Goal: Communication & Community: Answer question/provide support

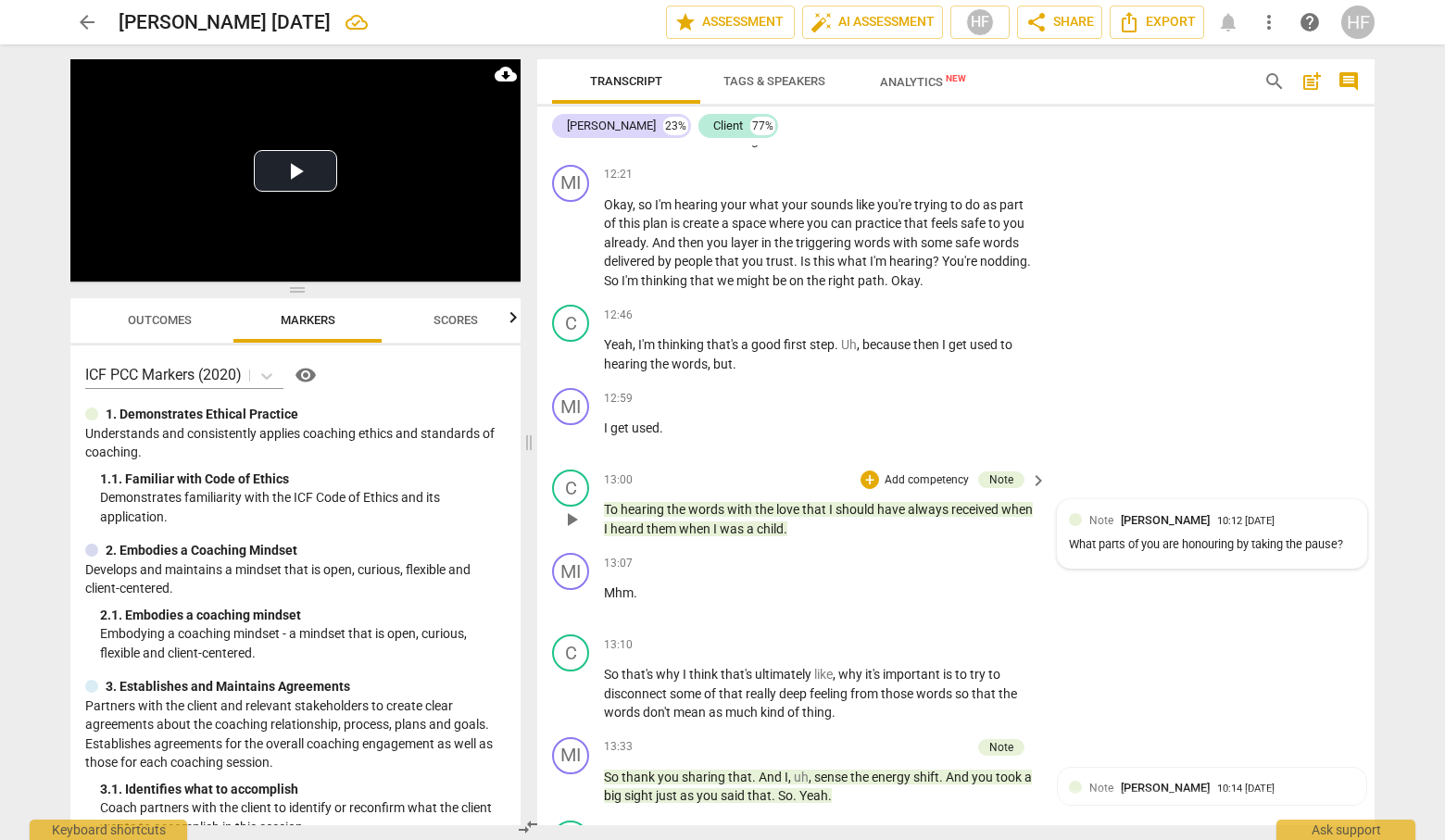
scroll to position [4238, 0]
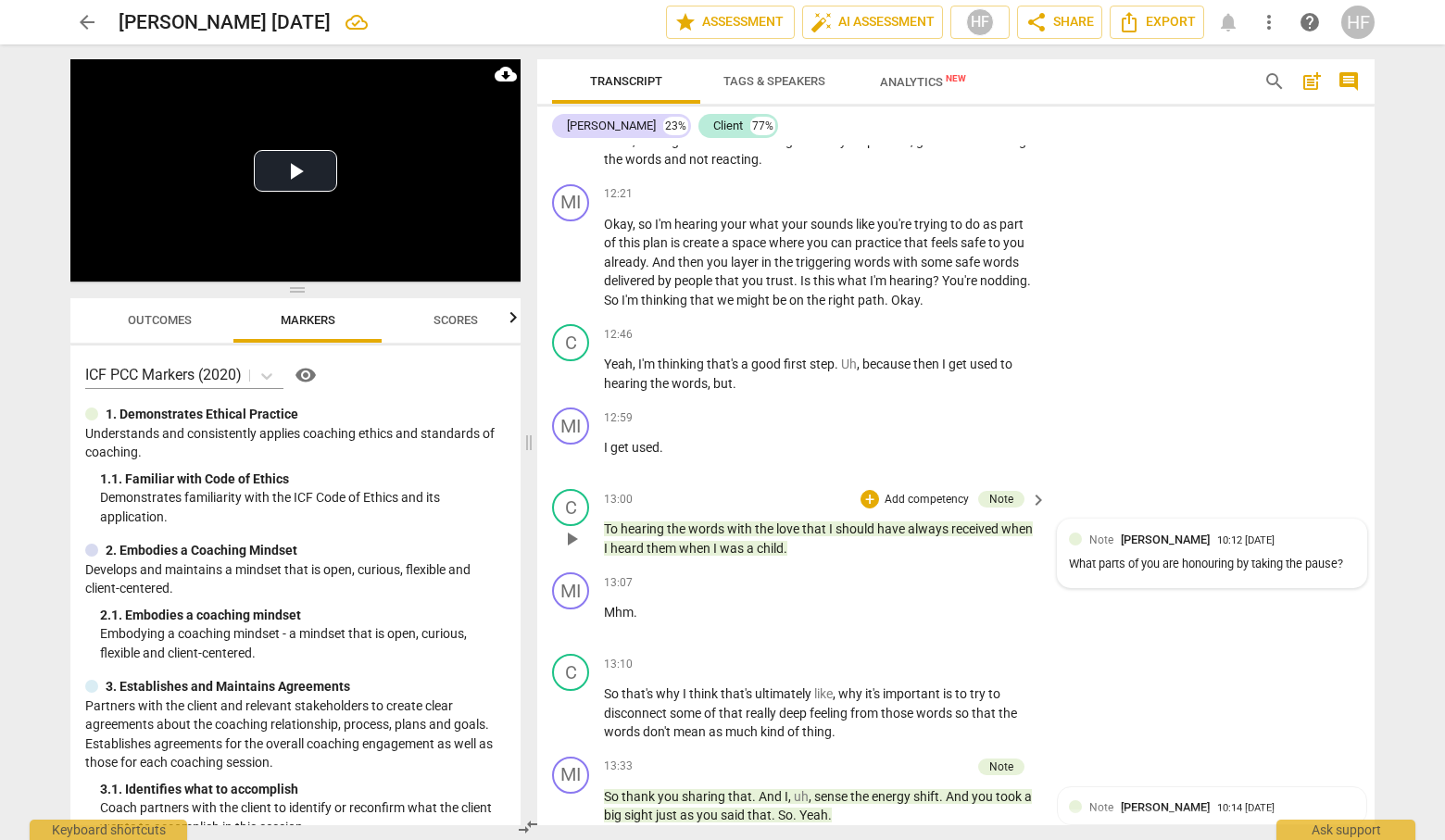
click at [1155, 571] on div "What parts of you are honouring by taking the pause?" at bounding box center [1211, 564] width 286 height 18
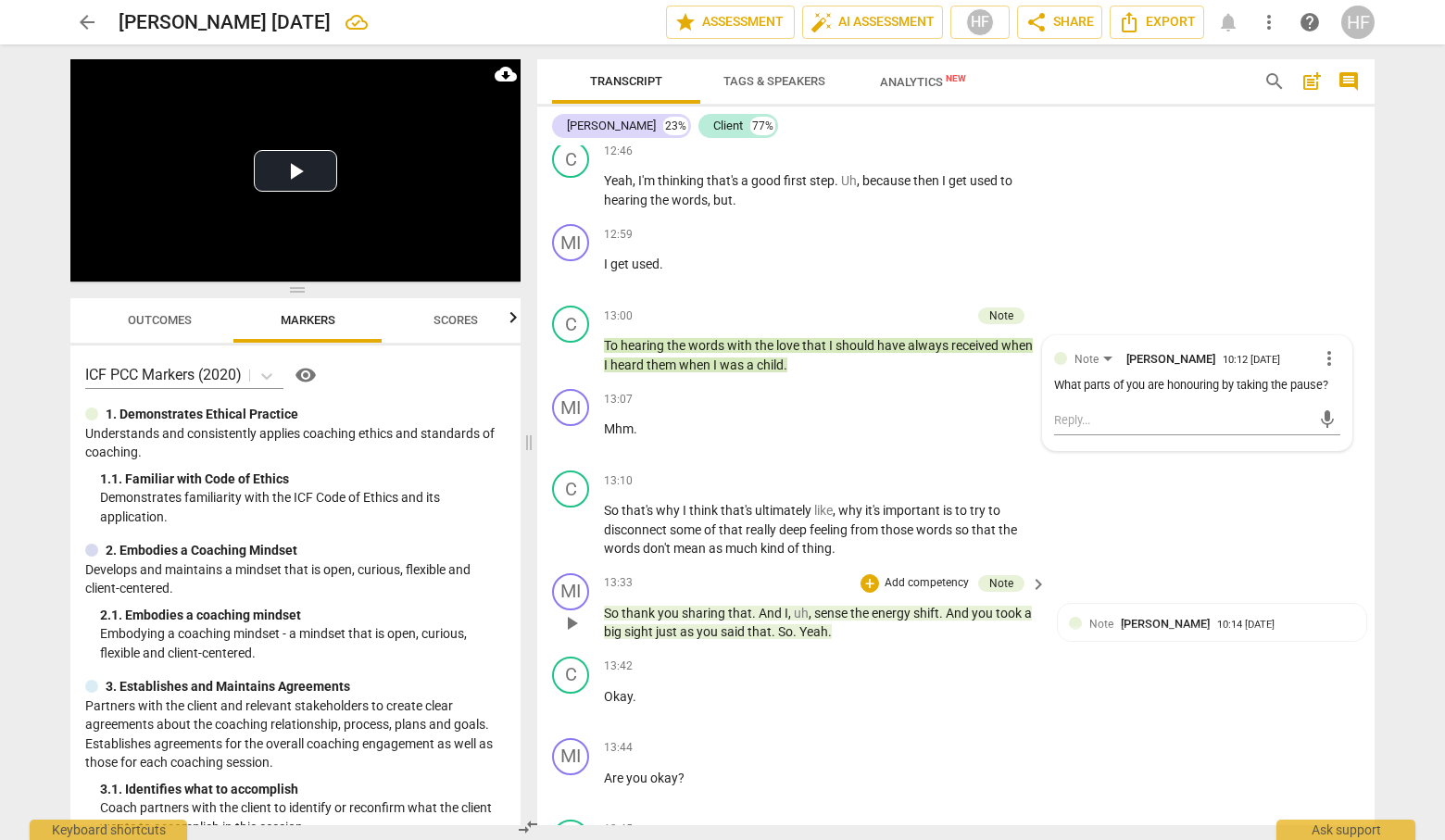
scroll to position [4423, 0]
click at [1108, 393] on div "What parts of you are honouring by taking the pause?" at bounding box center [1197, 384] width 286 height 18
click at [1100, 393] on div "What parts of you are honouring by taking the pause?" at bounding box center [1197, 384] width 286 height 18
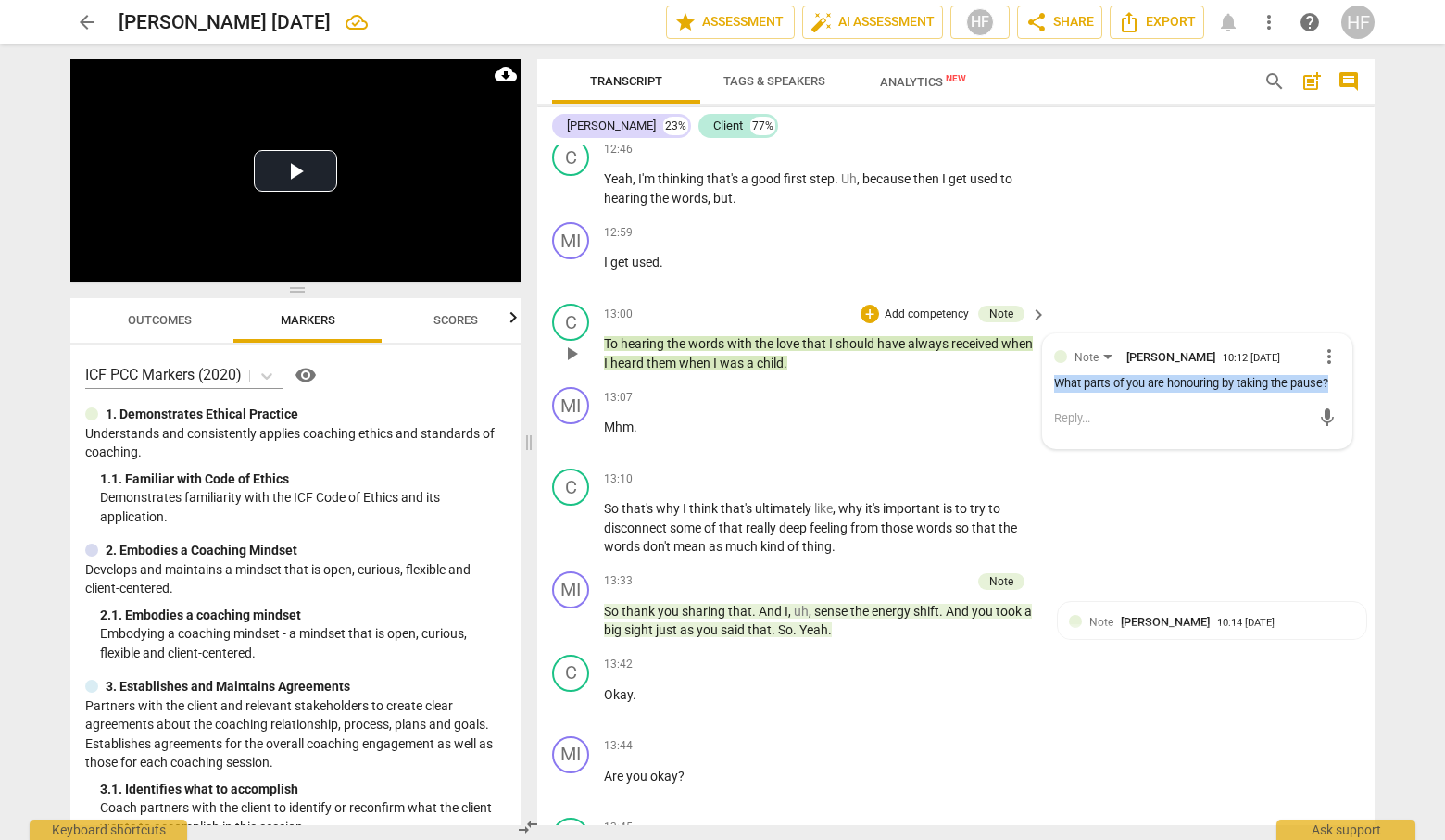
drag, startPoint x: 1092, startPoint y: 397, endPoint x: 1050, endPoint y: 384, distance: 44.0
click at [1054, 384] on div "What parts of you are honouring by taking the pause?" at bounding box center [1197, 384] width 286 height 18
copy div "What parts of you are honouring by taking the pause?"
click at [1317, 351] on span "more_vert" at bounding box center [1328, 356] width 23 height 23
click at [1327, 389] on li "Delete" at bounding box center [1343, 387] width 64 height 35
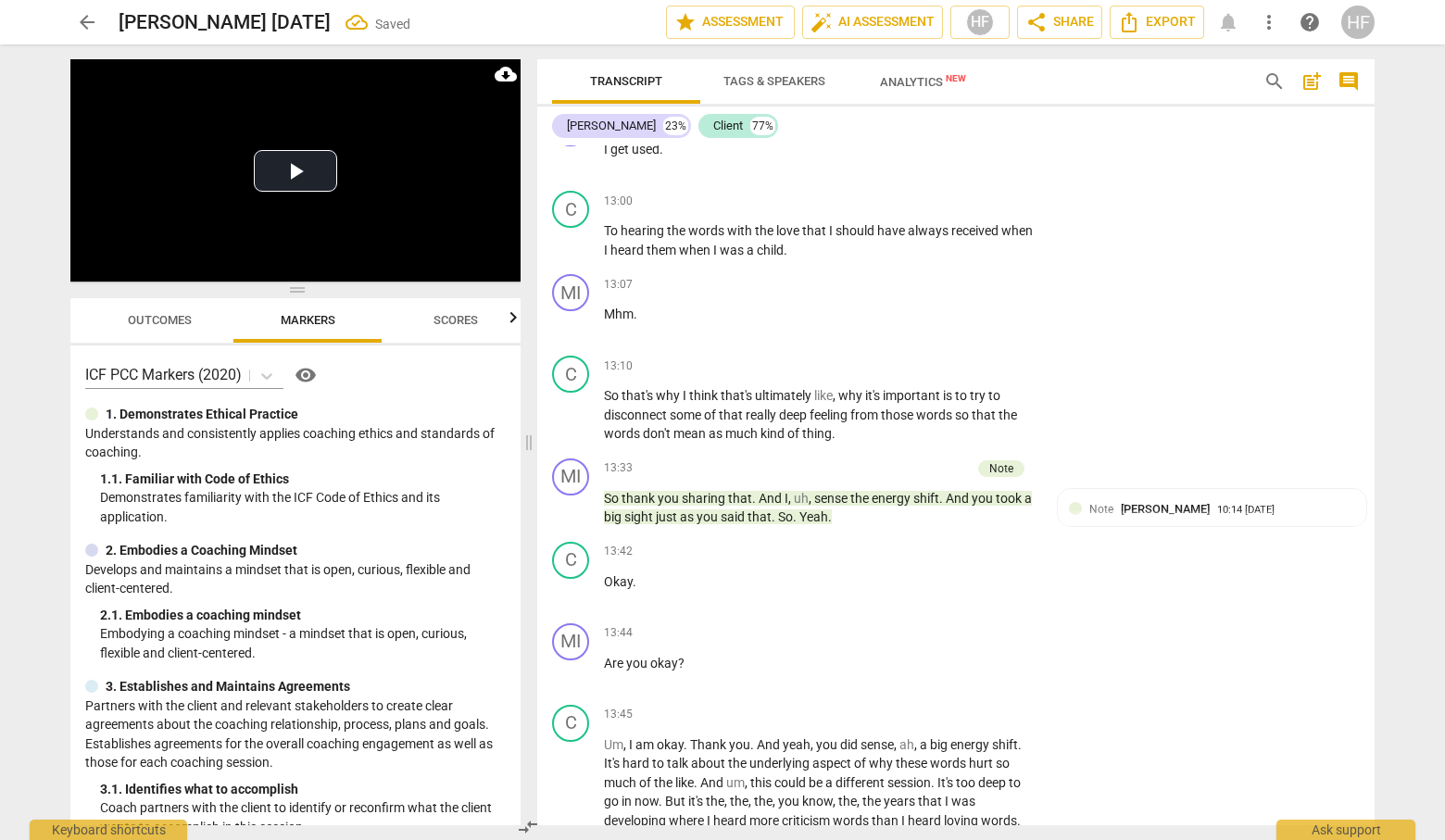
scroll to position [4543, 0]
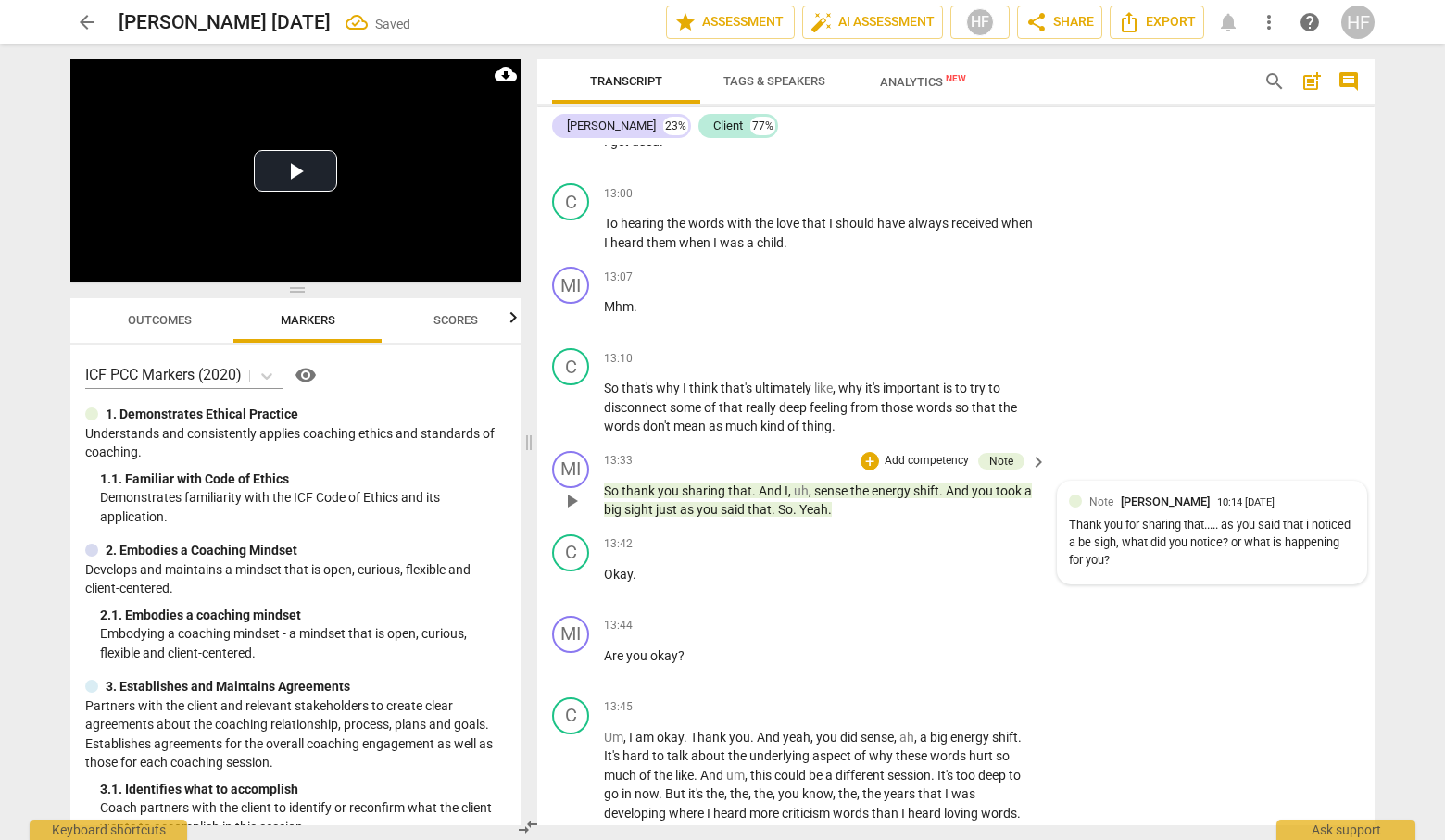
click at [1170, 498] on span "[PERSON_NAME]" at bounding box center [1164, 501] width 89 height 14
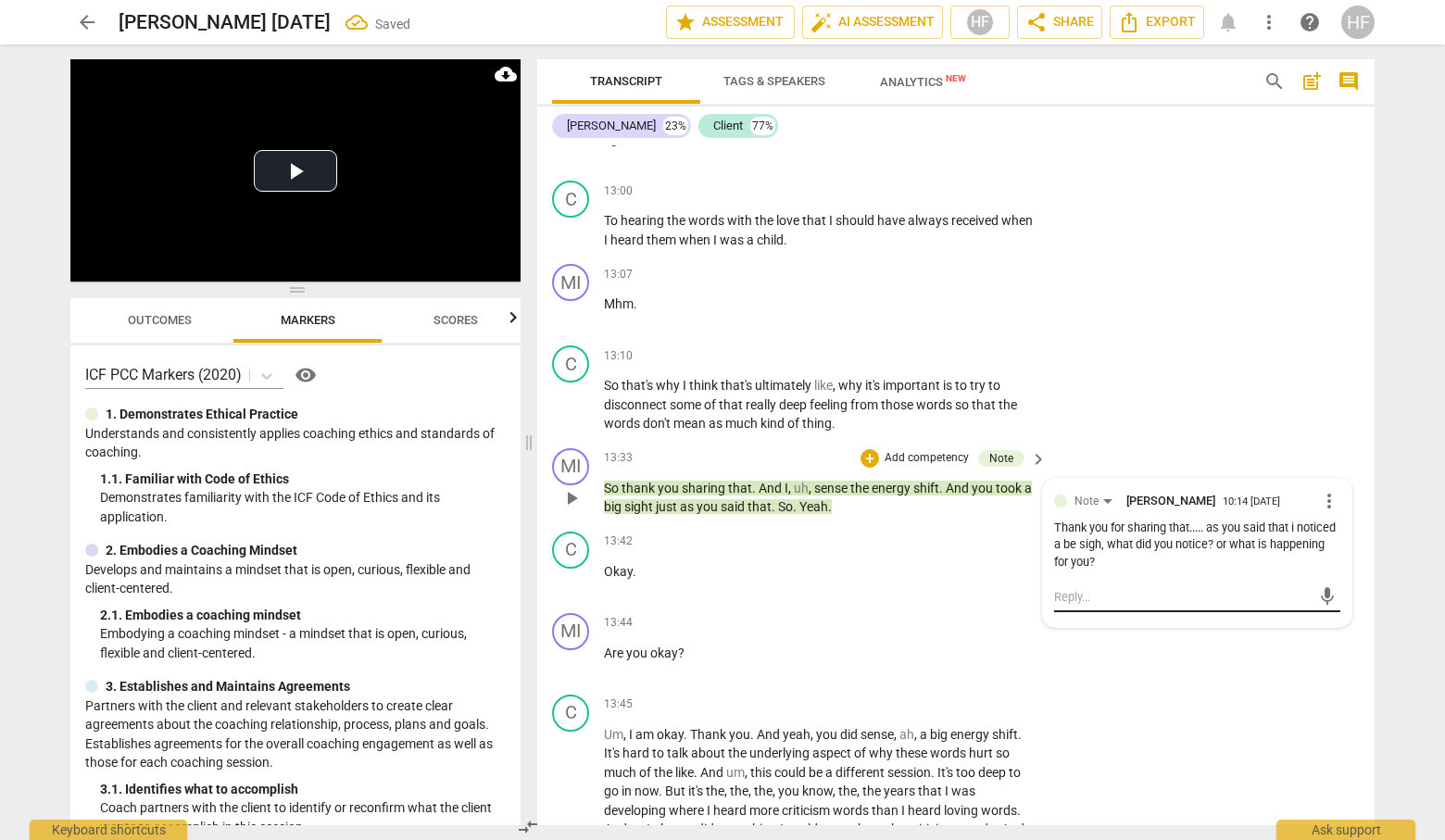
scroll to position [4549, 0]
click at [1161, 592] on textarea at bounding box center [1182, 594] width 256 height 18
paste textarea "What parts of you are honouring by taking the pause?"
type textarea "What parts of you are honouring by taking the pause?"
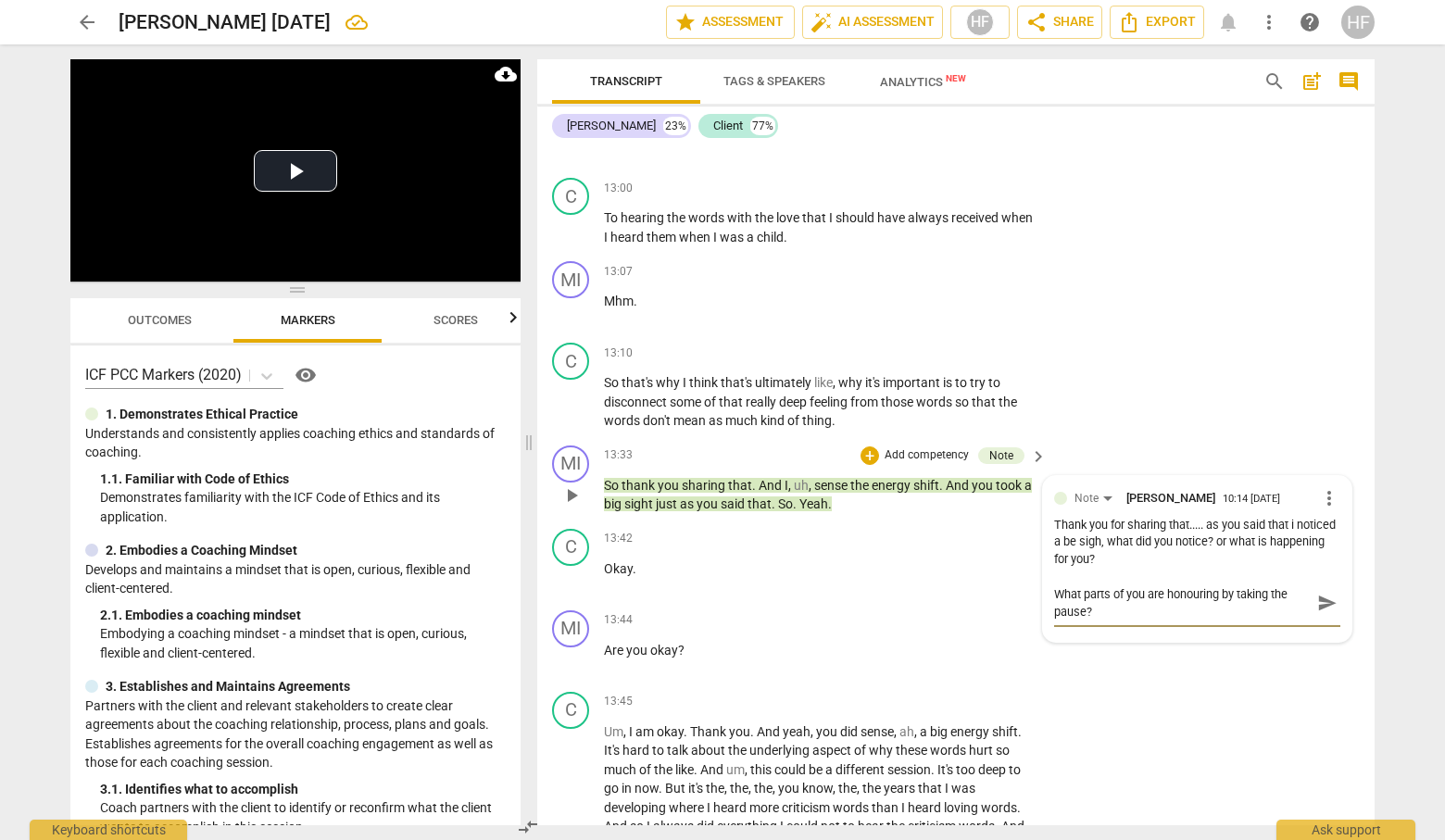
click at [1328, 593] on span "send" at bounding box center [1326, 603] width 21 height 21
click at [838, 446] on div "+" at bounding box center [840, 455] width 19 height 19
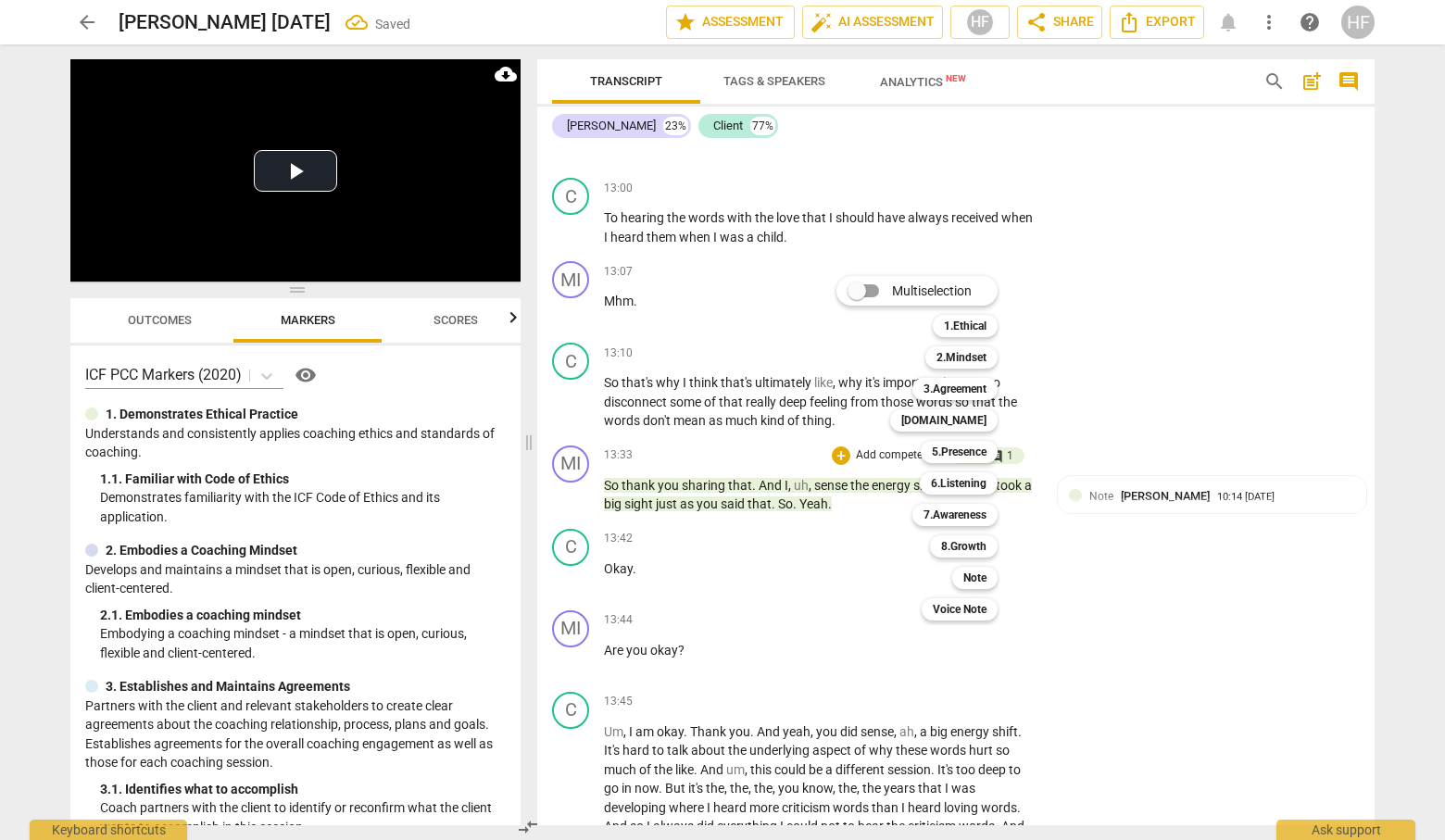
drag, startPoint x: 1184, startPoint y: 402, endPoint x: 1201, endPoint y: 504, distance: 103.4
click at [1184, 402] on div at bounding box center [722, 420] width 1445 height 840
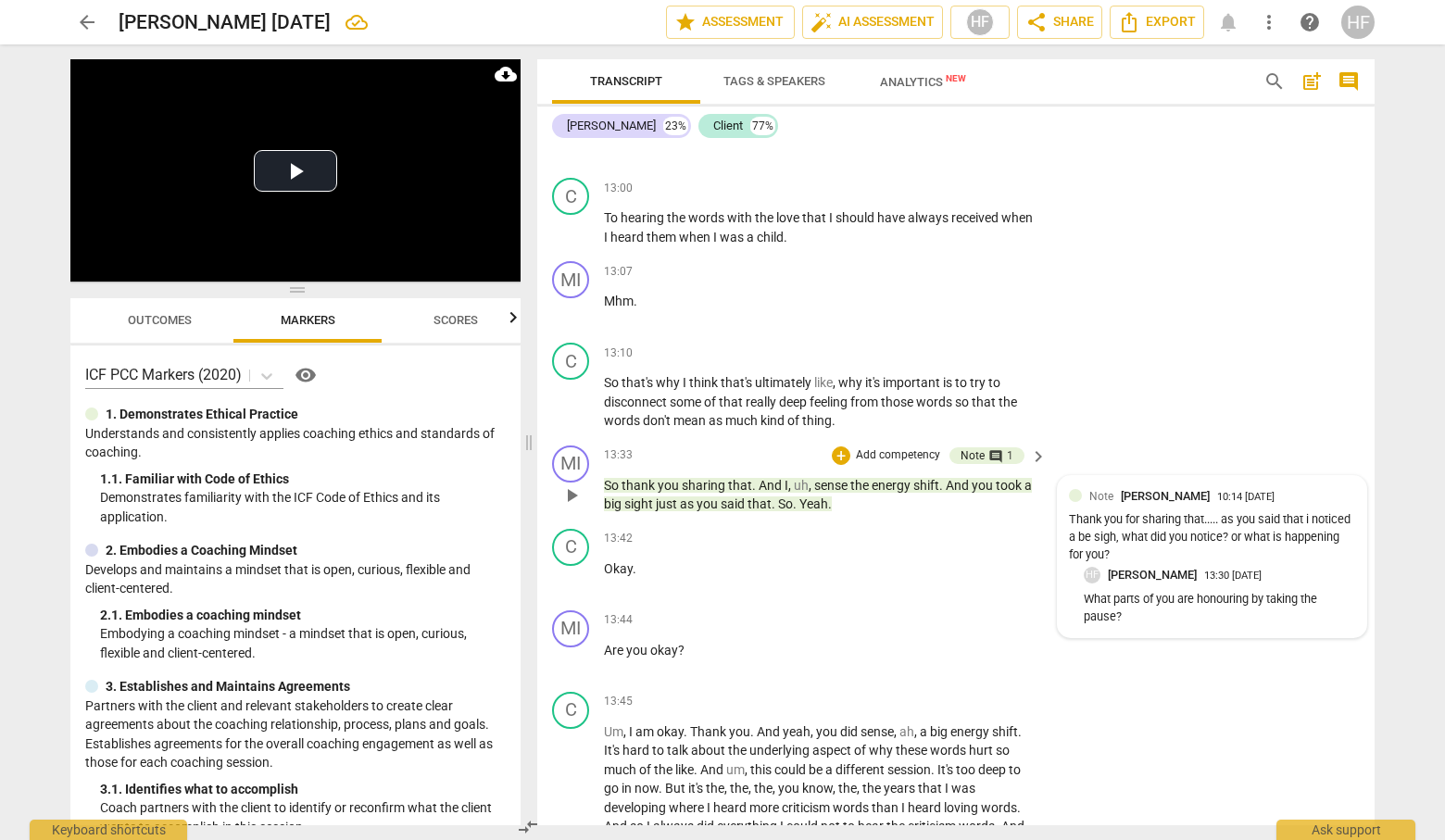
click at [1184, 499] on div "Note [PERSON_NAME] 10:14 [DATE] Thank you for sharing that..... as you said tha…" at bounding box center [1211, 527] width 286 height 80
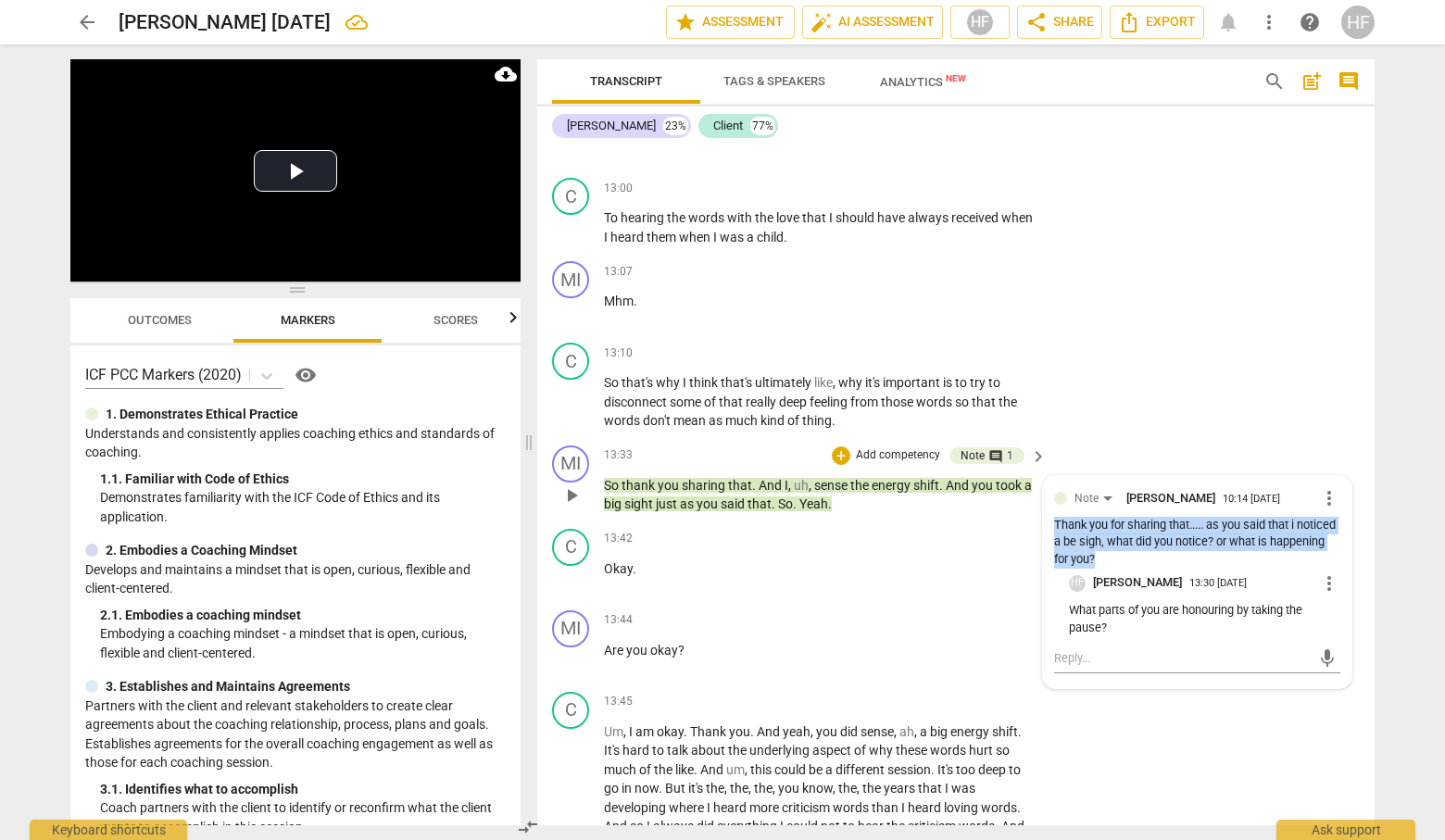
drag, startPoint x: 1179, startPoint y: 552, endPoint x: 1041, endPoint y: 518, distance: 142.1
click at [1043, 518] on div "Note [PERSON_NAME] 10:14 [DATE] more_vert Thank you for sharing that..... as yo…" at bounding box center [1197, 582] width 308 height 213
copy div "Thank you for sharing that..... as you said that i noticed a be sigh, what did …"
click at [831, 446] on div "+" at bounding box center [840, 455] width 19 height 19
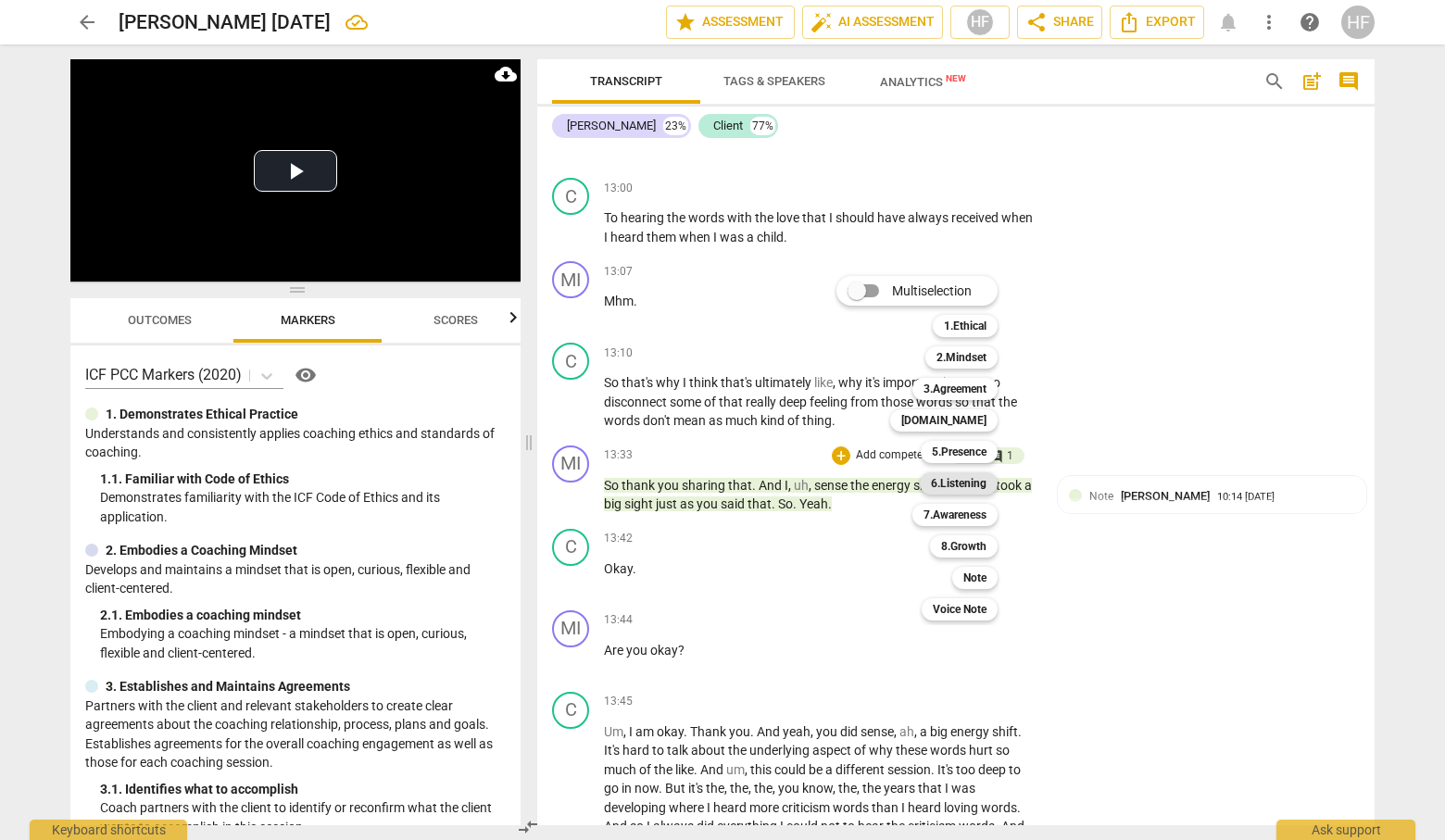
click at [964, 483] on b "6.Listening" at bounding box center [958, 483] width 56 height 23
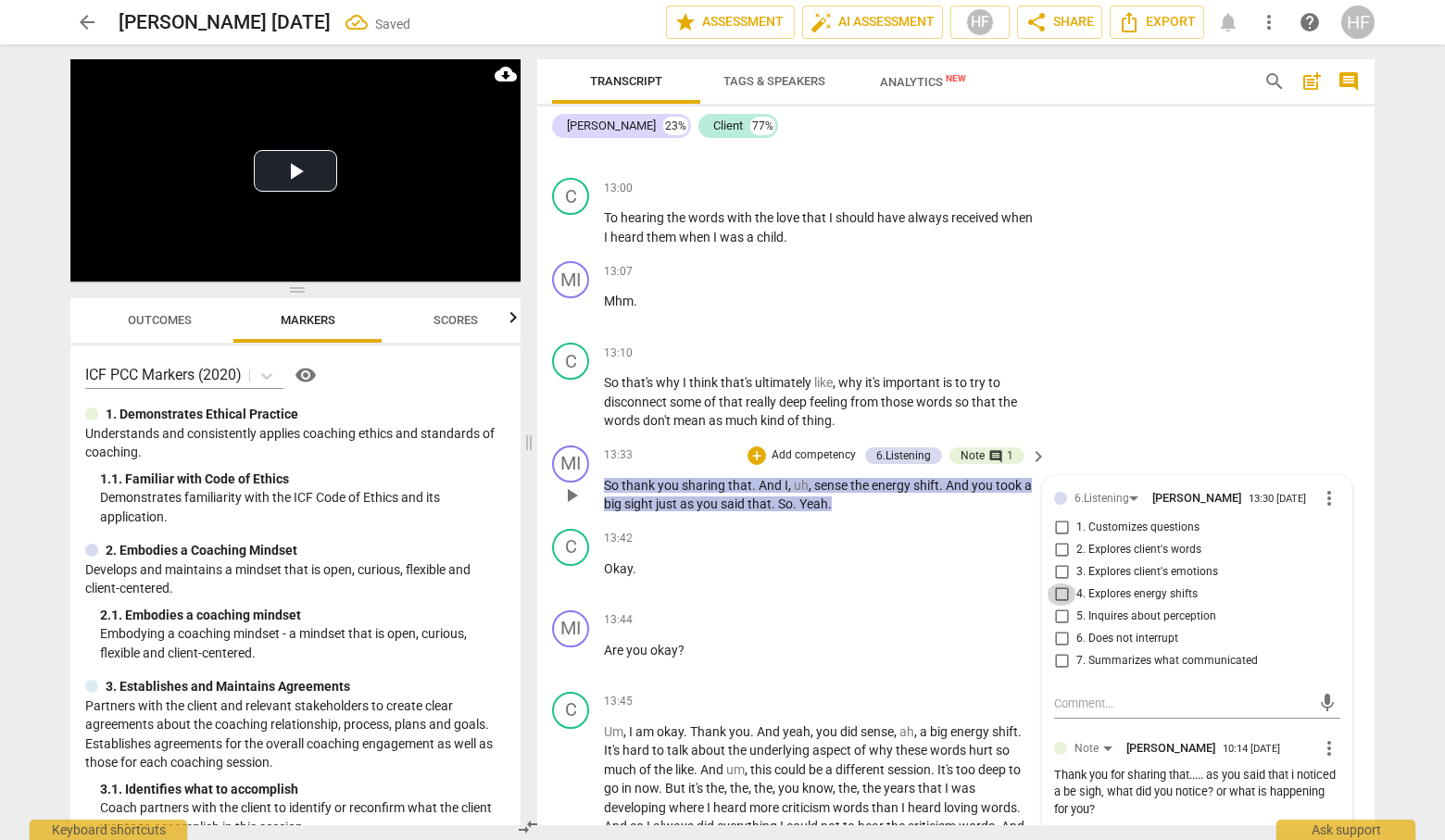
drag, startPoint x: 1057, startPoint y: 590, endPoint x: 1072, endPoint y: 598, distance: 17.0
click at [1057, 590] on input "4. Explores energy shifts" at bounding box center [1061, 594] width 29 height 23
checkbox input "true"
click at [1110, 698] on textarea at bounding box center [1182, 704] width 256 height 18
paste textarea "Thank you for sharing that..... as you said that i noticed a be sigh, what did …"
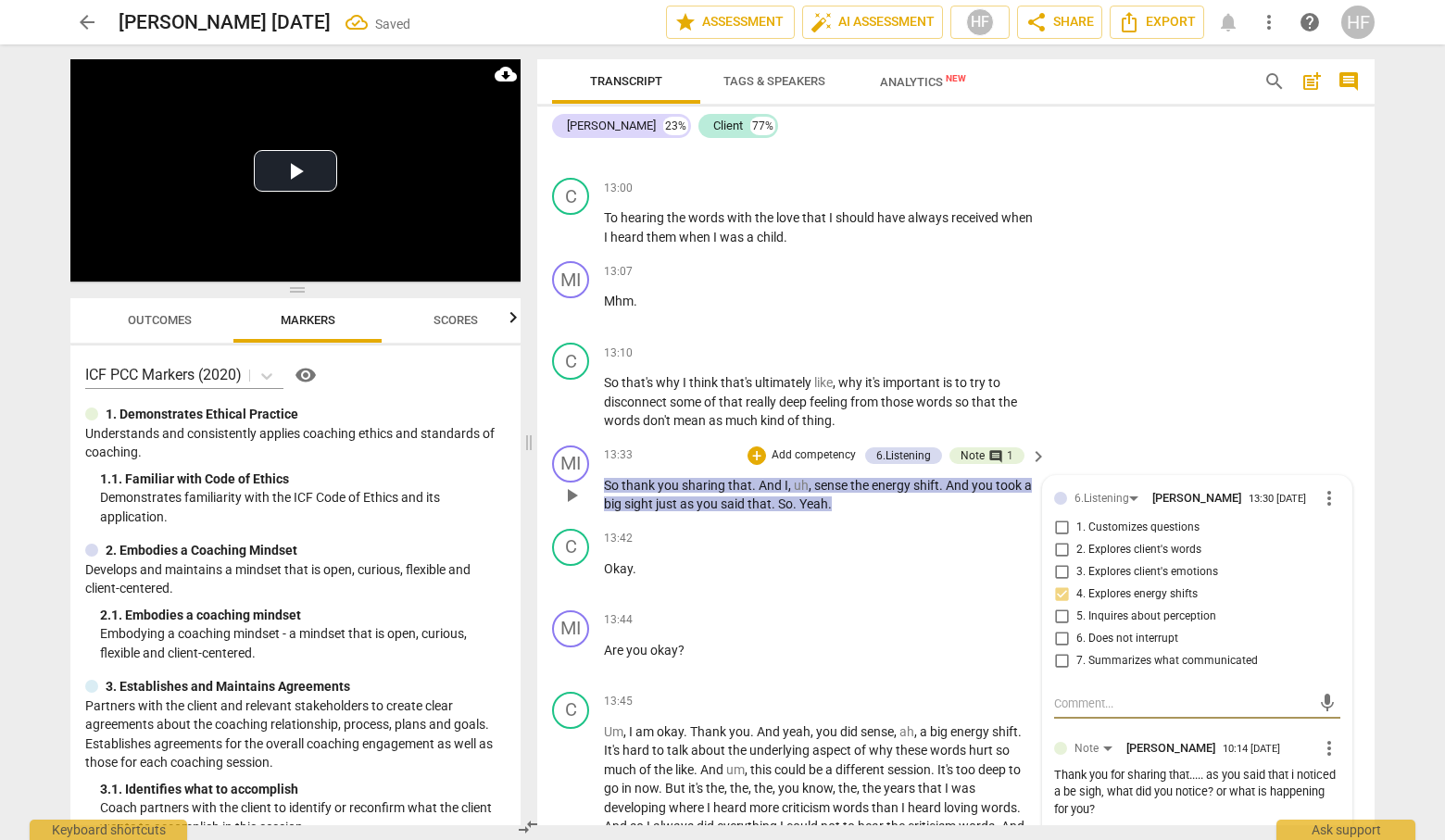
type textarea "Thank you for sharing that..... as you said that i noticed a be sigh, what did …"
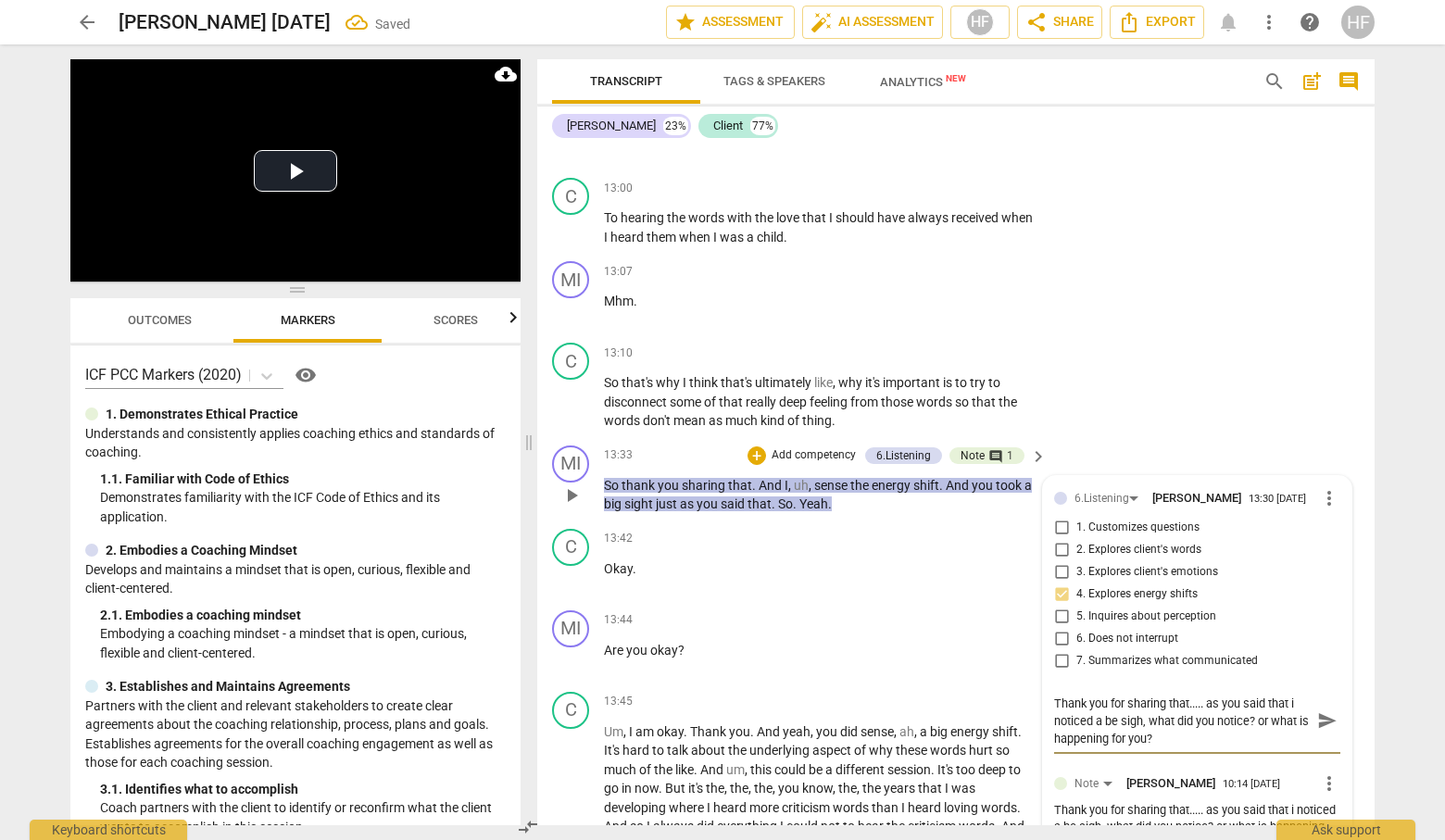
scroll to position [4615, 0]
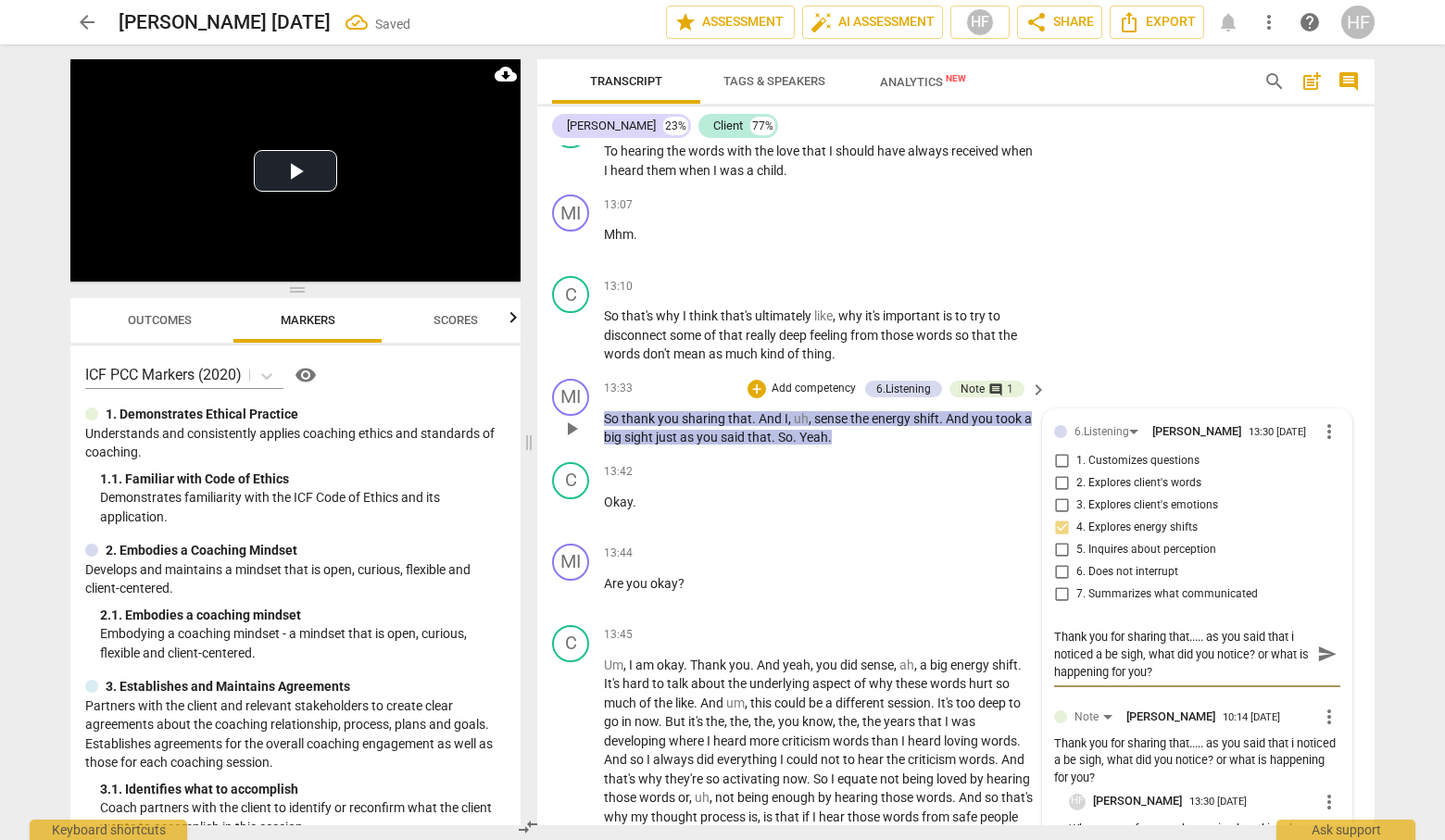
type textarea "Thank you for sharing that..... as you said that I noticed a big you?"
type textarea "Thank you for sharing that..... as you said that I noticed a big sigh, what did…"
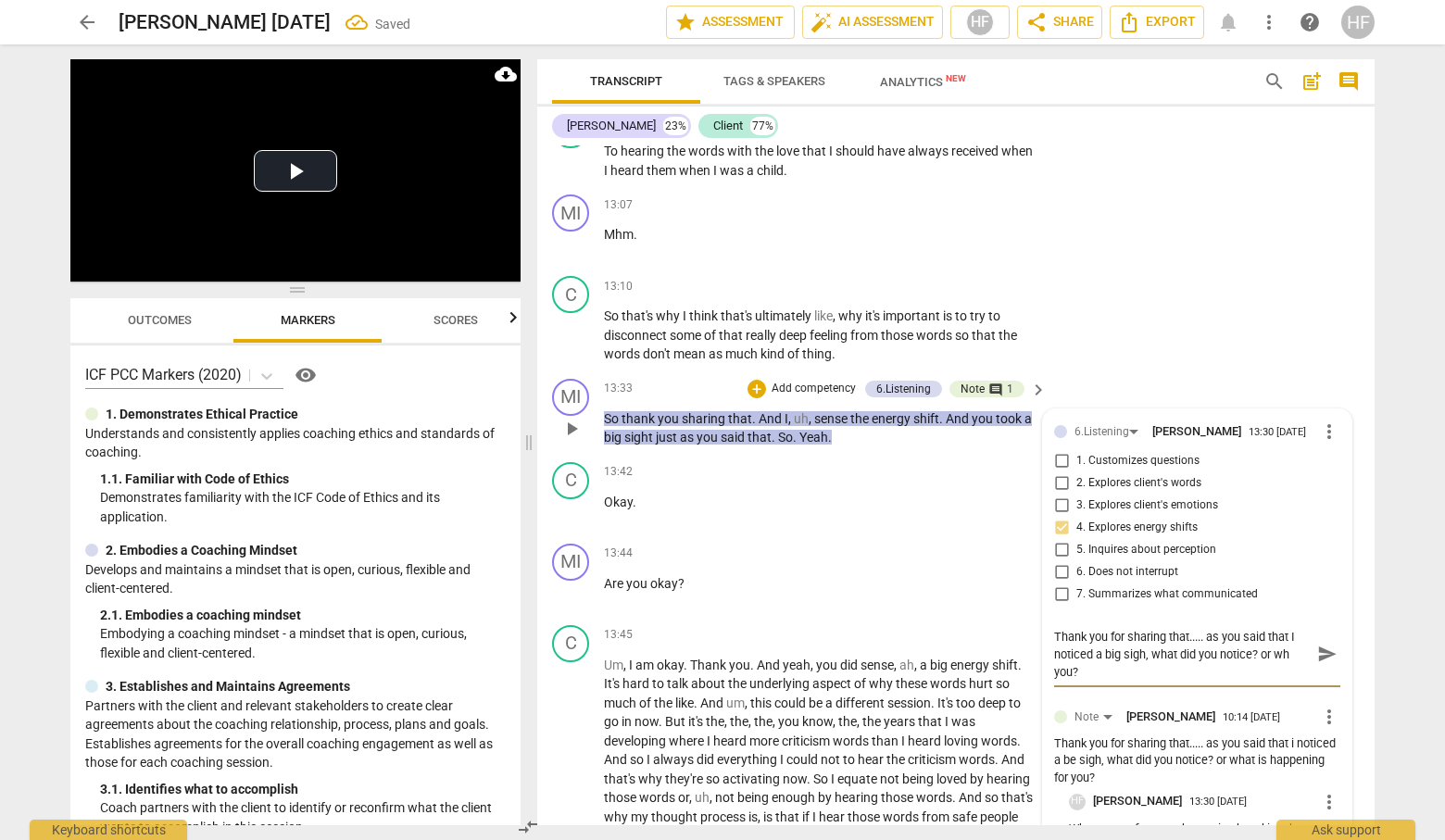
type textarea "Thank you for sharing that..... as you said that I noticed a big sigh, what did…"
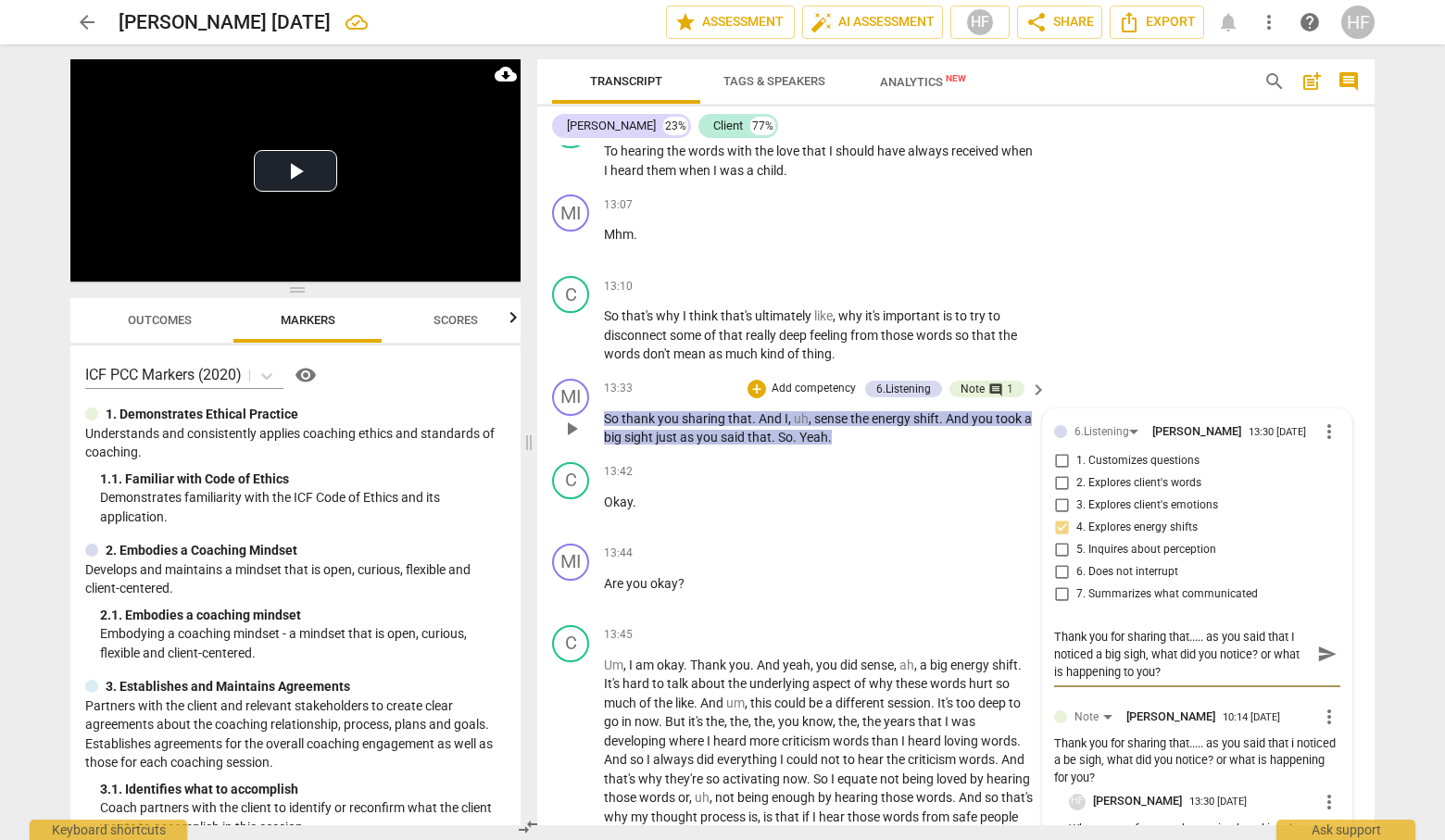
click at [1180, 676] on textarea "Thank you for sharing that..... as you said that I noticed a big sigh, what did…" at bounding box center [1182, 655] width 256 height 53
click at [1126, 669] on textarea "Thank you for sharing that..... as you said that I noticed a big sigh, what did…" at bounding box center [1182, 655] width 256 height 53
type textarea "Thank you for sharing that..... as you said that I noticed a big sigh, what did…"
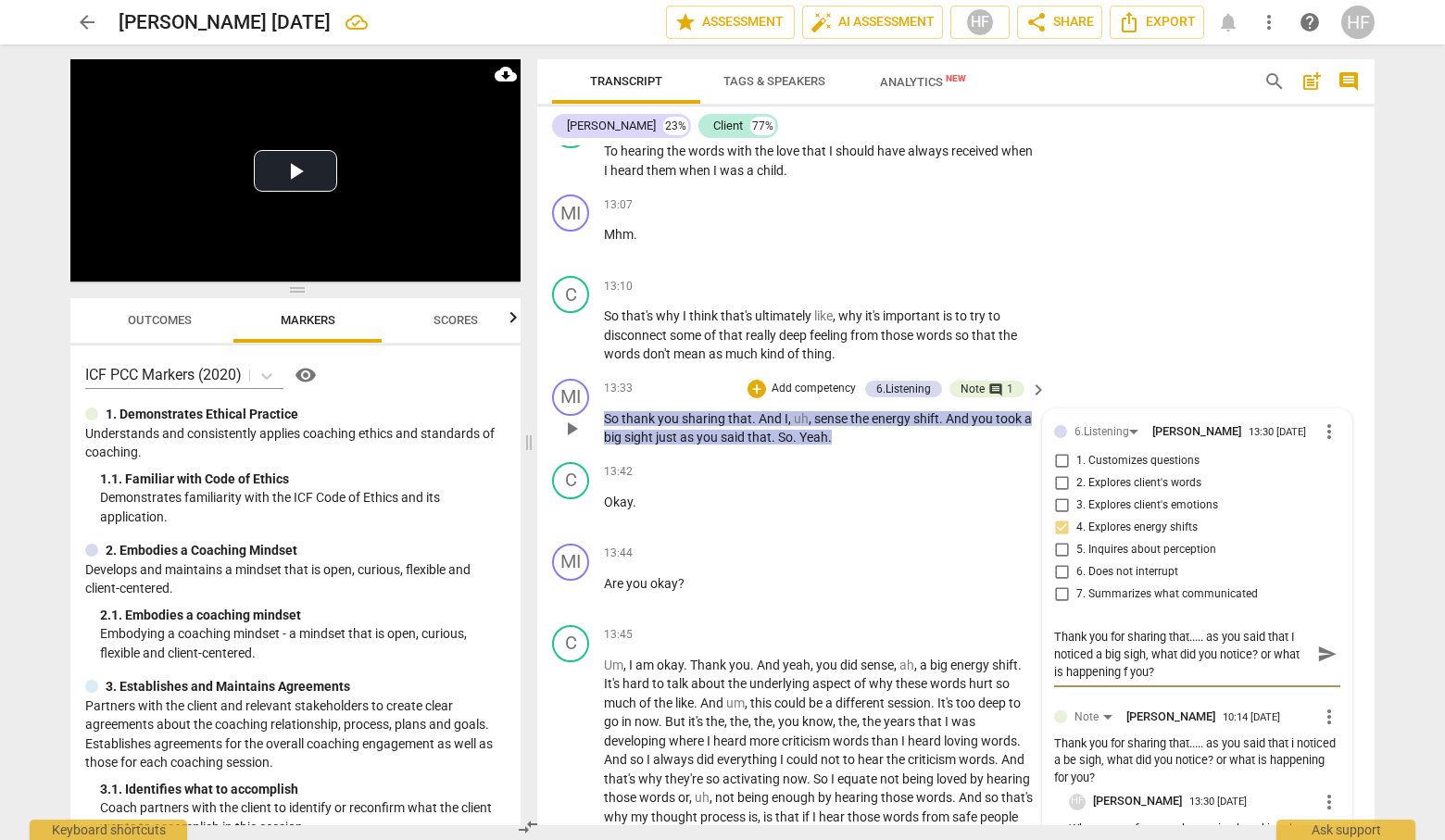
type textarea "Thank you for sharing that..... as you said that I noticed a big sigh, what did…"
click at [1205, 669] on textarea "Thank you for sharing that..... as you said that I noticed a big sigh, what did…" at bounding box center [1182, 655] width 256 height 53
type textarea "Thank you for sharing that..... as you said that I noticed a big sigh, what did…"
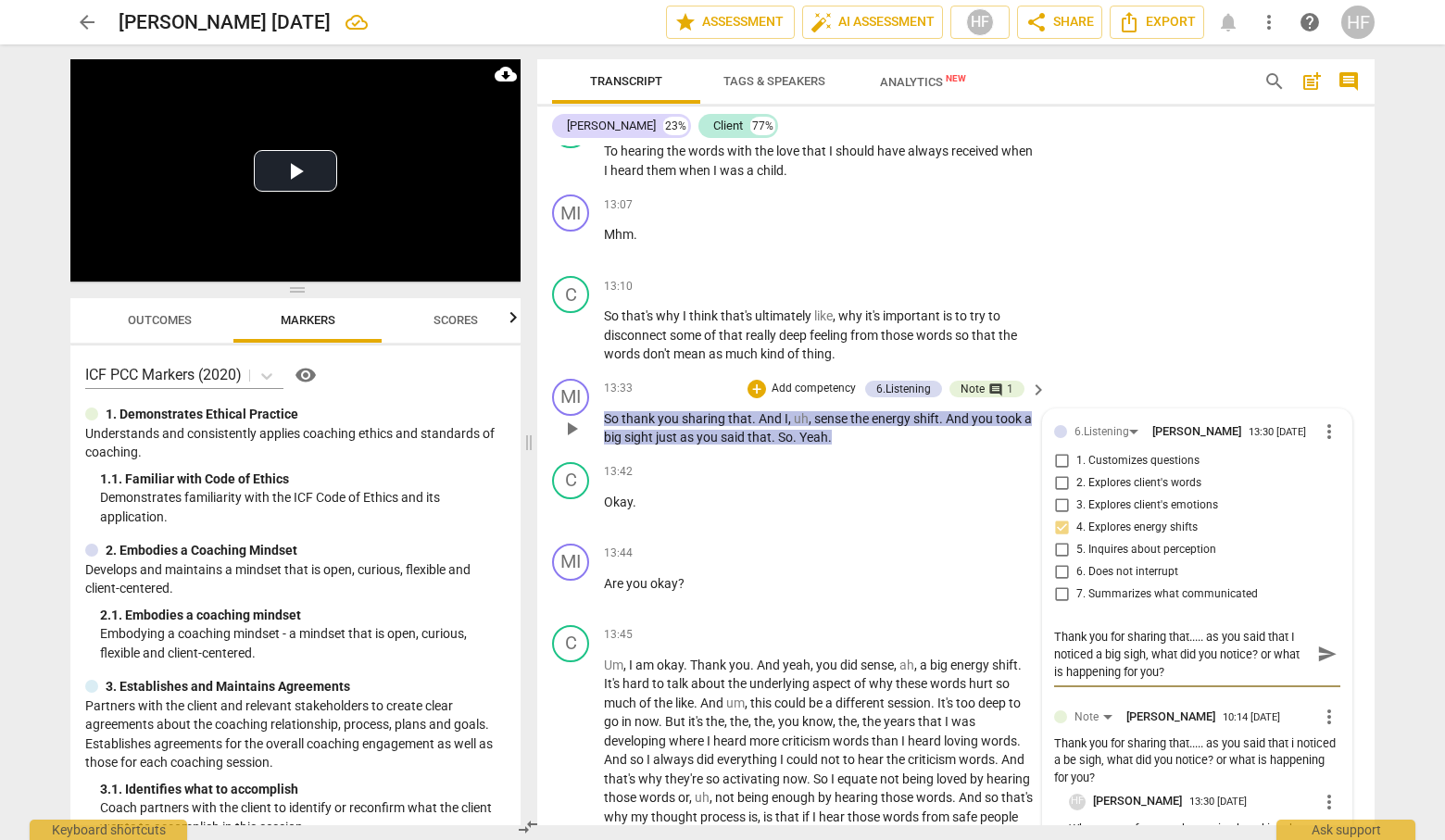
click at [1316, 649] on span "send" at bounding box center [1326, 654] width 21 height 21
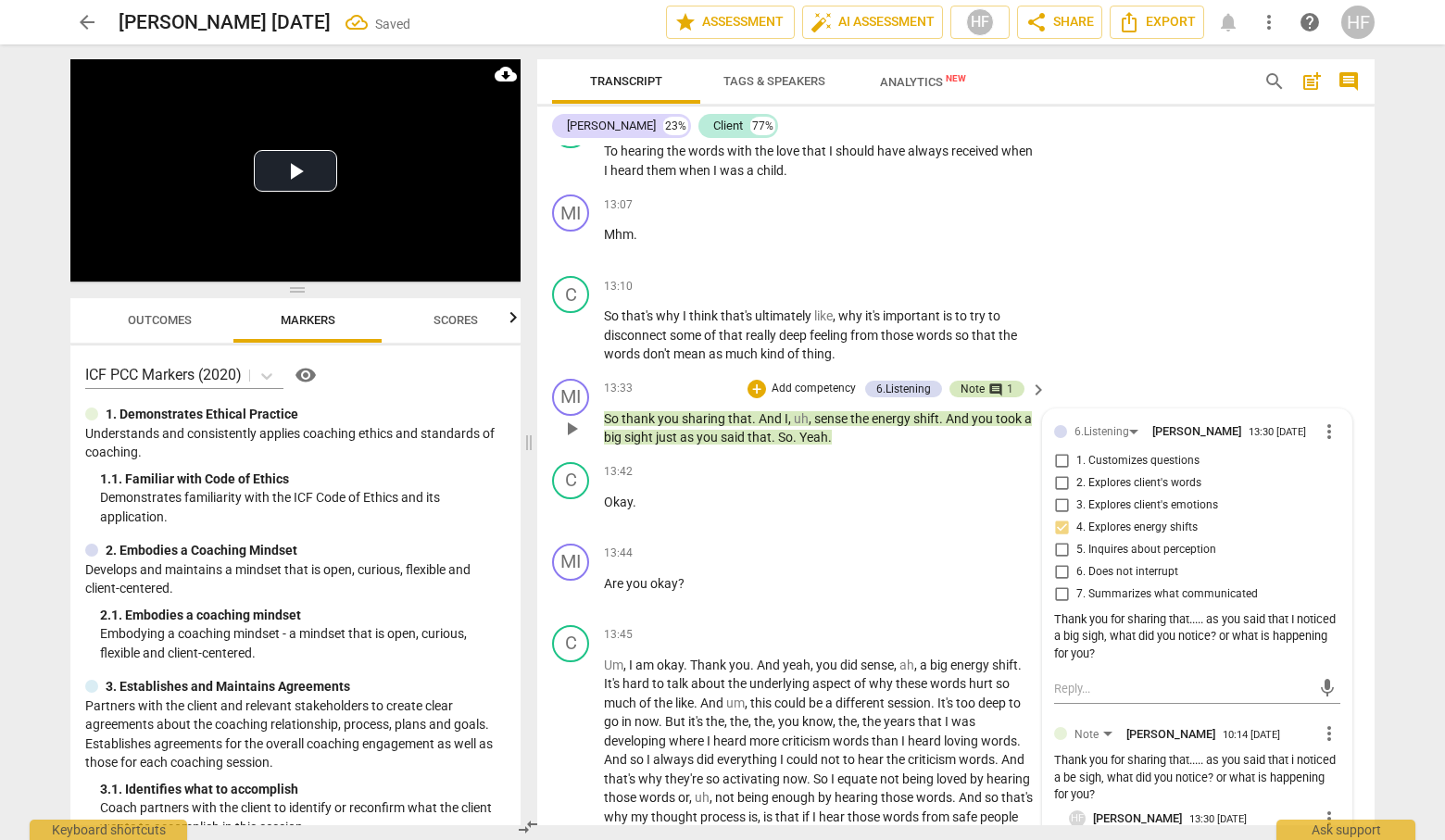
click at [973, 381] on div "Note" at bounding box center [972, 389] width 25 height 17
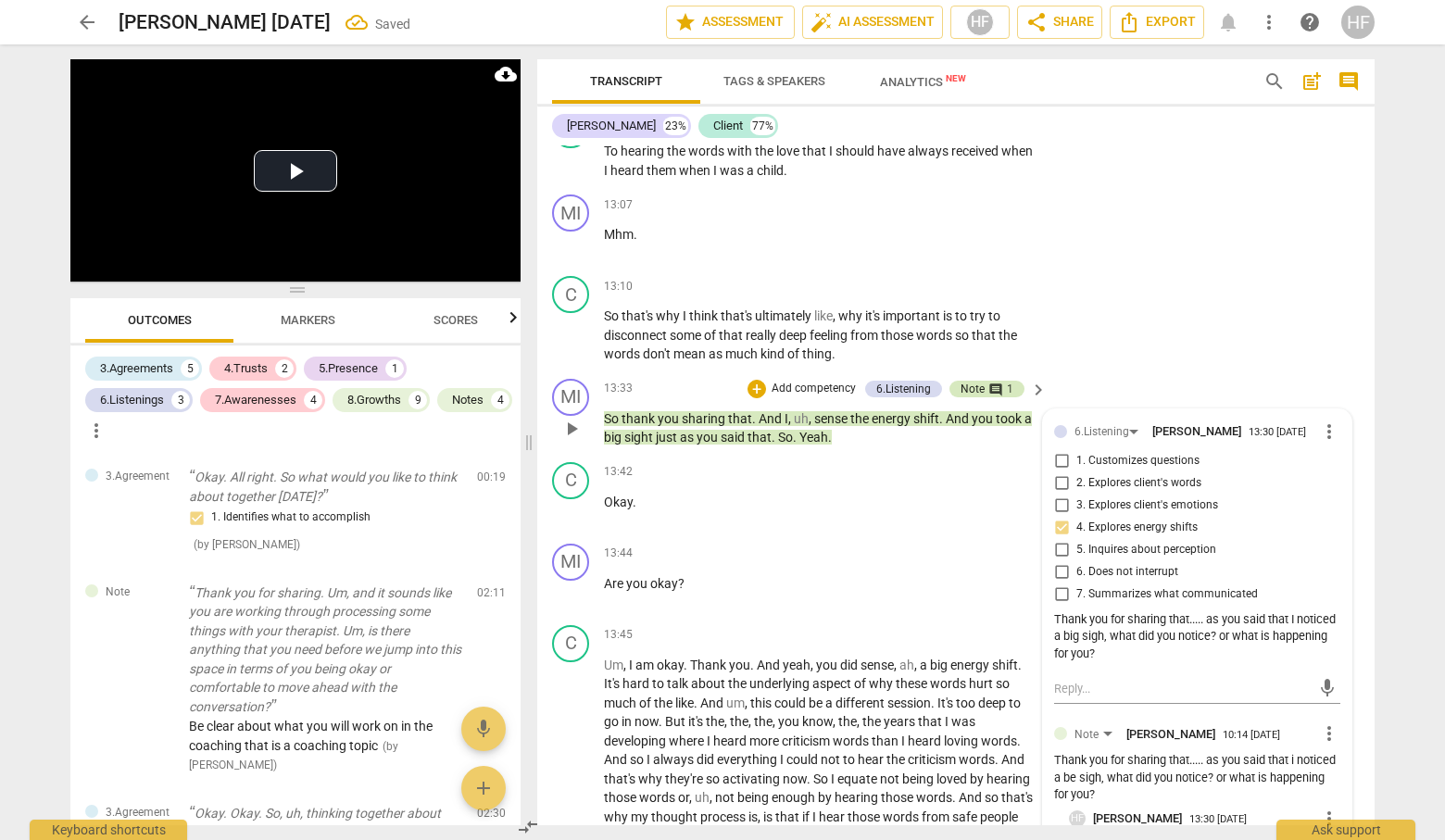
scroll to position [1478, 0]
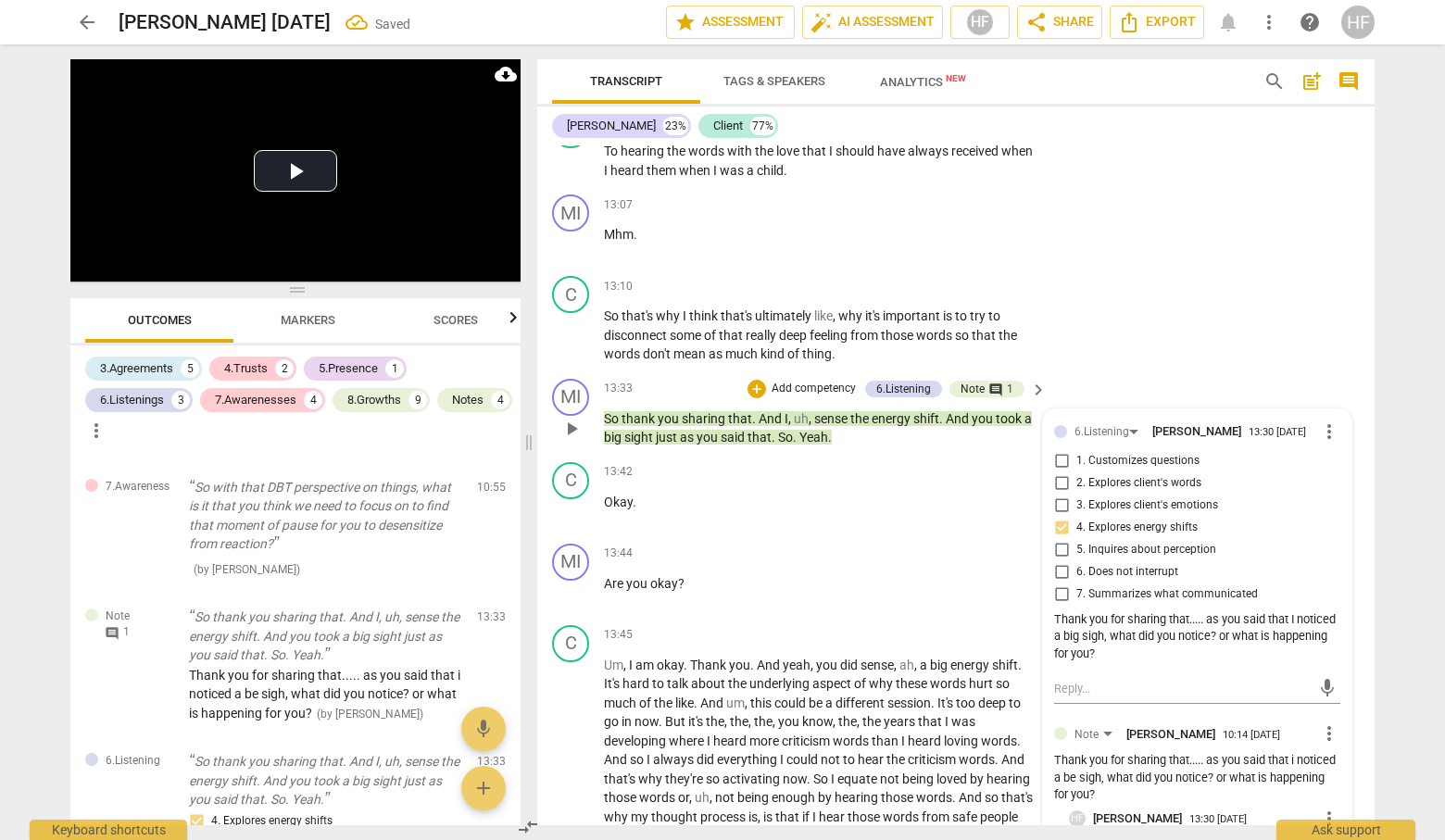
click at [1125, 371] on div "MI play_arrow pause 13:33 + Add competency 6.Listening Note comment 1 keyboard_…" at bounding box center [955, 412] width 837 height 83
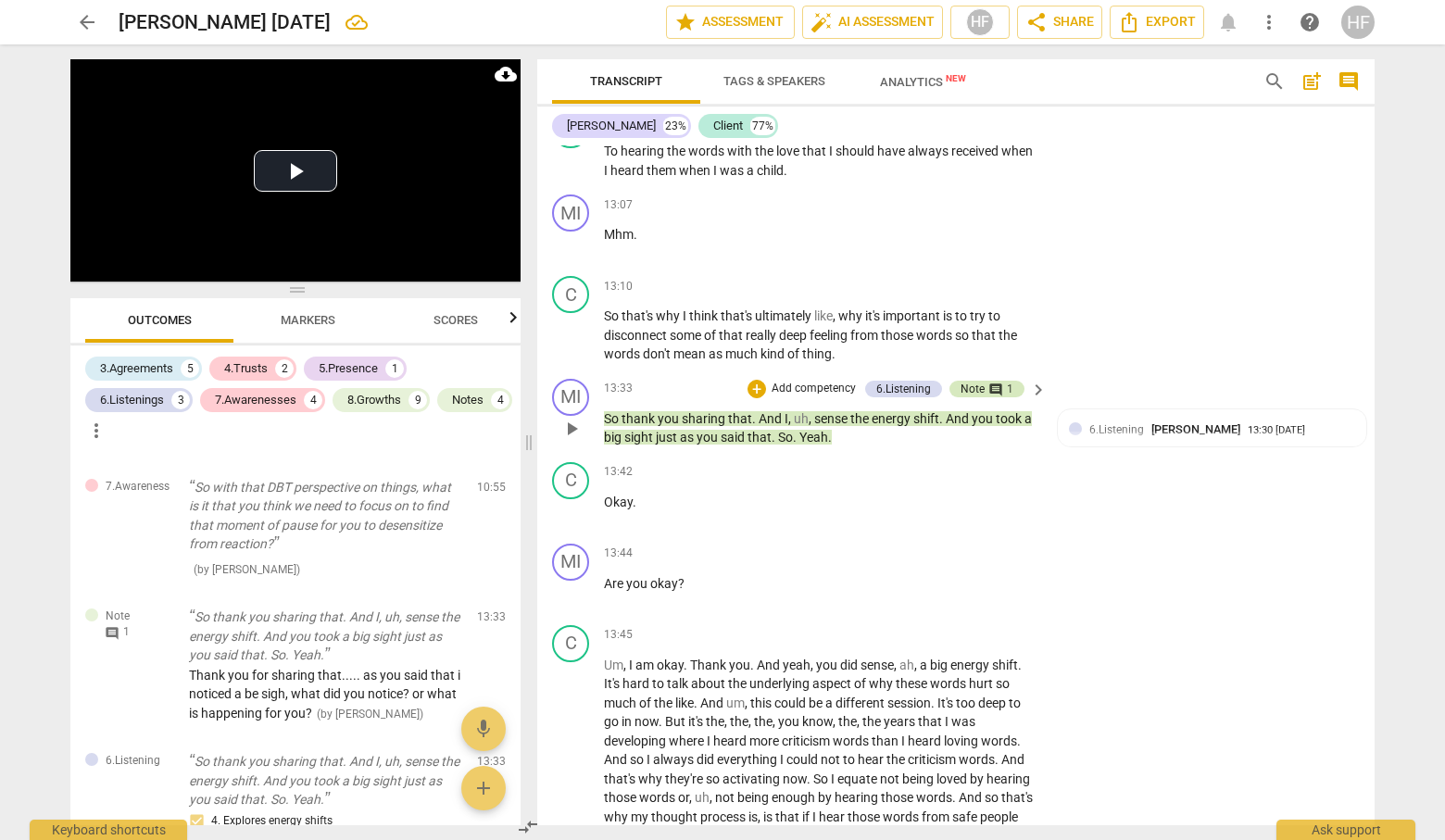
click at [1011, 382] on div "Note comment 1" at bounding box center [987, 389] width 75 height 17
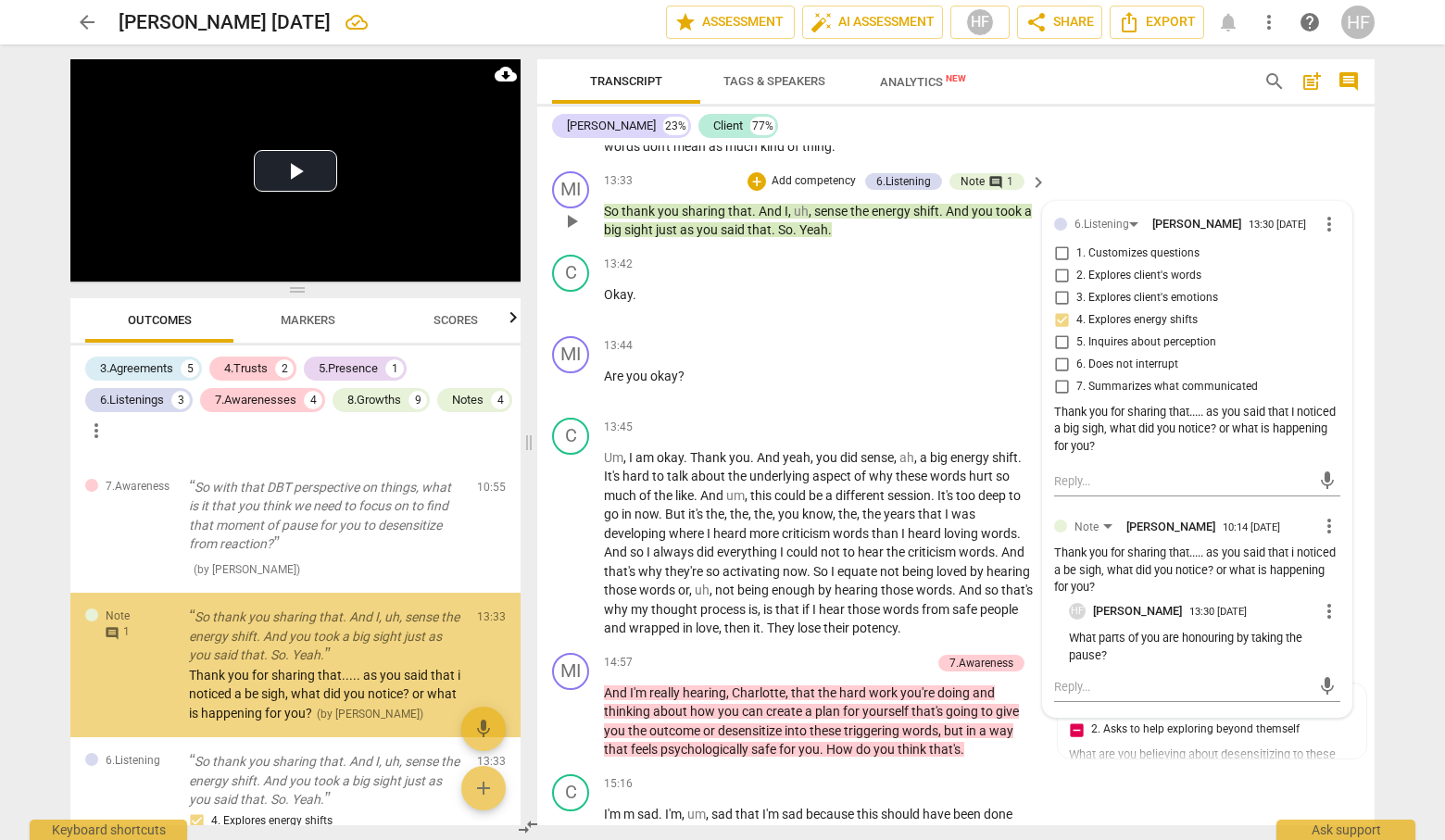
scroll to position [4825, 0]
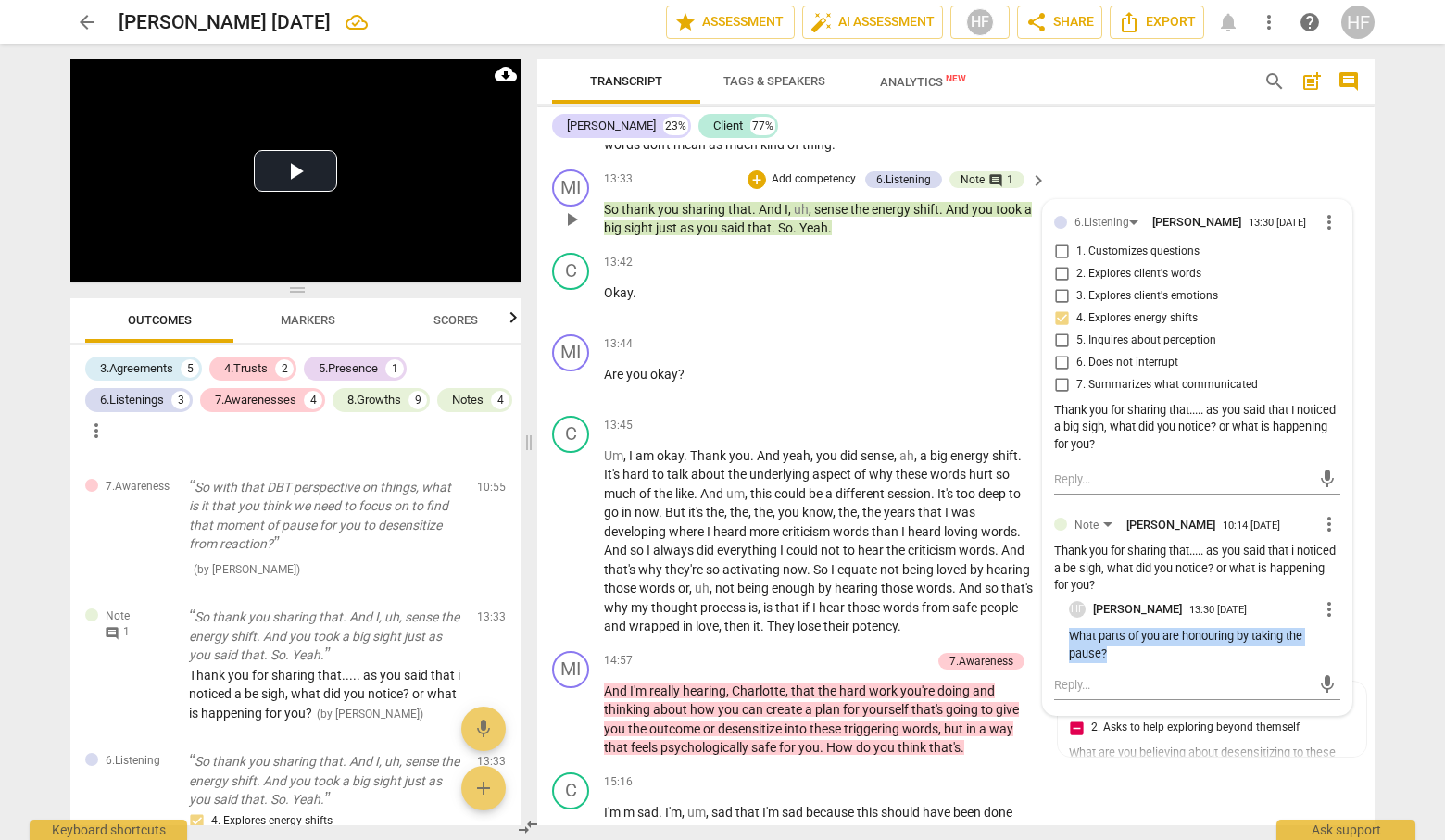
drag, startPoint x: 1132, startPoint y: 651, endPoint x: 1063, endPoint y: 633, distance: 71.3
click at [1063, 633] on div "Note [PERSON_NAME] 10:14 [DATE] more_vert Thank you for sharing that..... as yo…" at bounding box center [1197, 608] width 286 height 190
copy p "What parts of you are honouring by taking the pause?"
click at [1331, 518] on span "more_vert" at bounding box center [1328, 524] width 23 height 23
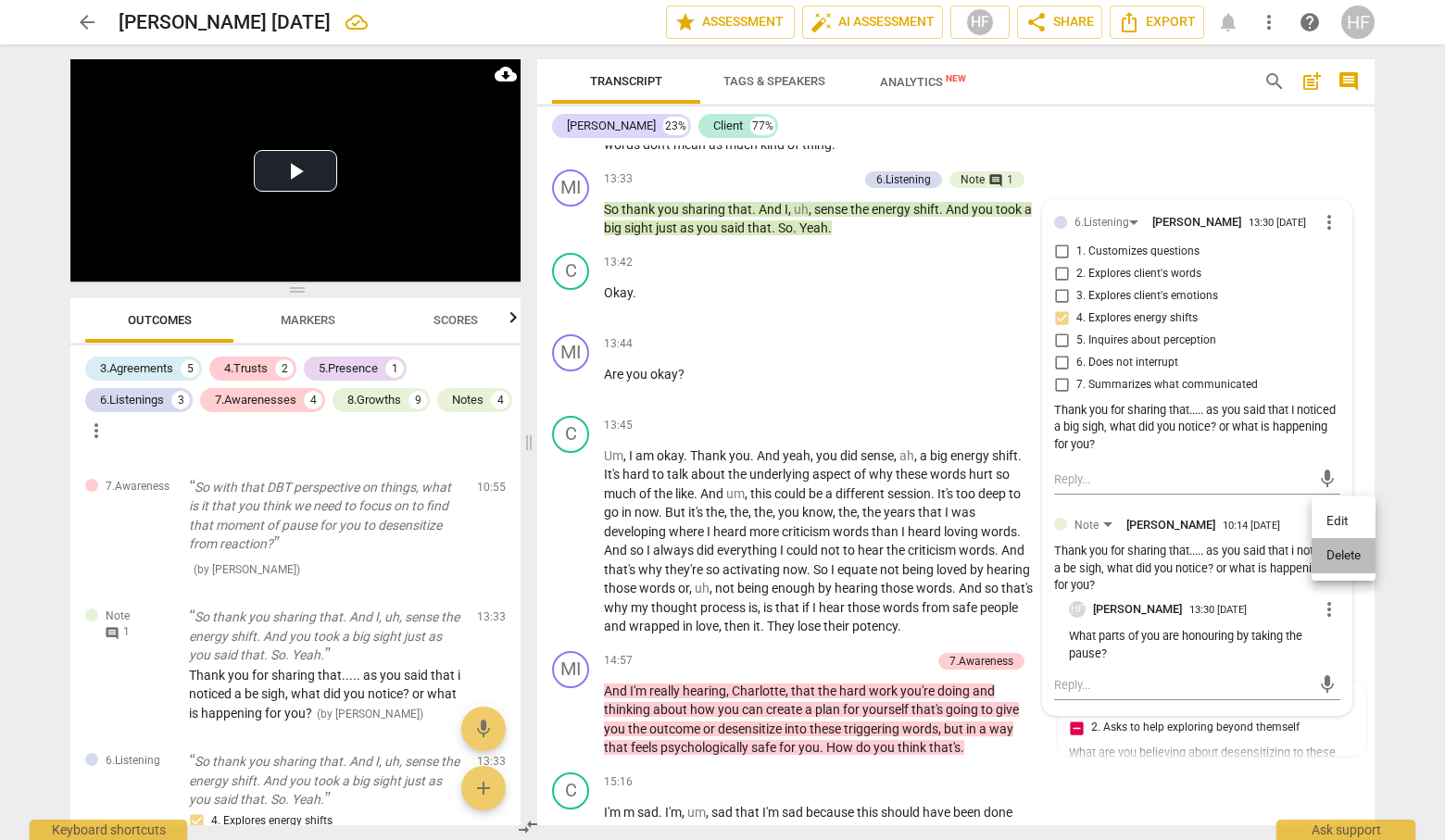
click at [1332, 549] on li "Delete" at bounding box center [1343, 555] width 64 height 35
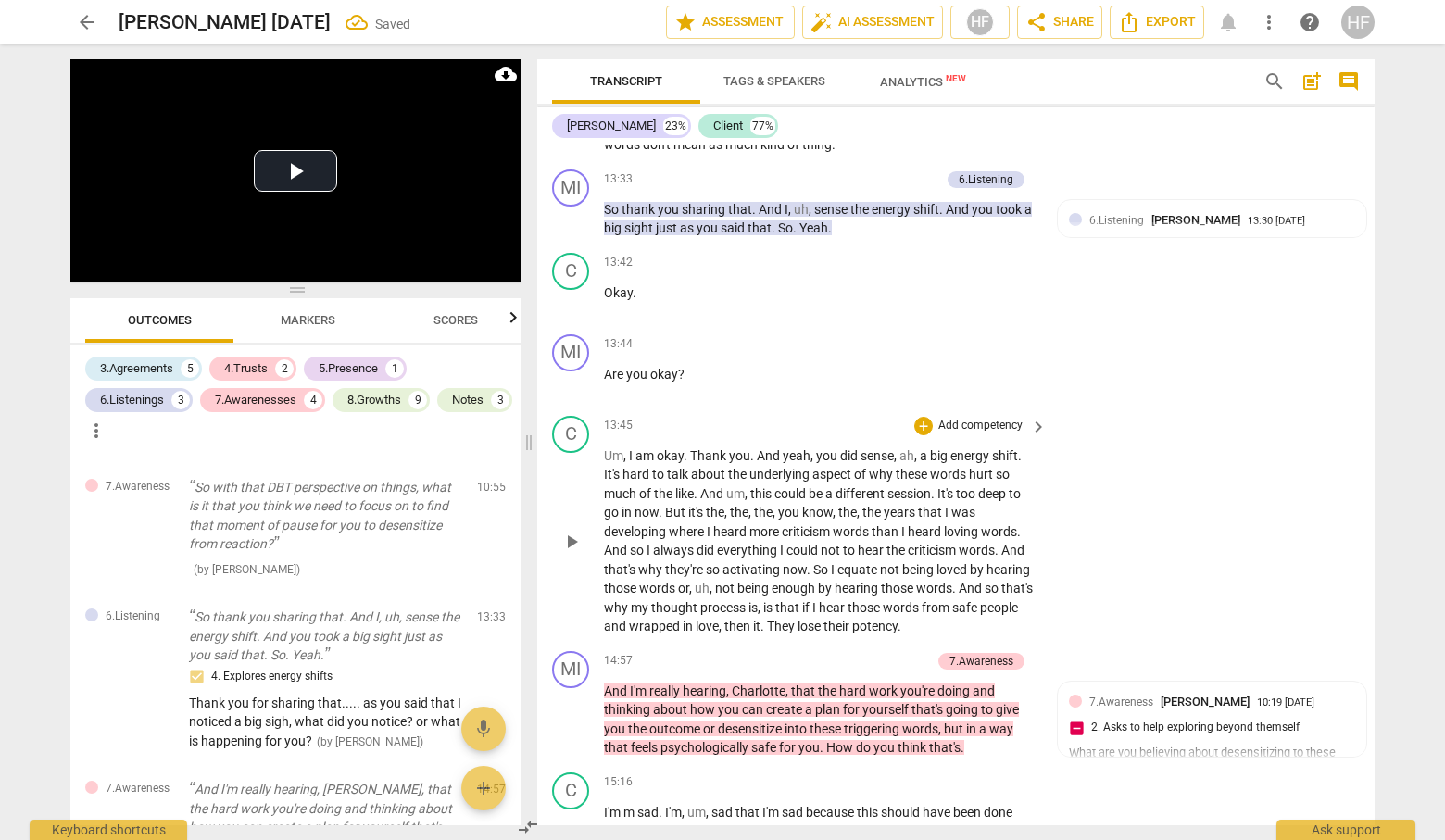
scroll to position [4672, 0]
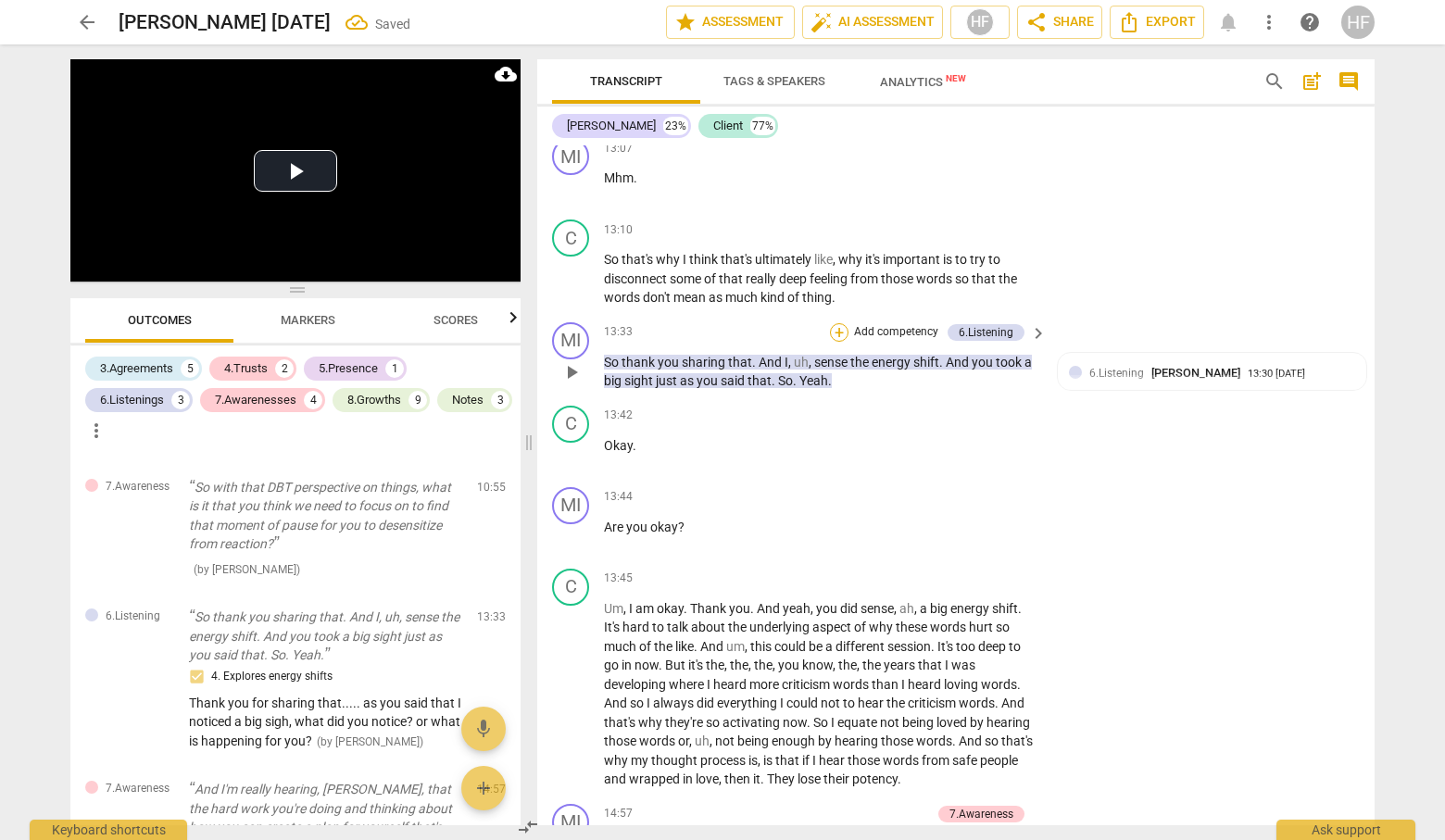
click at [836, 325] on div "+" at bounding box center [838, 332] width 19 height 19
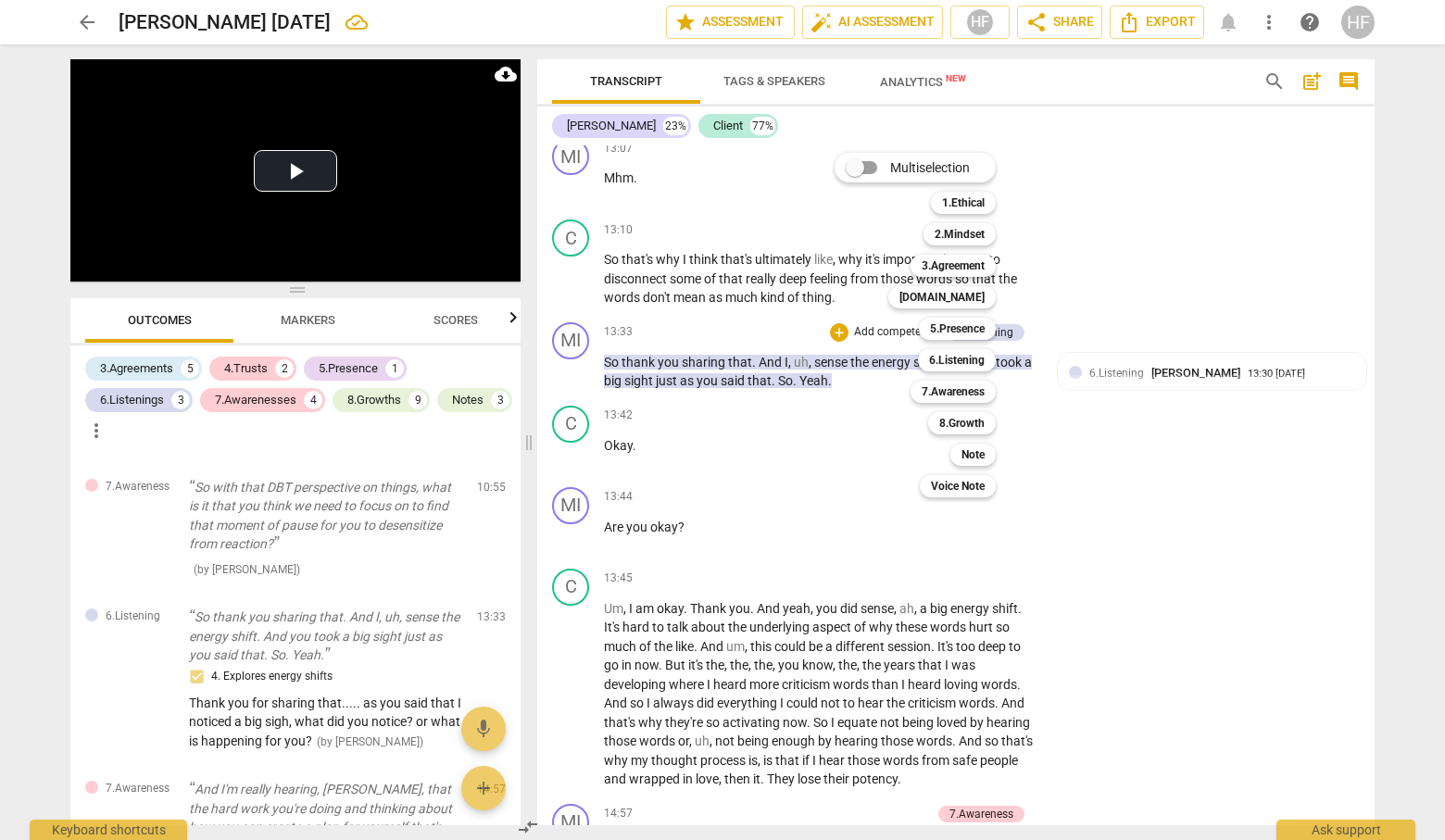
click at [1072, 321] on div at bounding box center [722, 420] width 1445 height 840
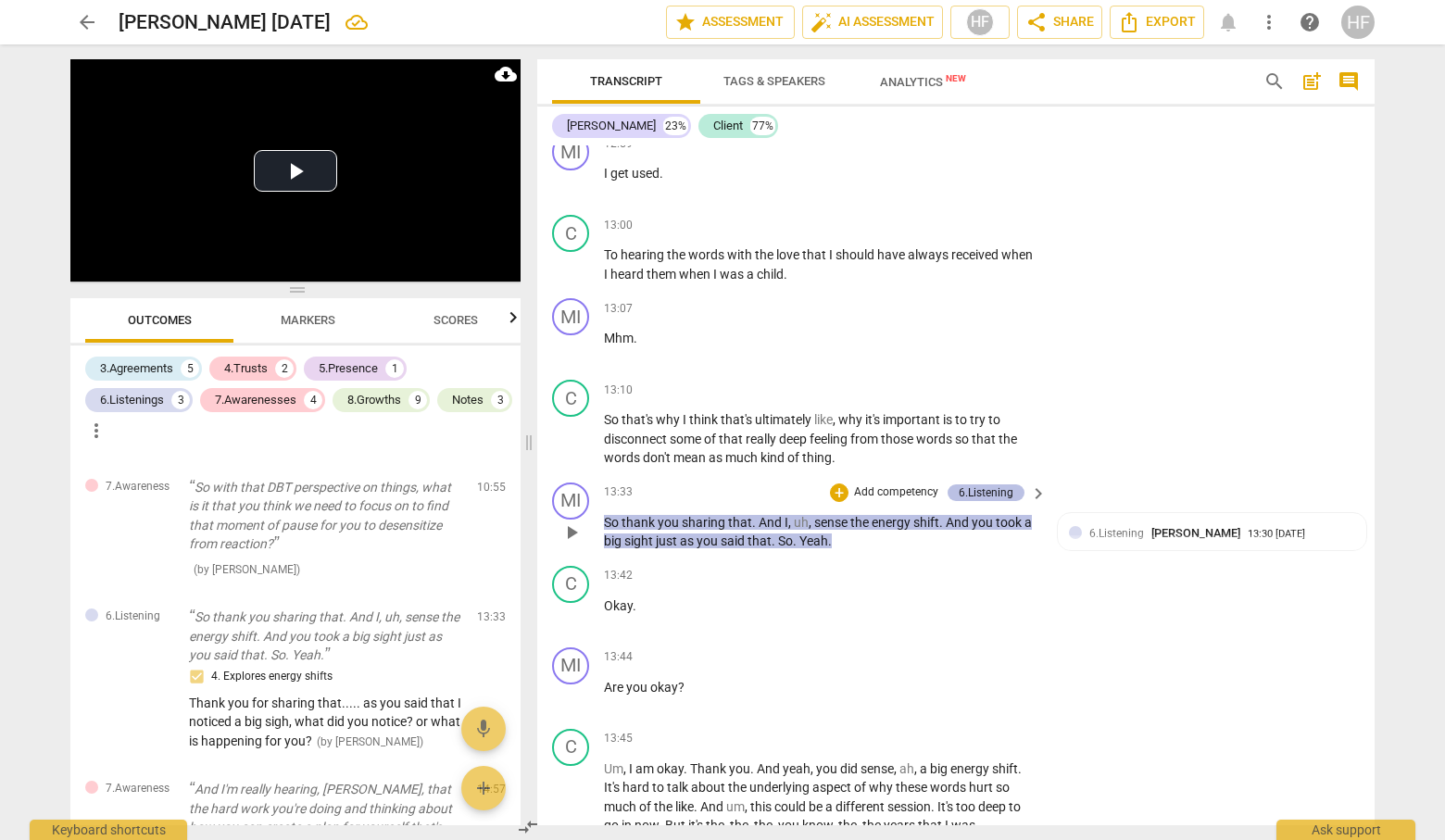
scroll to position [4523, 0]
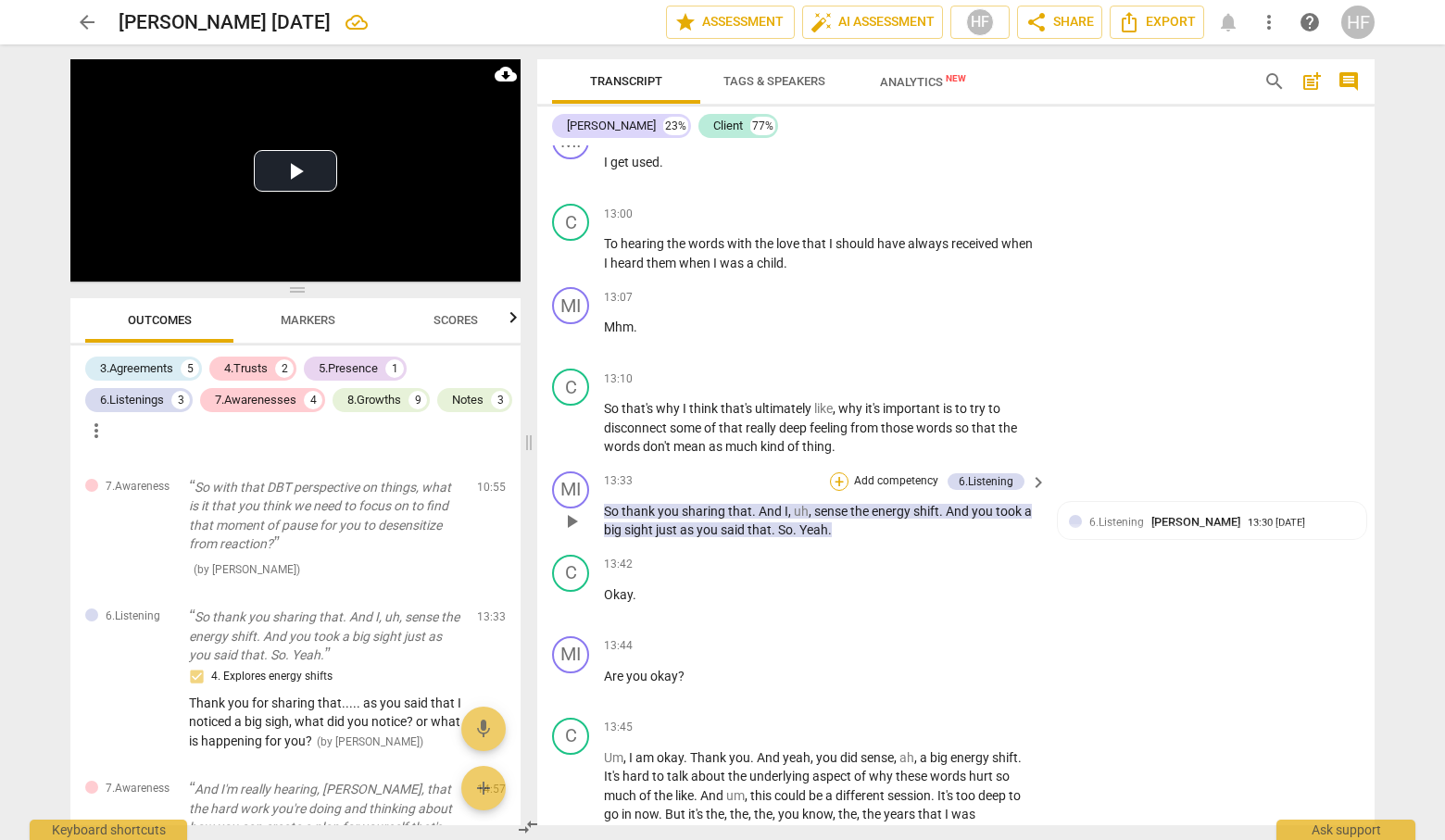
click at [840, 474] on div "+" at bounding box center [838, 481] width 19 height 19
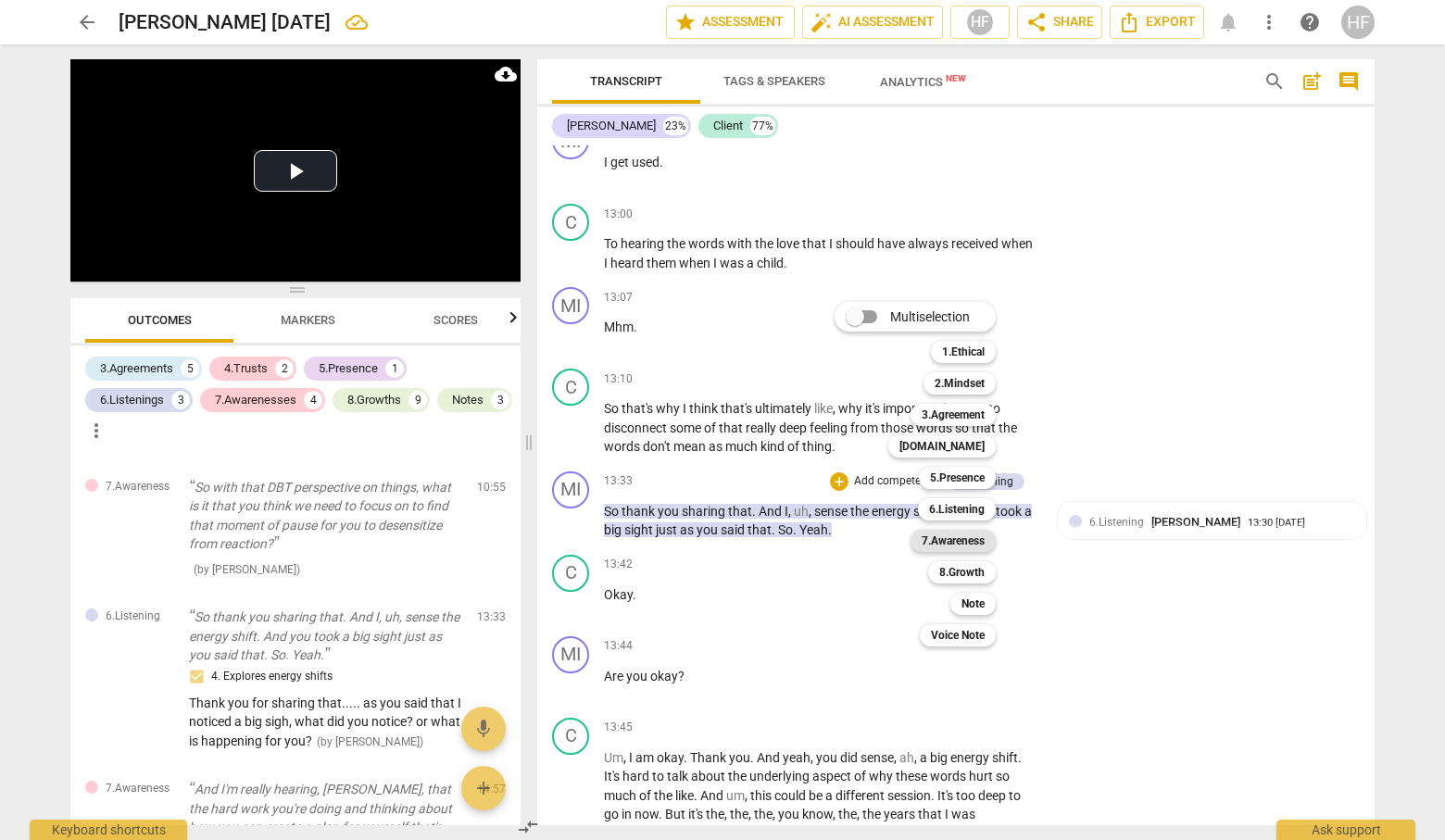
click at [968, 541] on b "7.Awareness" at bounding box center [953, 541] width 63 height 23
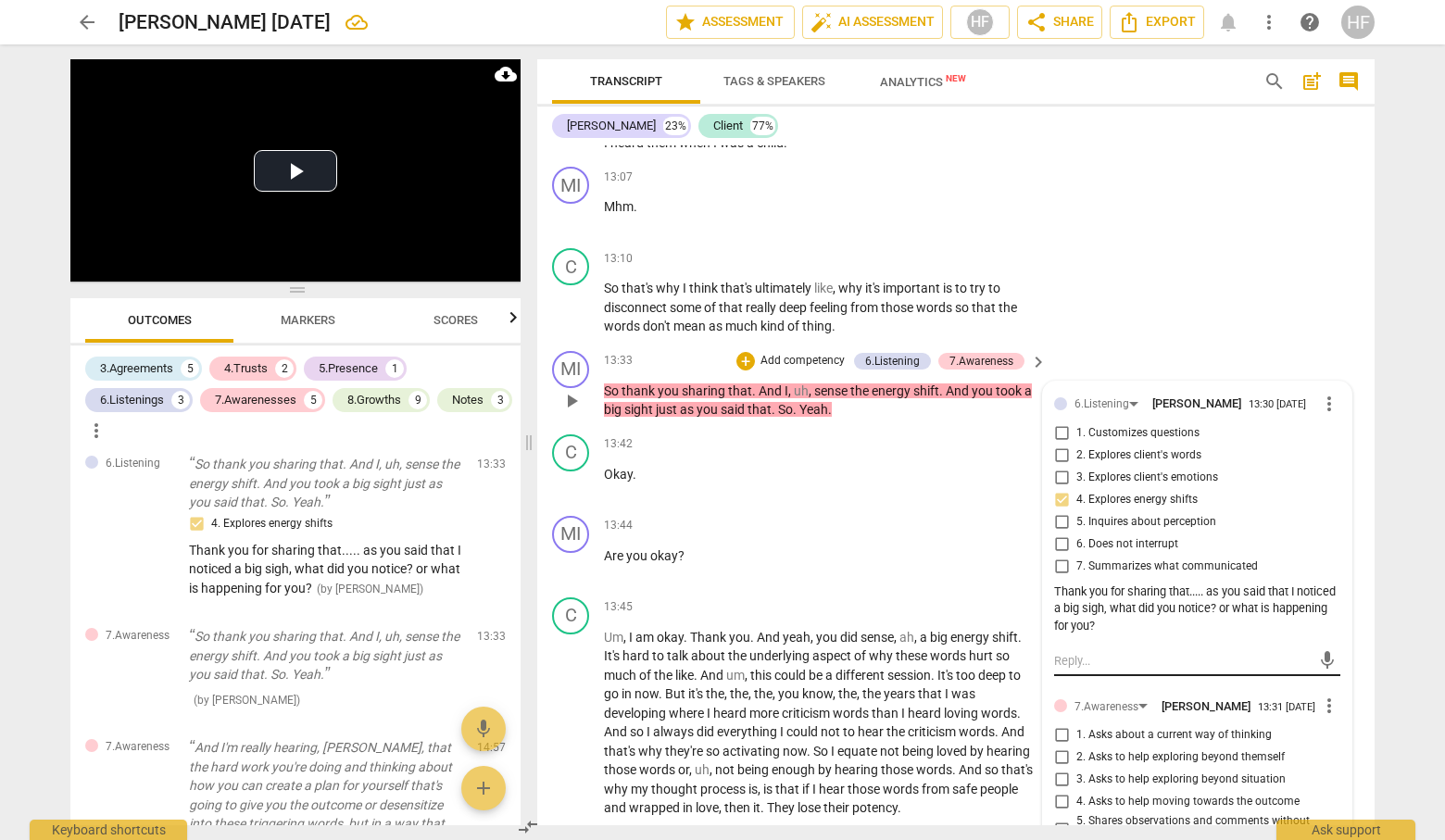
scroll to position [4648, 0]
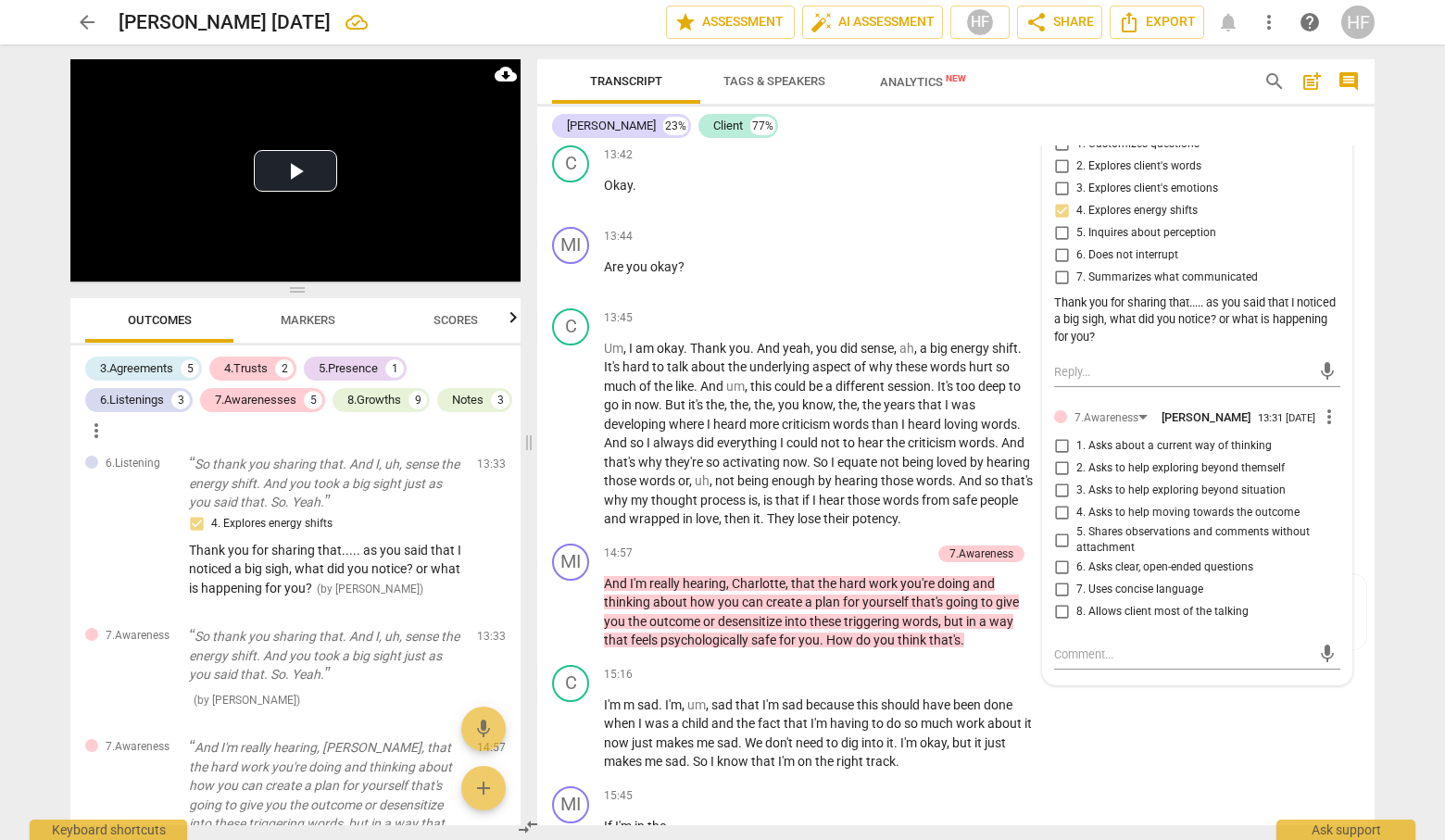
click at [1054, 444] on input "1. Asks about a current way of thinking" at bounding box center [1061, 446] width 29 height 23
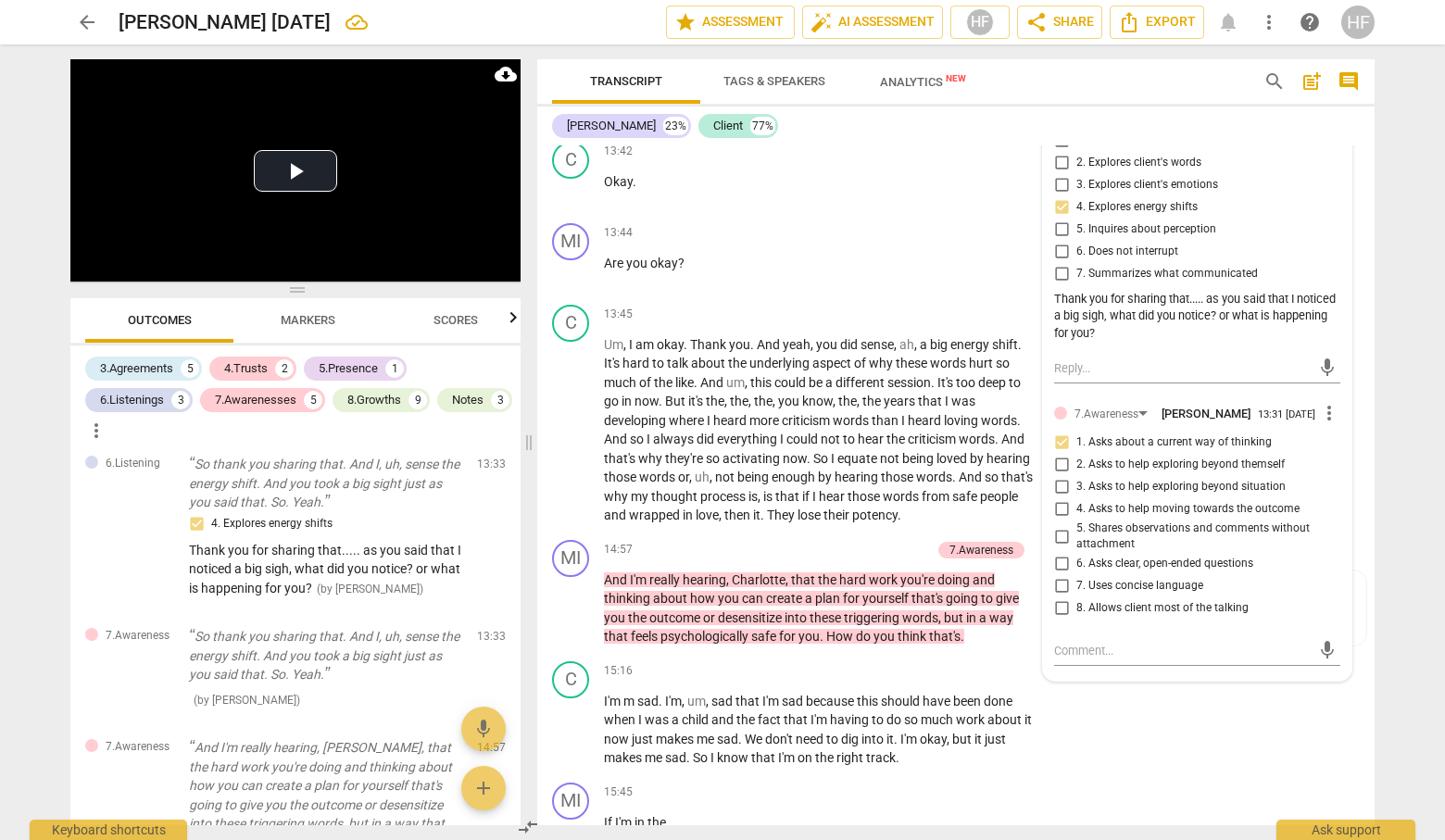
click at [1054, 444] on input "1. Asks about a current way of thinking" at bounding box center [1061, 443] width 29 height 23
checkbox input "true"
click at [1084, 650] on textarea at bounding box center [1182, 651] width 256 height 18
type textarea "W"
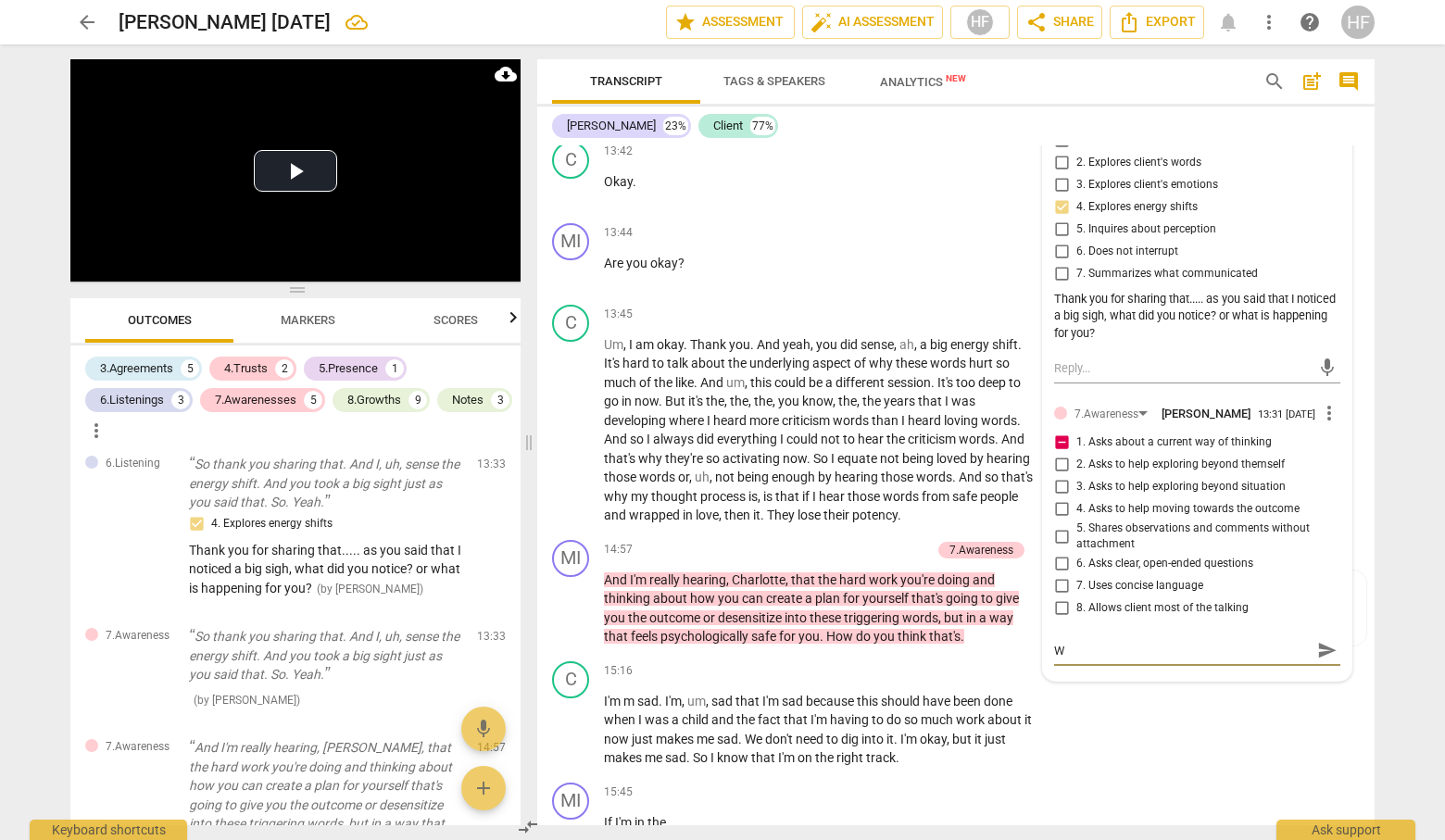
type textarea "Wh"
type textarea "Wha"
type textarea "What"
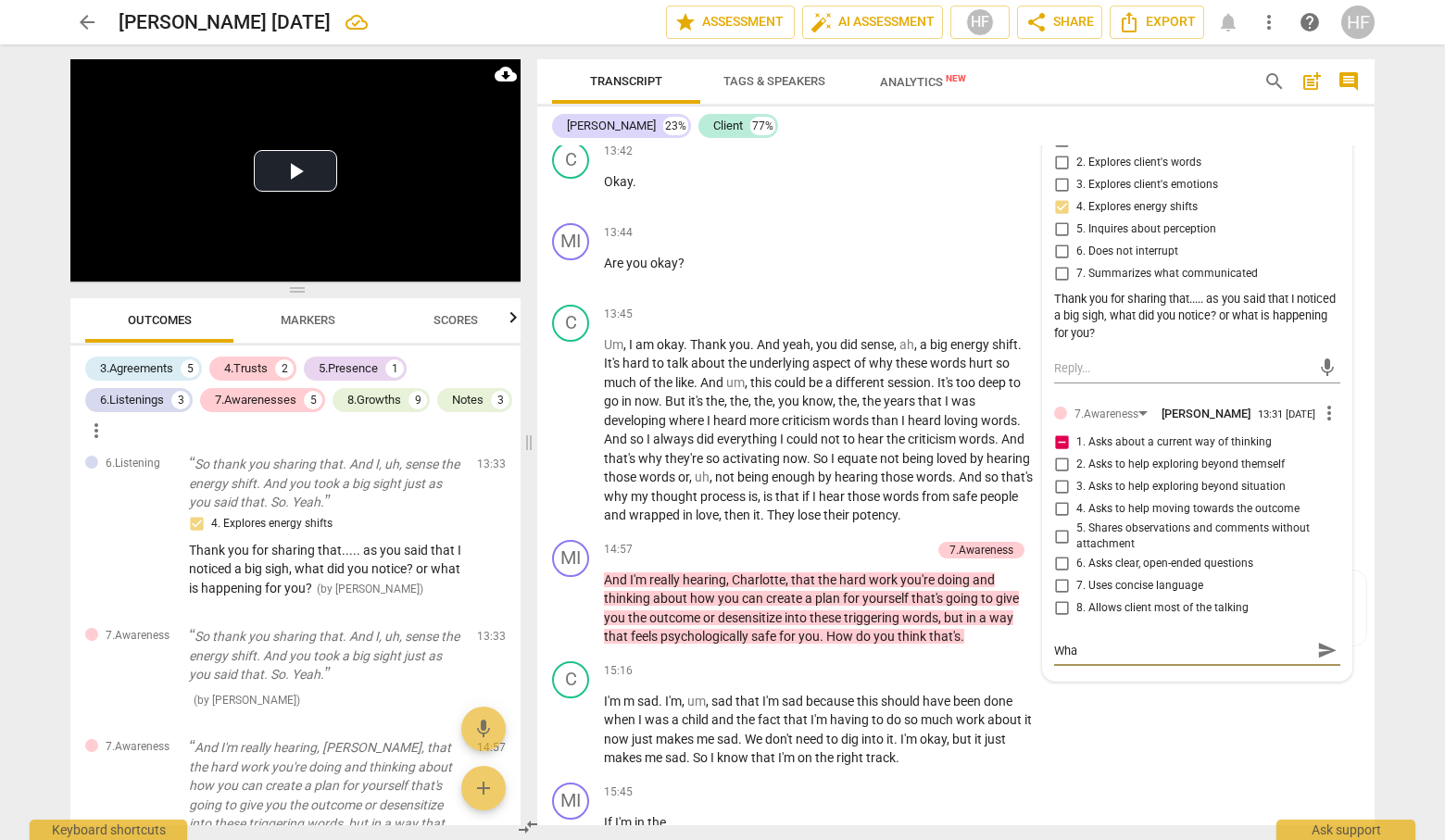
type textarea "What"
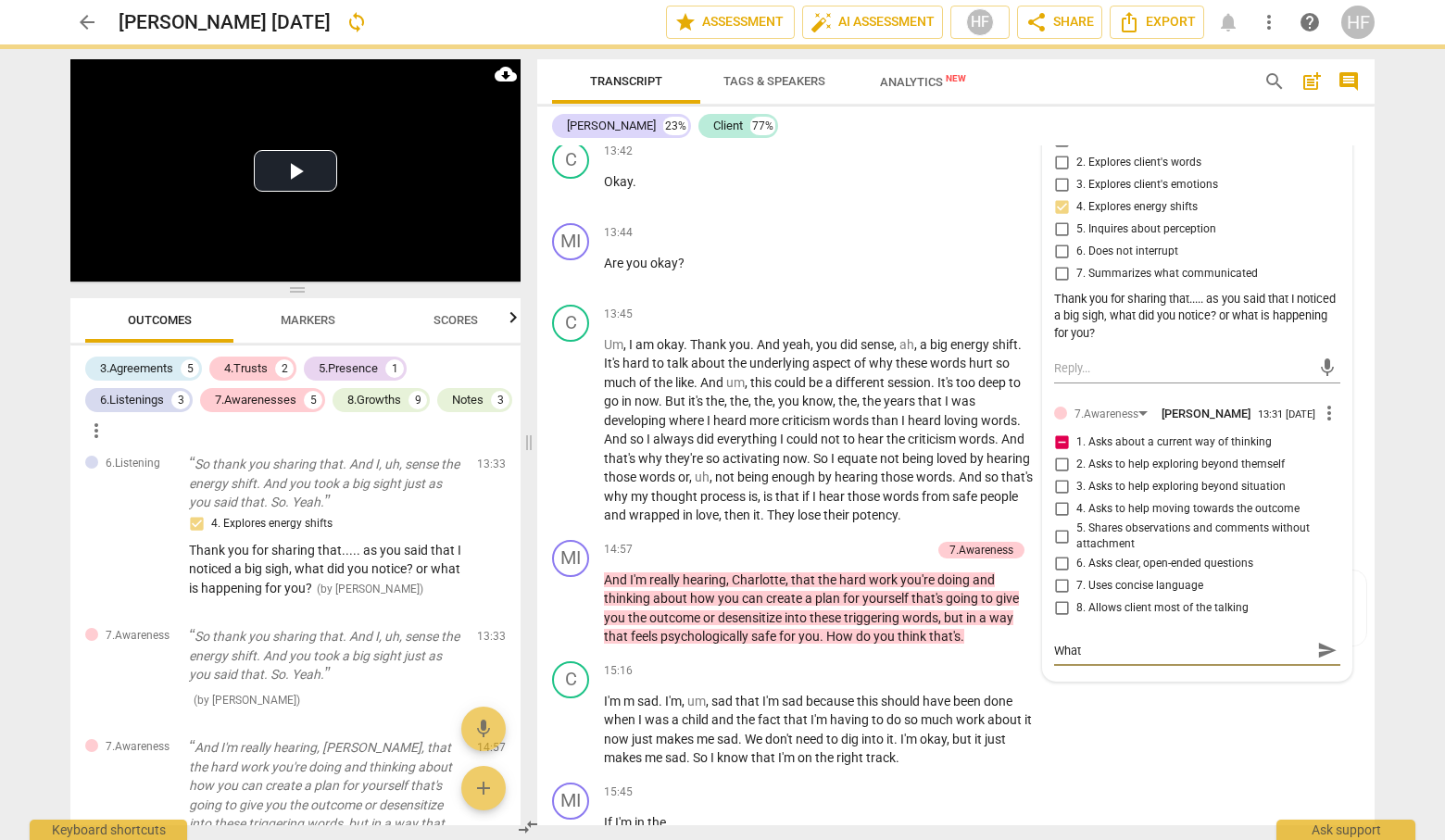
type textarea "What i"
type textarea "What is"
type textarea "What is y"
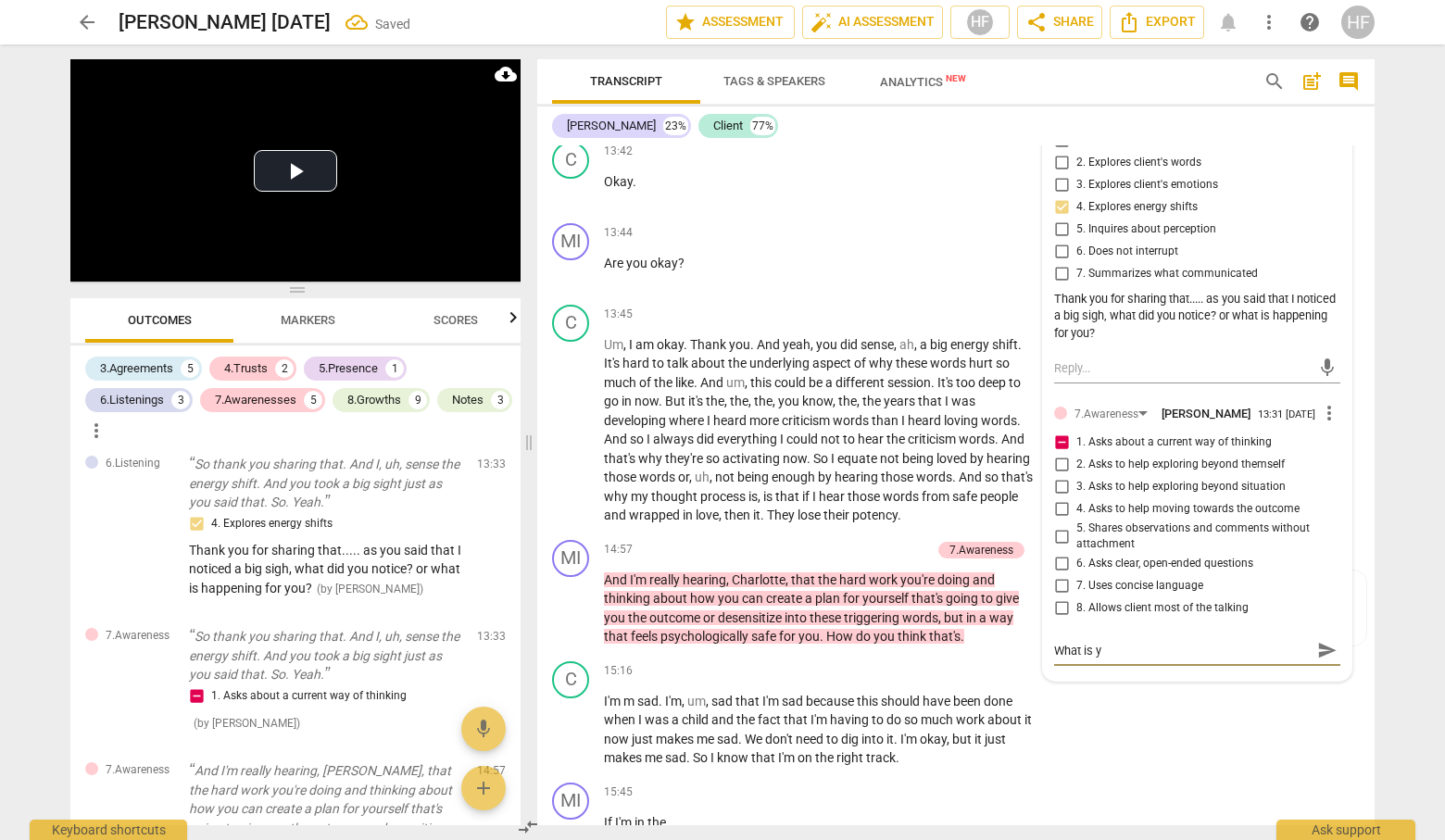
type textarea "What is yo"
type textarea "What is you"
type textarea "What is your"
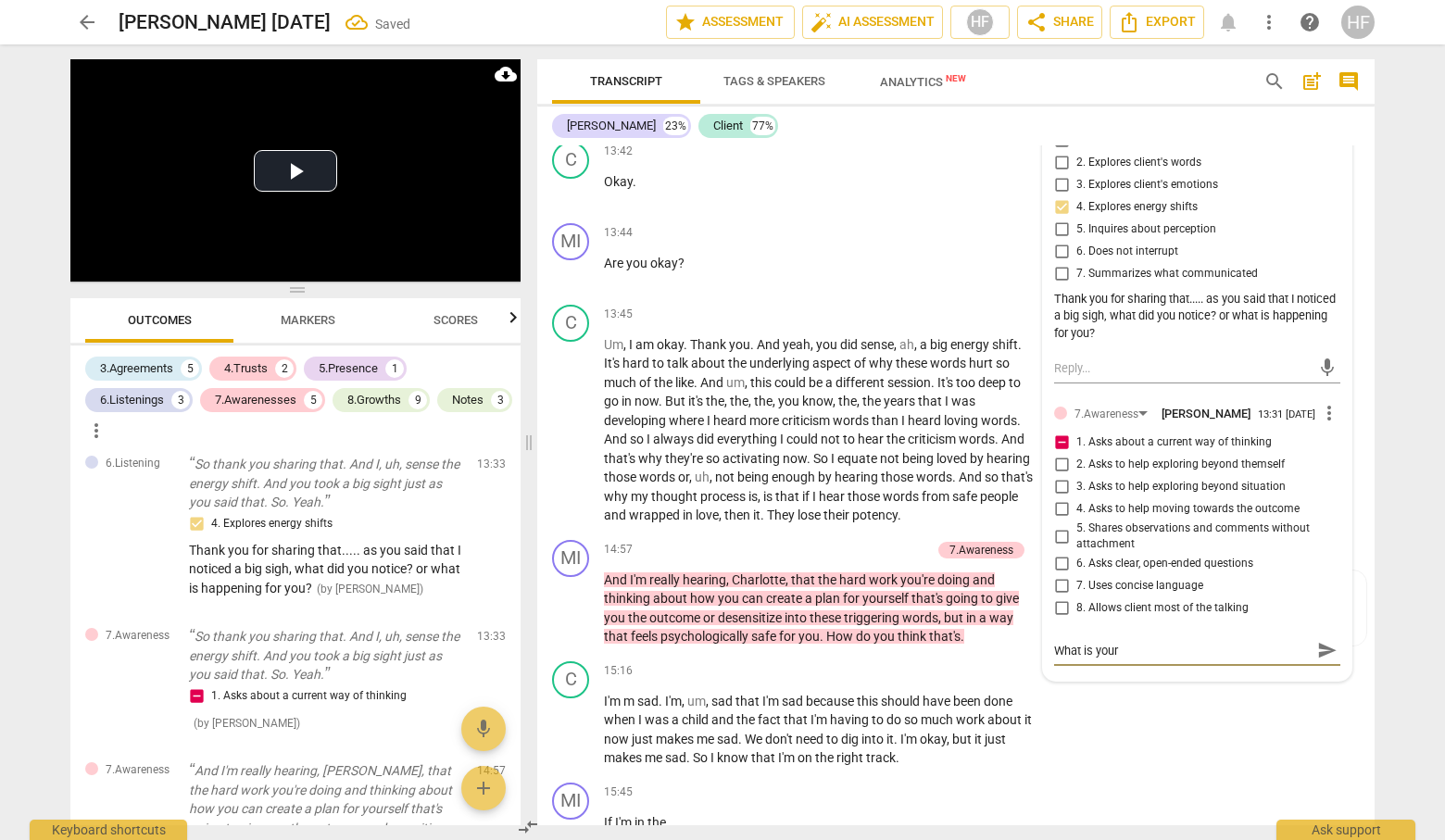
type textarea "What is your"
type textarea "What is your t"
type textarea "What is your th"
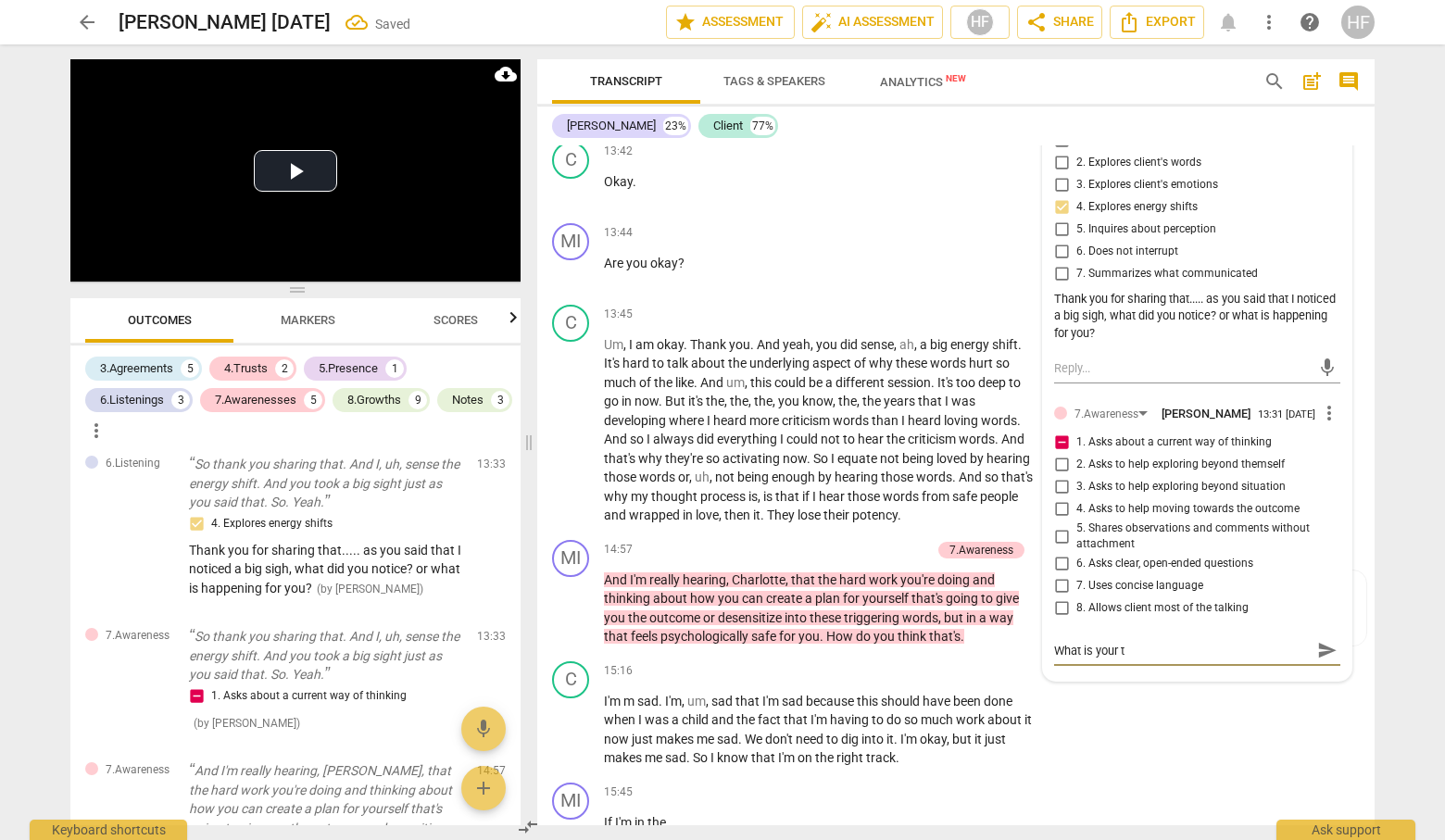
type textarea "What is your th"
type textarea "What is your thh"
type textarea "What is your thhk"
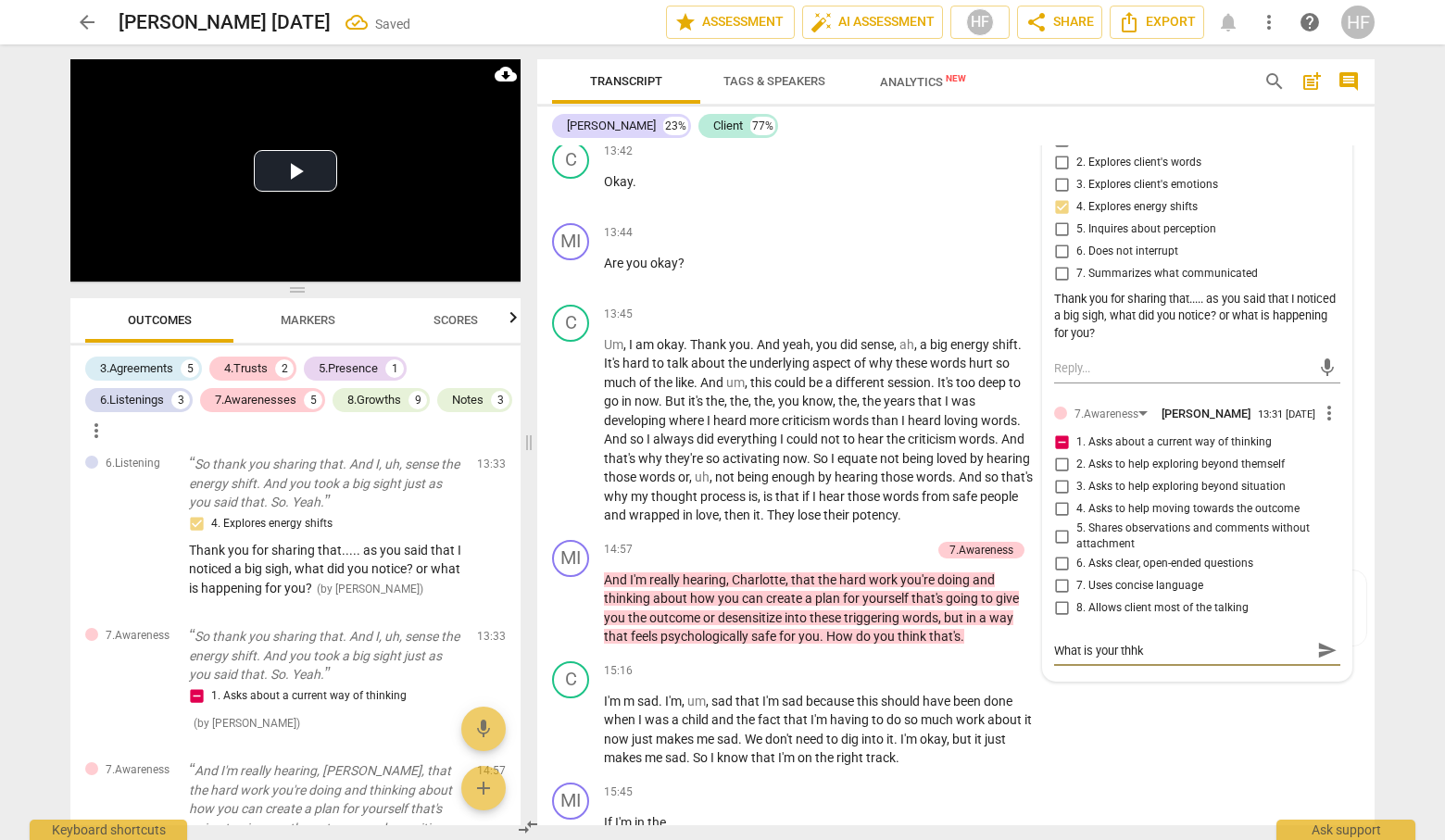
type textarea "What is your thhki"
type textarea "What is your thhkin"
type textarea "What is your thhking"
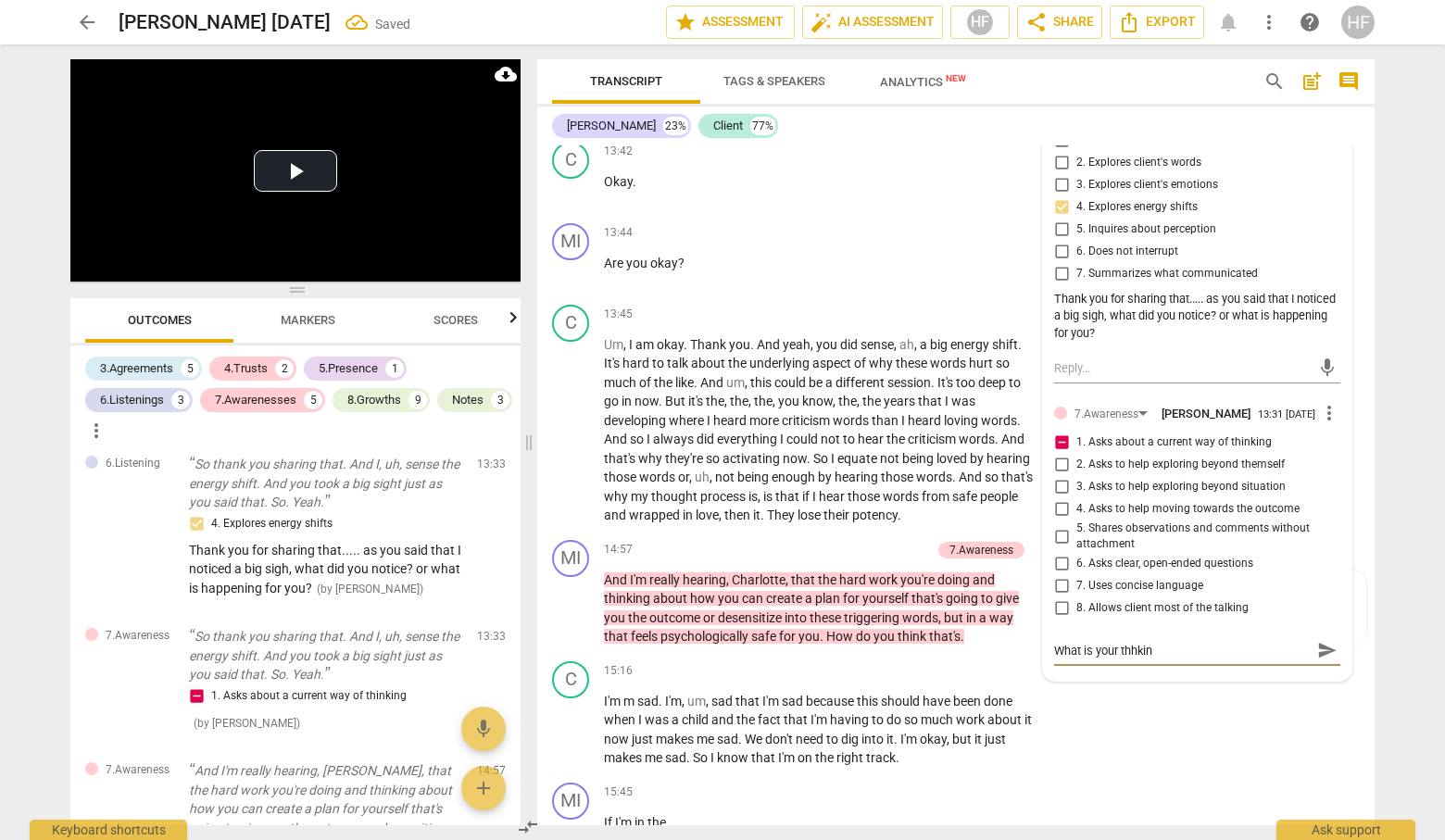
type textarea "What is your thhking"
type textarea "What is your thhking a"
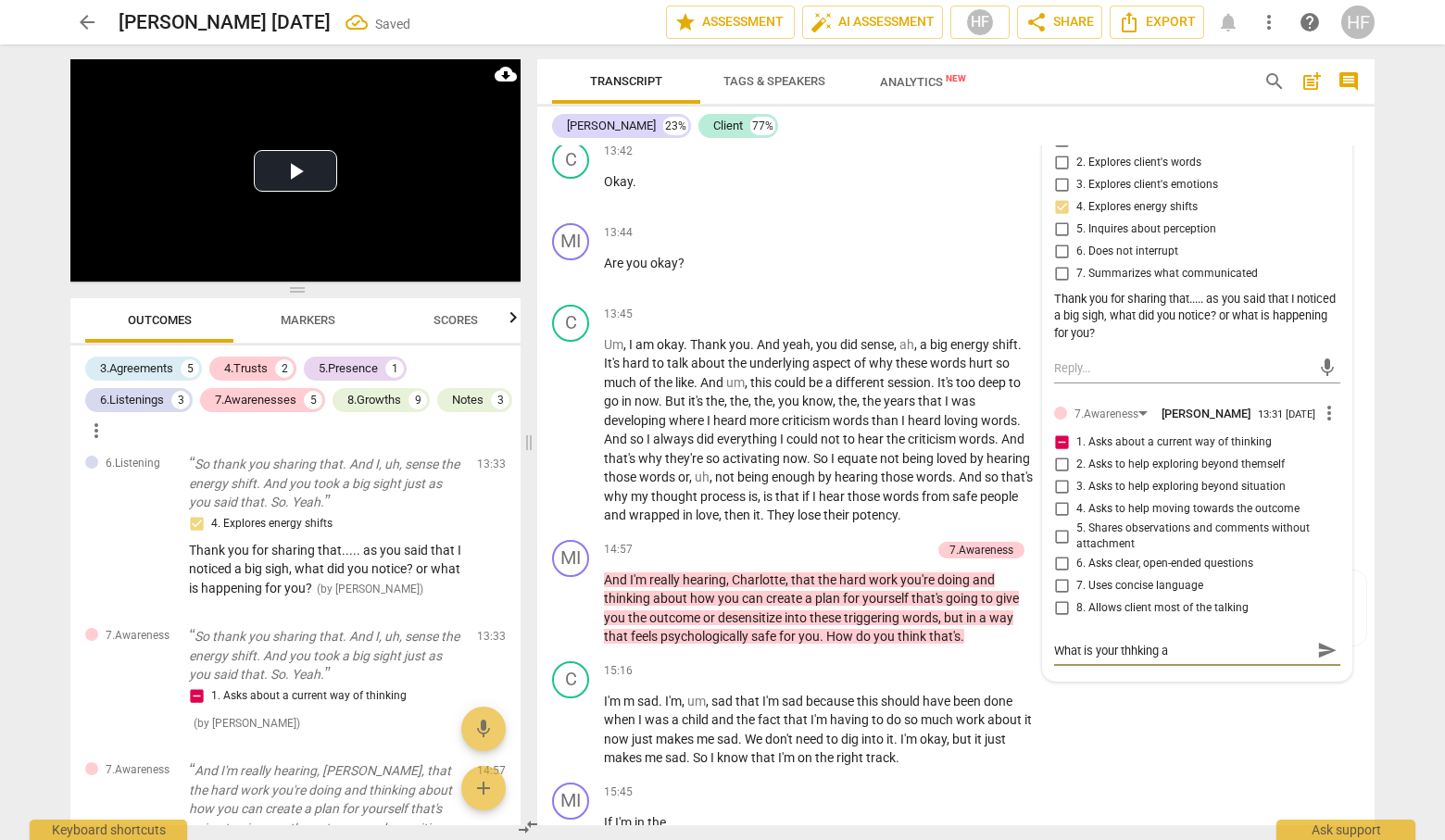
type textarea "What is your thhking ab"
type textarea "What is your thhking abo"
type textarea "What is your thhking abou"
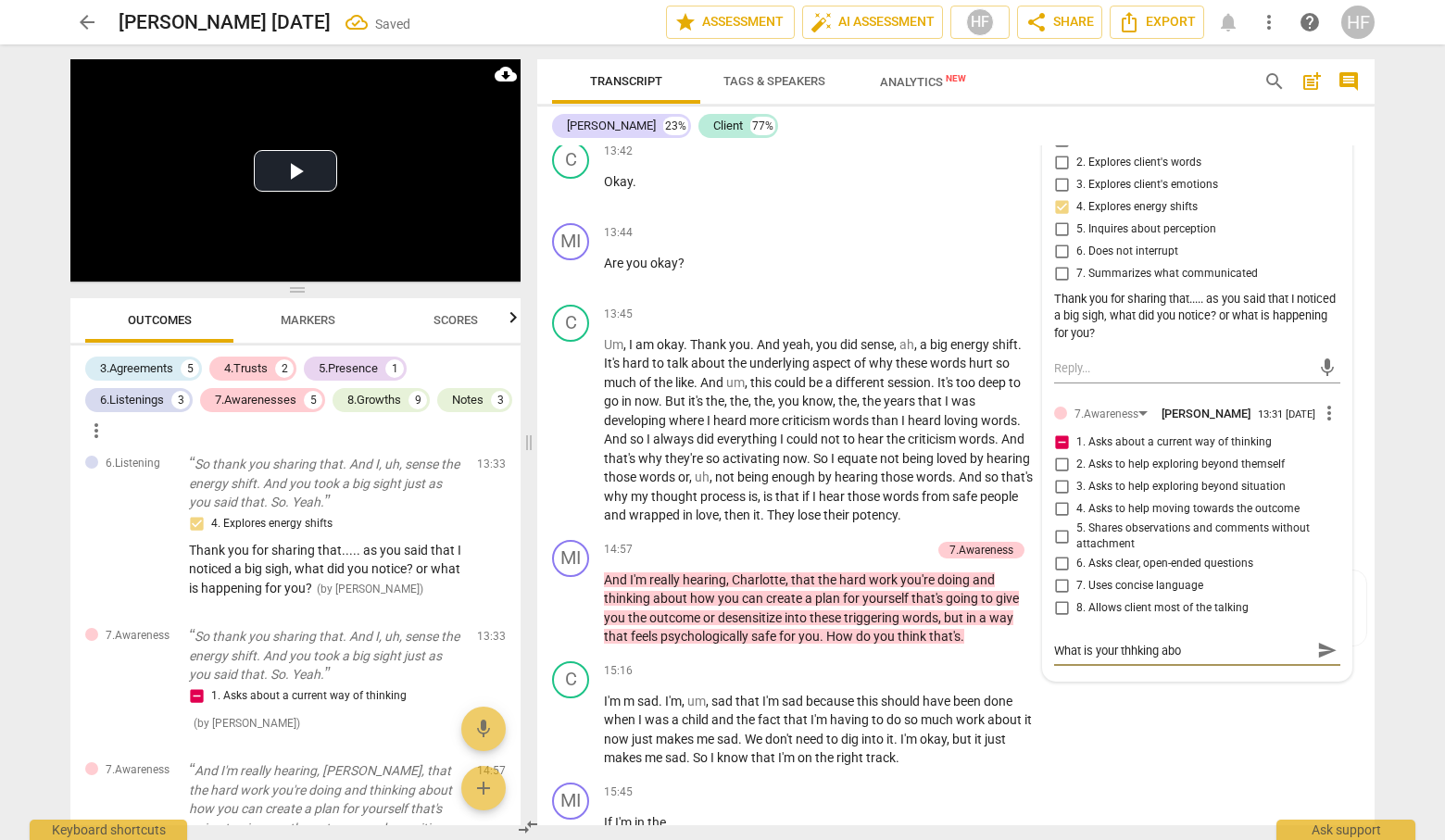
type textarea "What is your thhking abou"
type textarea "What is your thhking about"
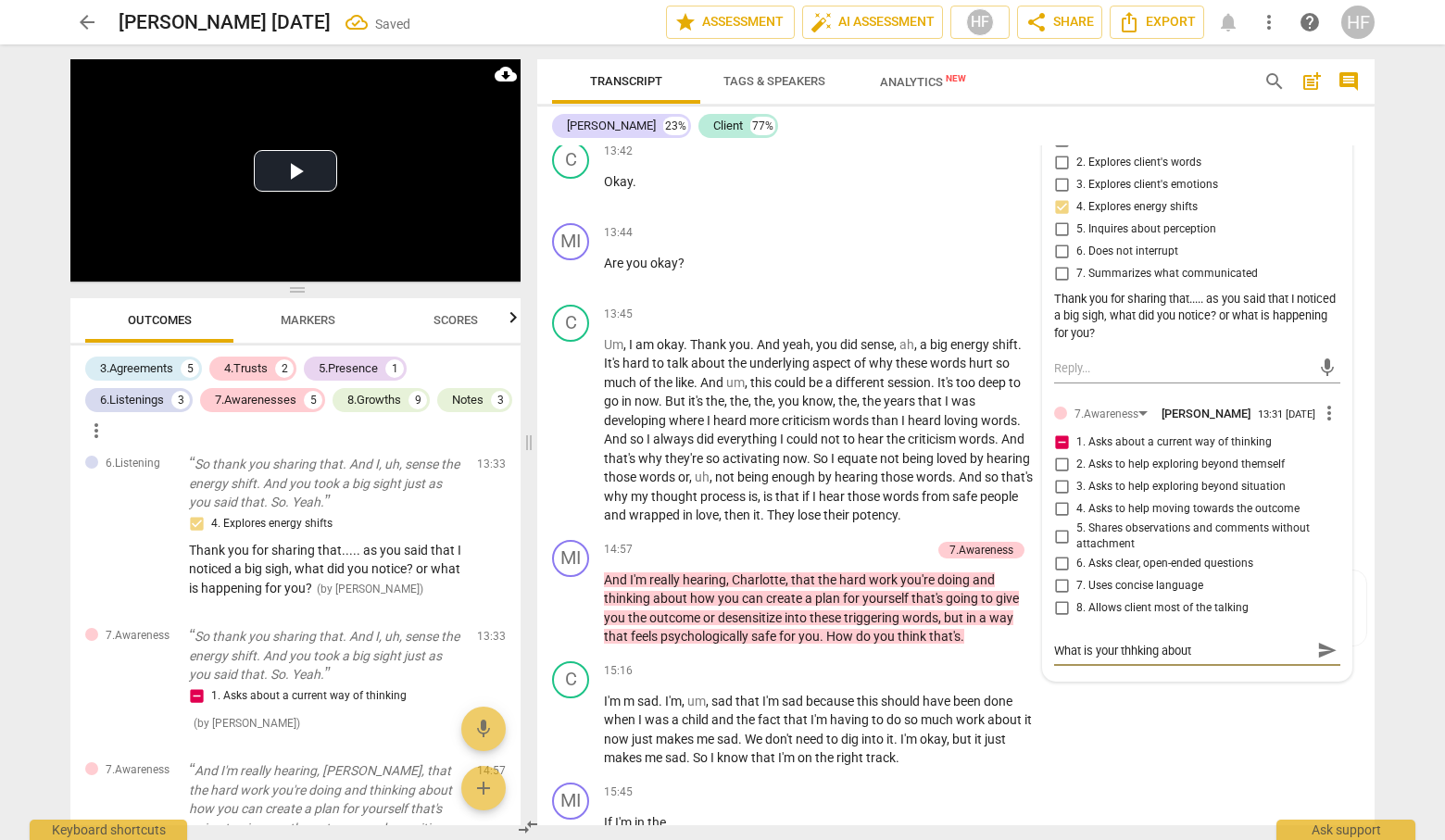
type textarea "What is your thhking about w"
type textarea "What is your thhking about wh"
type textarea "What is your thhking about wha"
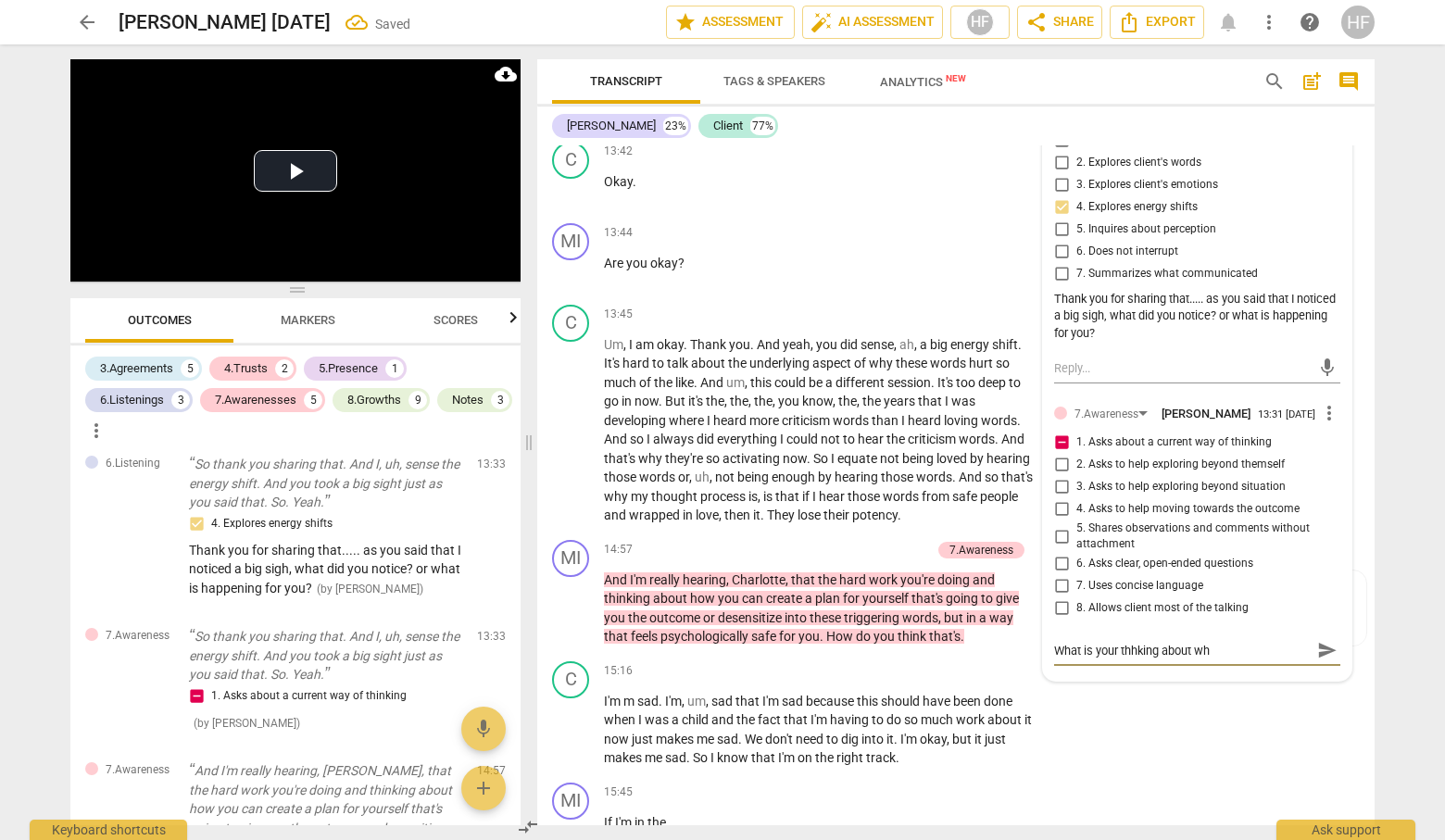
type textarea "What is your thhking about wha"
type textarea "What is your thhking about what"
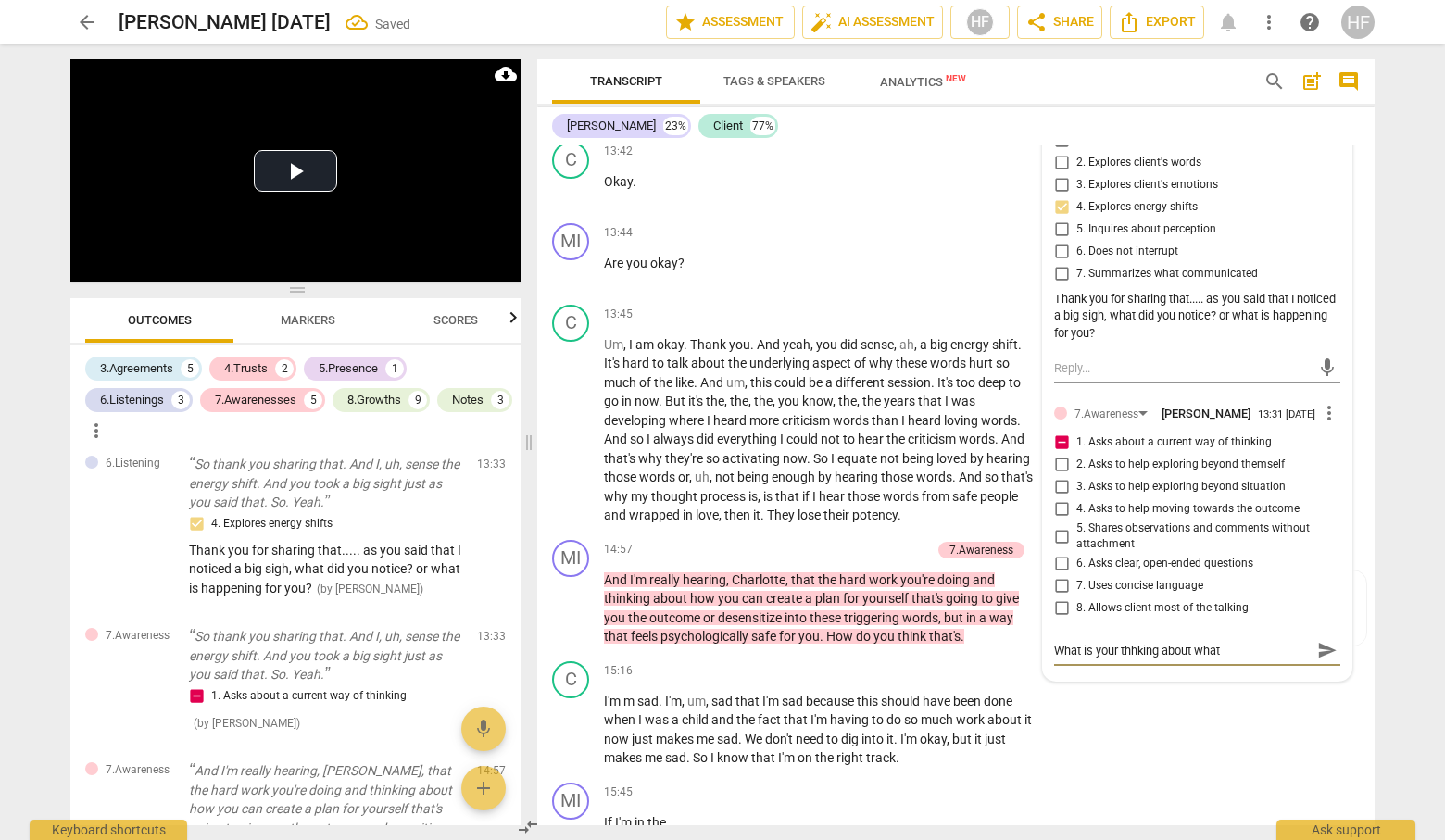
type textarea "What is your thhking about what i"
type textarea "What is your thhking about what it"
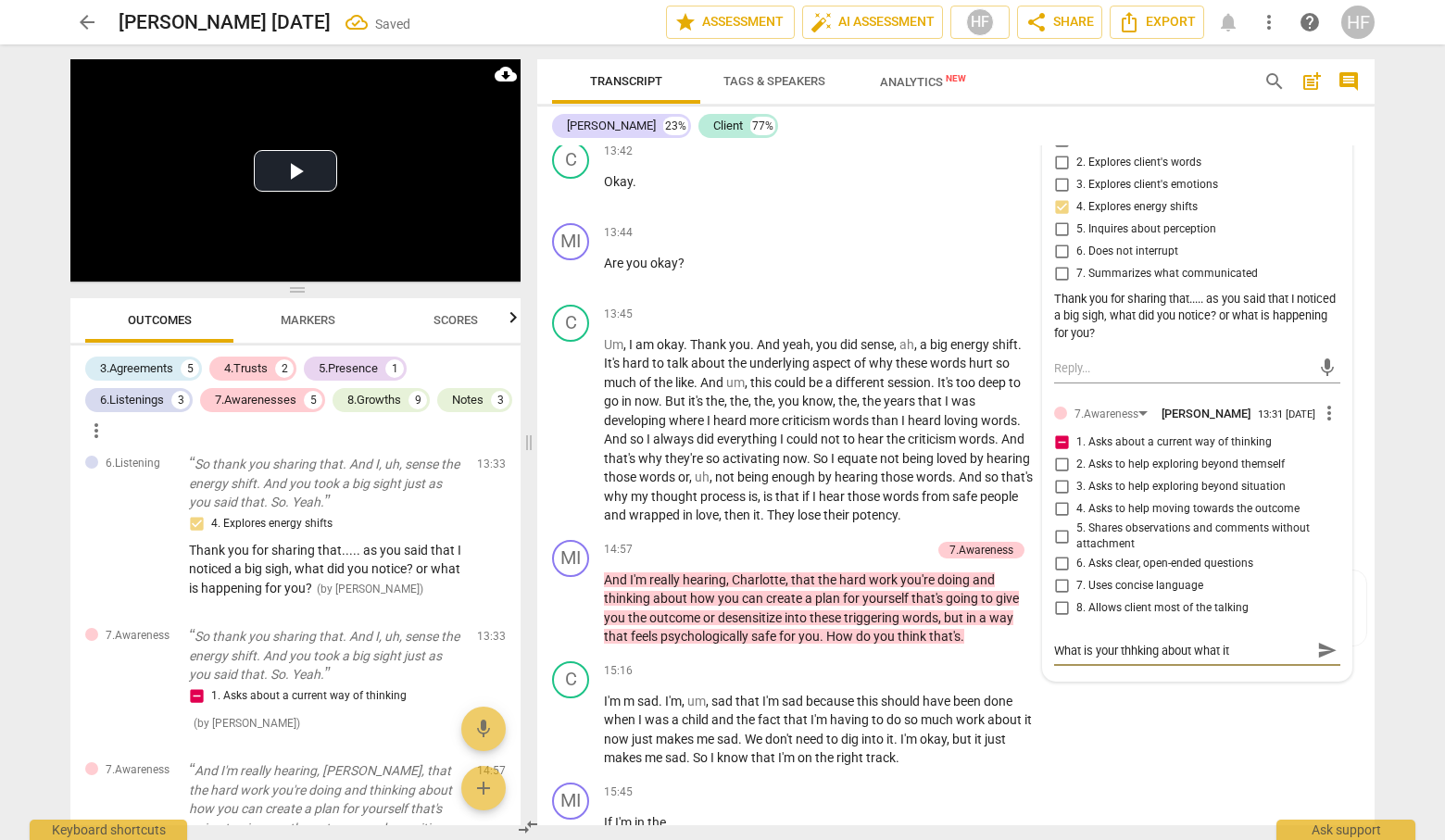
type textarea "What is your thhking about what it"
type textarea "What is your thhking about what it t"
type textarea "What is your thhking about what it tk"
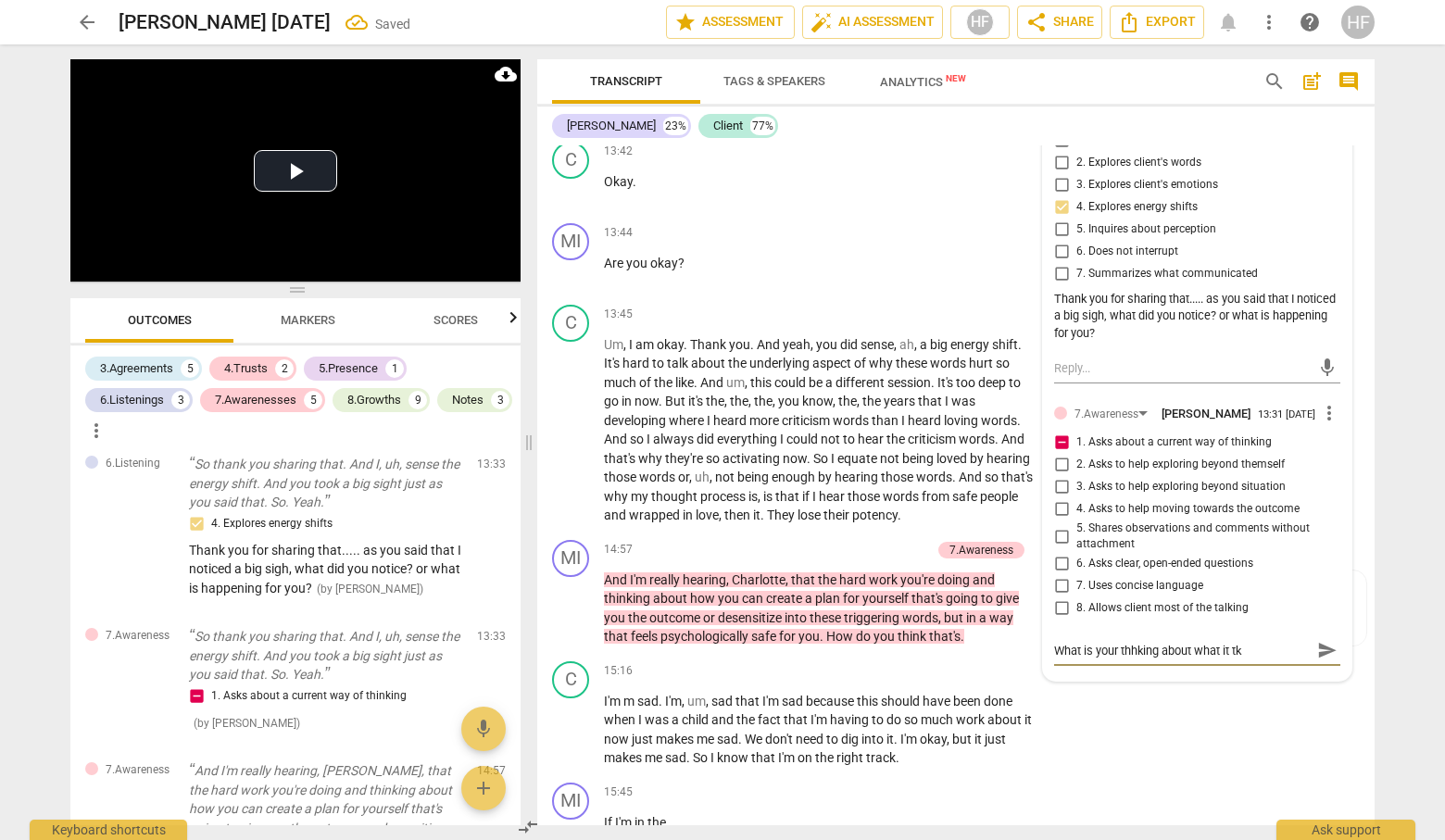
type textarea "What is your thhking about what it tka"
type textarea "What is your thhking about what it tkae"
type textarea "What is your thhking about what it tkaes"
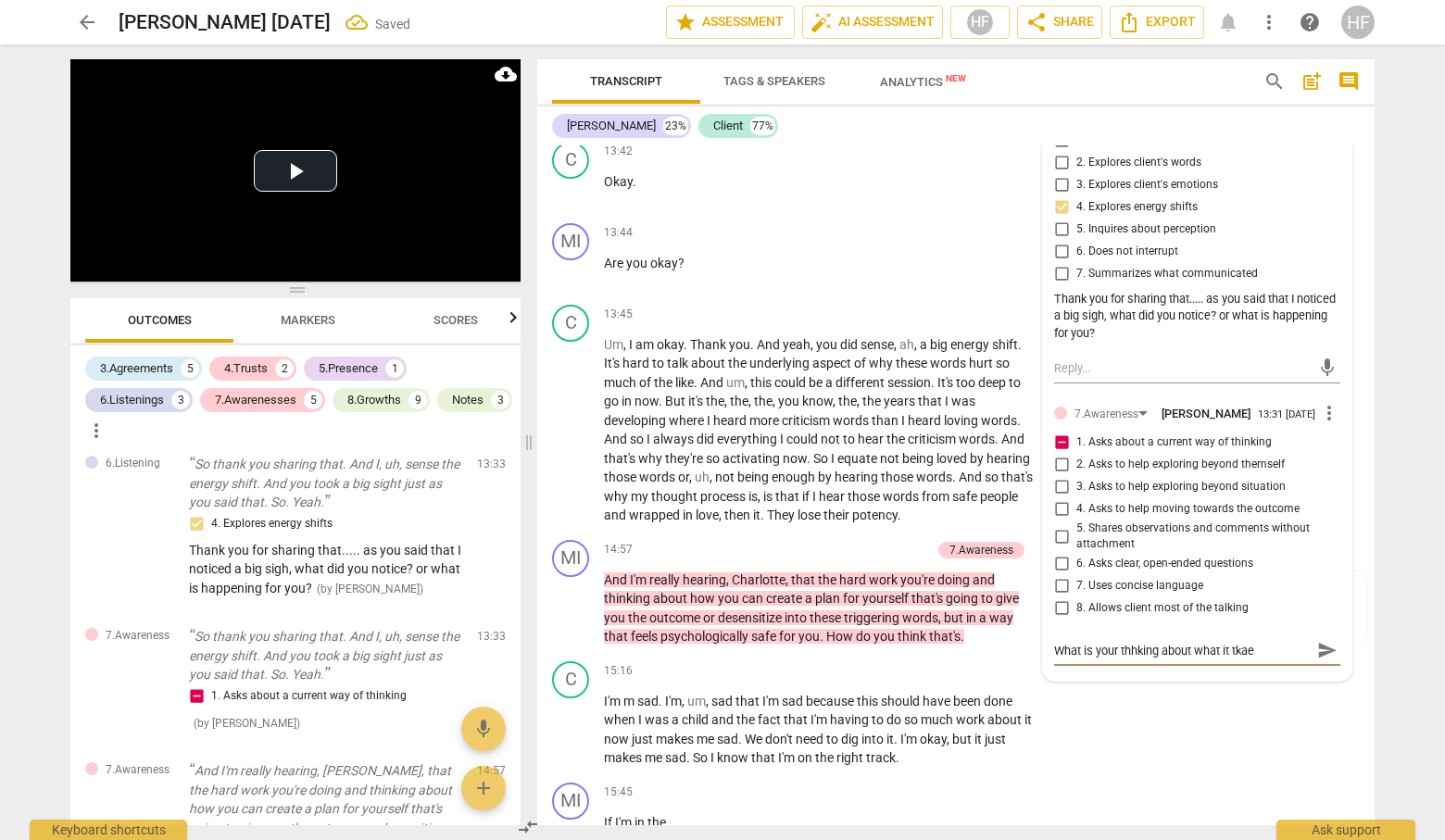
type textarea "What is your thhking about what it tkaes"
type textarea "What is your thhking about what it tkaes t"
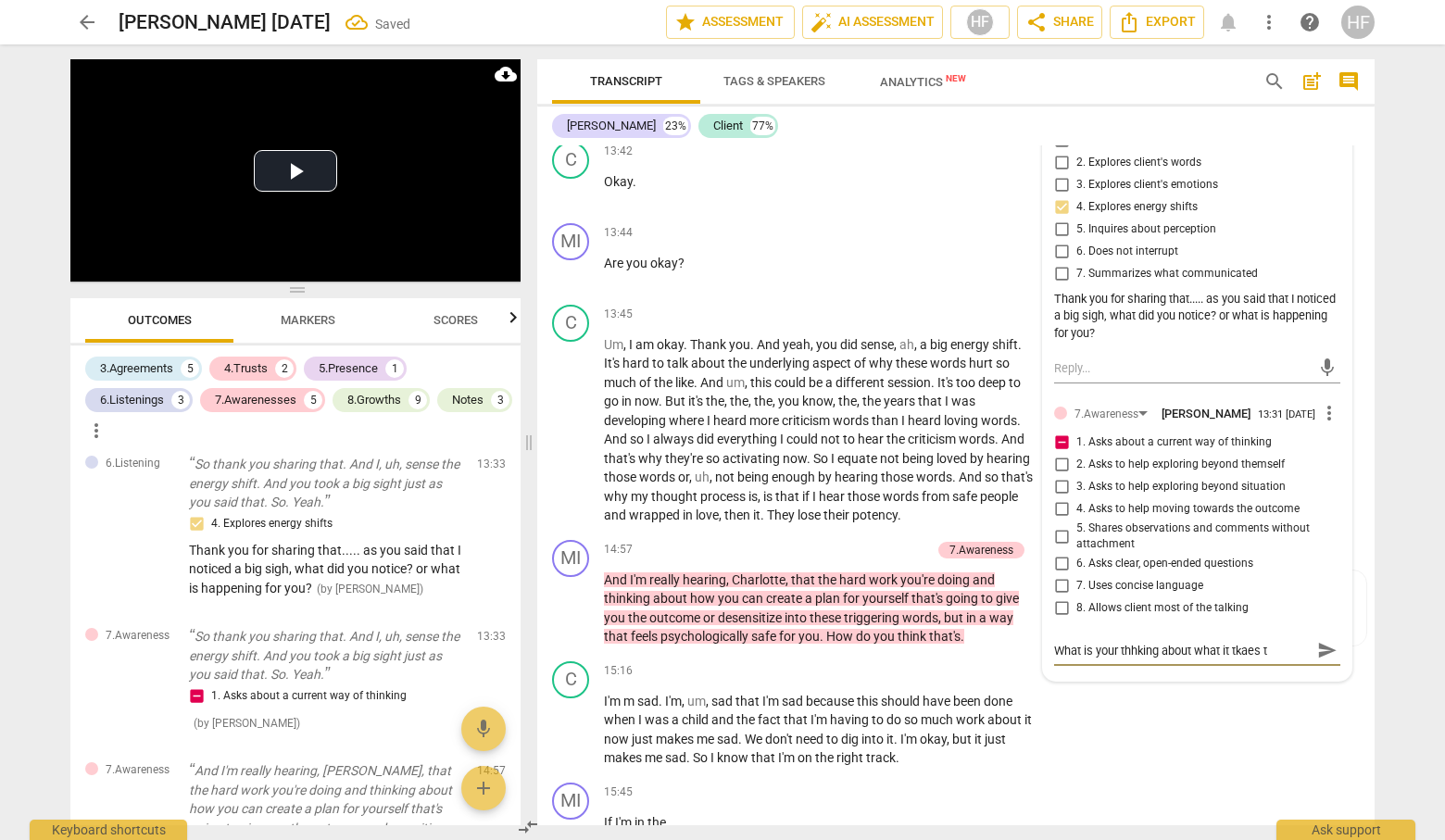
type textarea "What is your thhking about what it tkaes to"
type textarea "What is your thhking about what it tkaes to d"
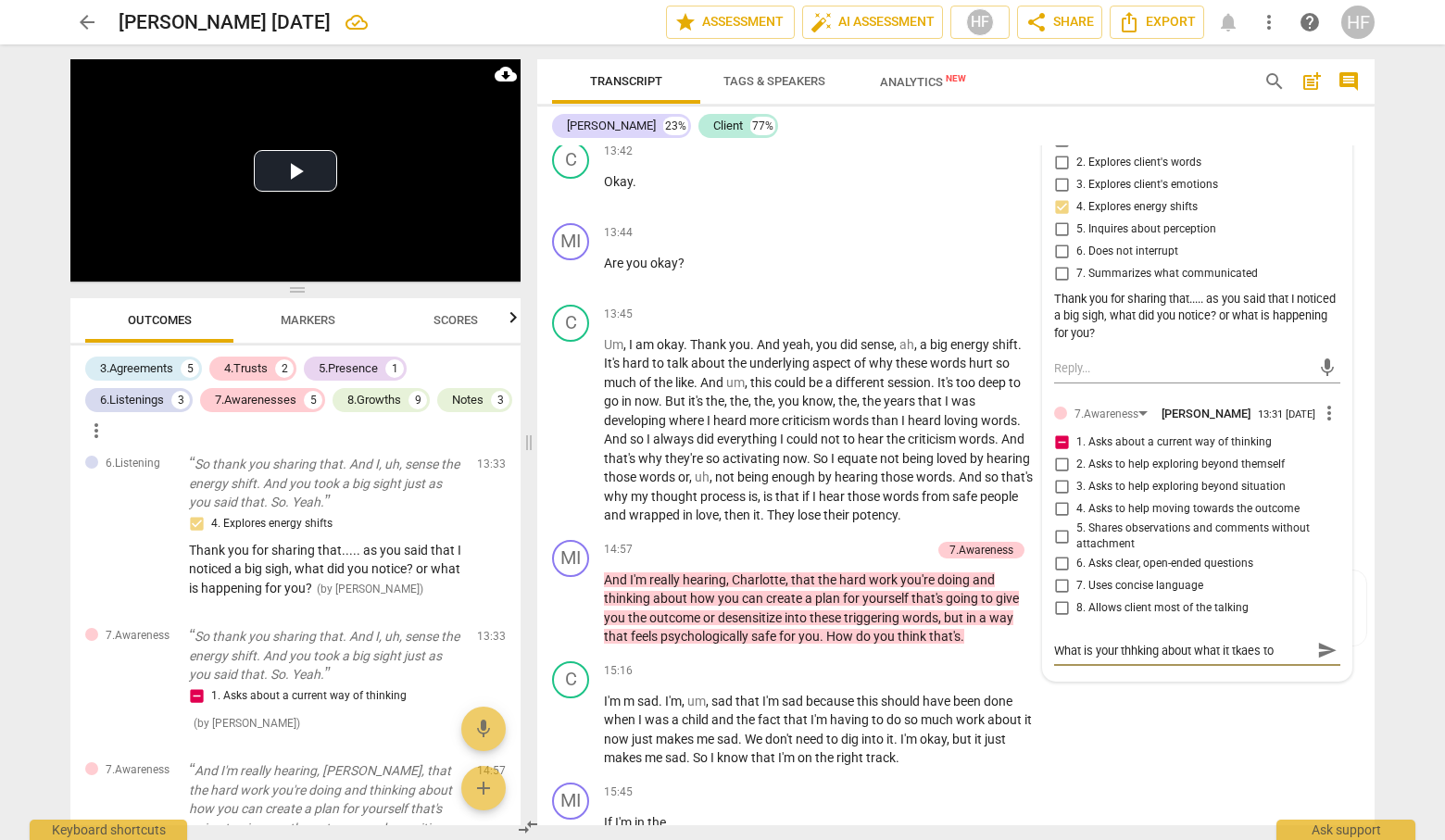
type textarea "What is your thhking about what it tkaes to d"
type textarea "What is your thhking about what it tkaes to di"
type textarea "What is your thhking about what it tkaes to dis"
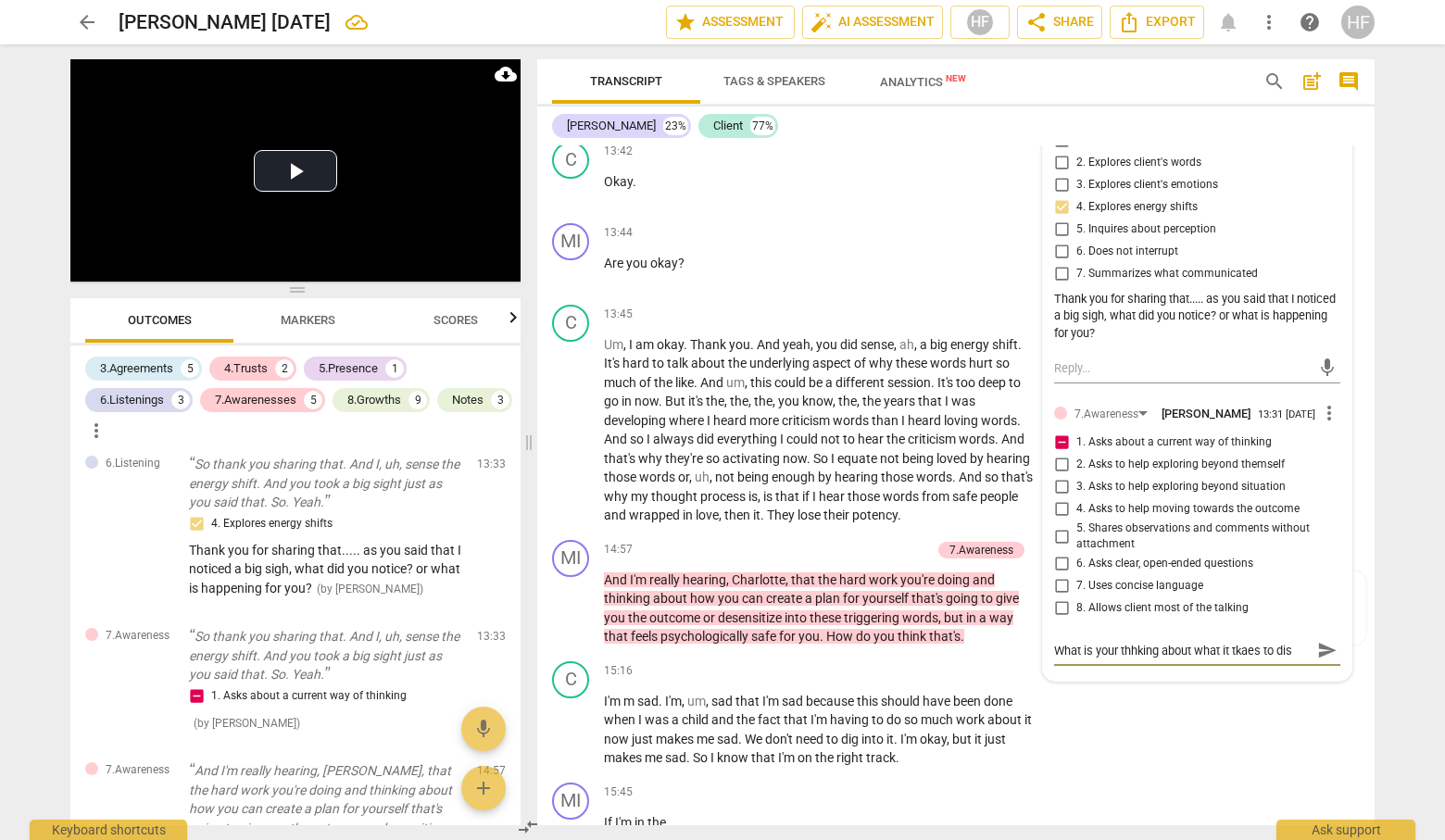
type textarea "What is your thhking about what it tkaes to disc"
type textarea "What is your thhking about what it tkaes to disco"
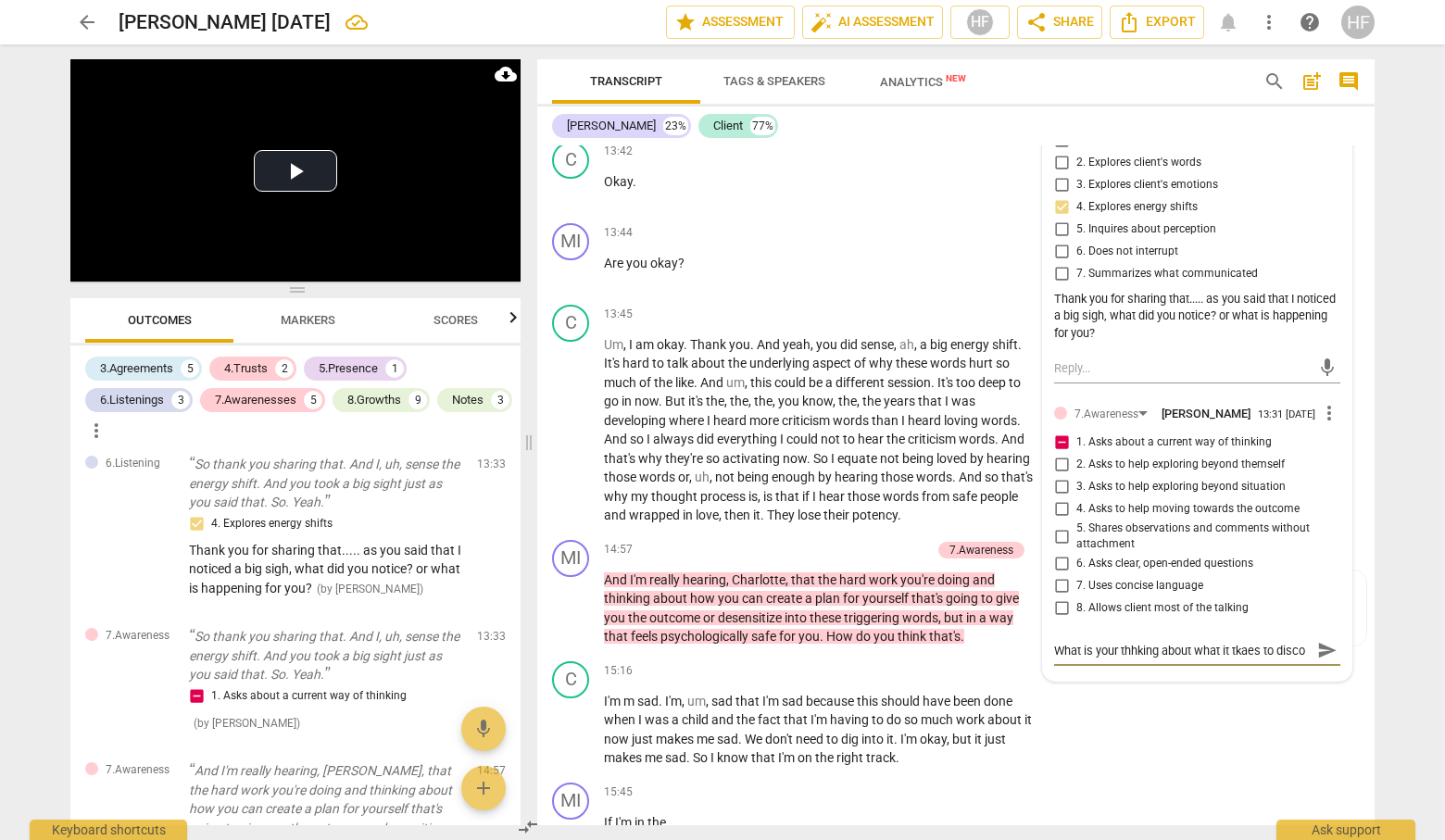
type textarea "What is your thhking about what it tkaes to discou"
type textarea "What is your thhking about what it tkaes to discoun"
type textarea "What is your thhking about what it tkaes to discount"
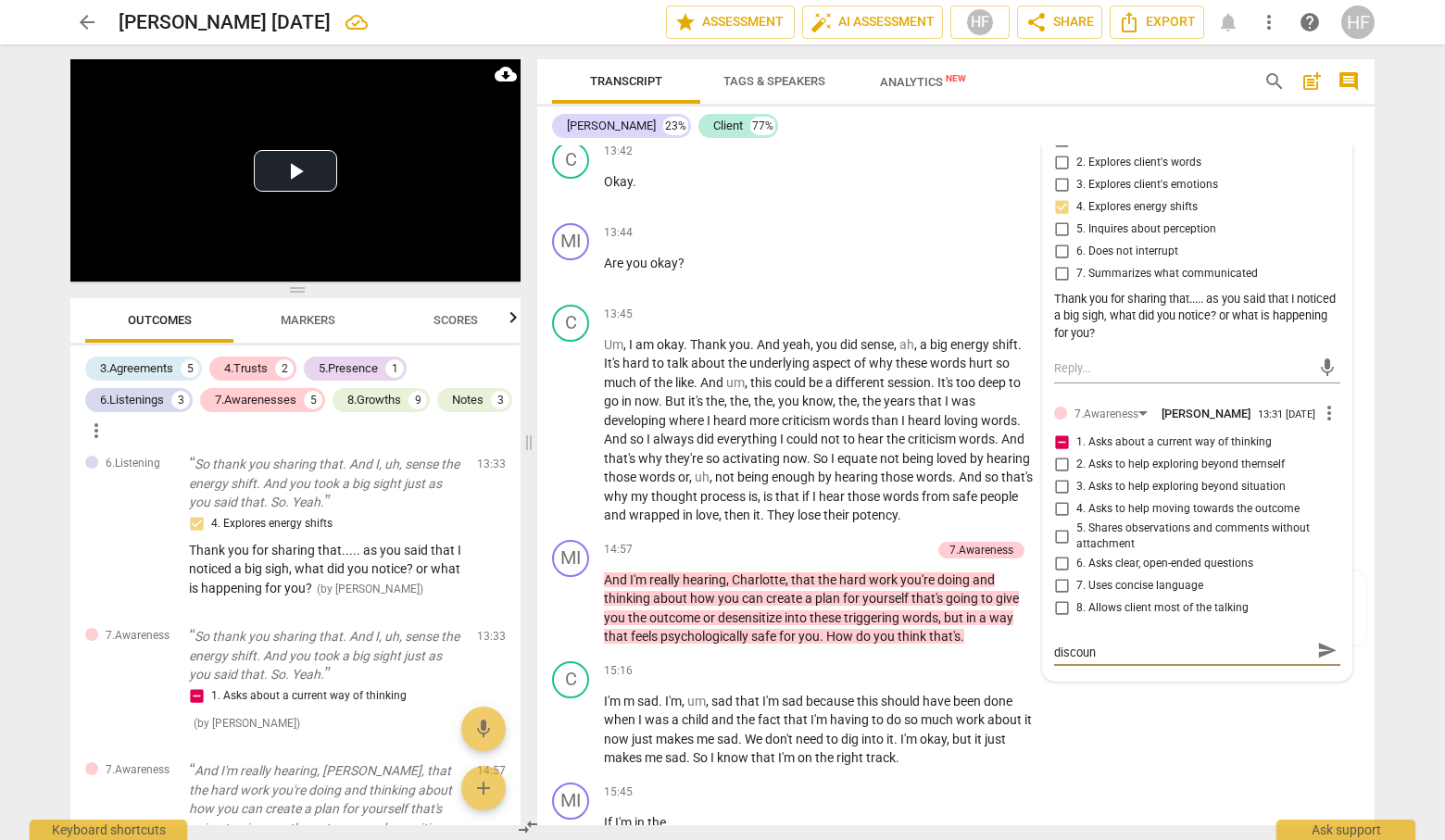
type textarea "What is your thhking about what it tkaes to discount"
type textarea "What is your thhking about what it tkaes to discount f"
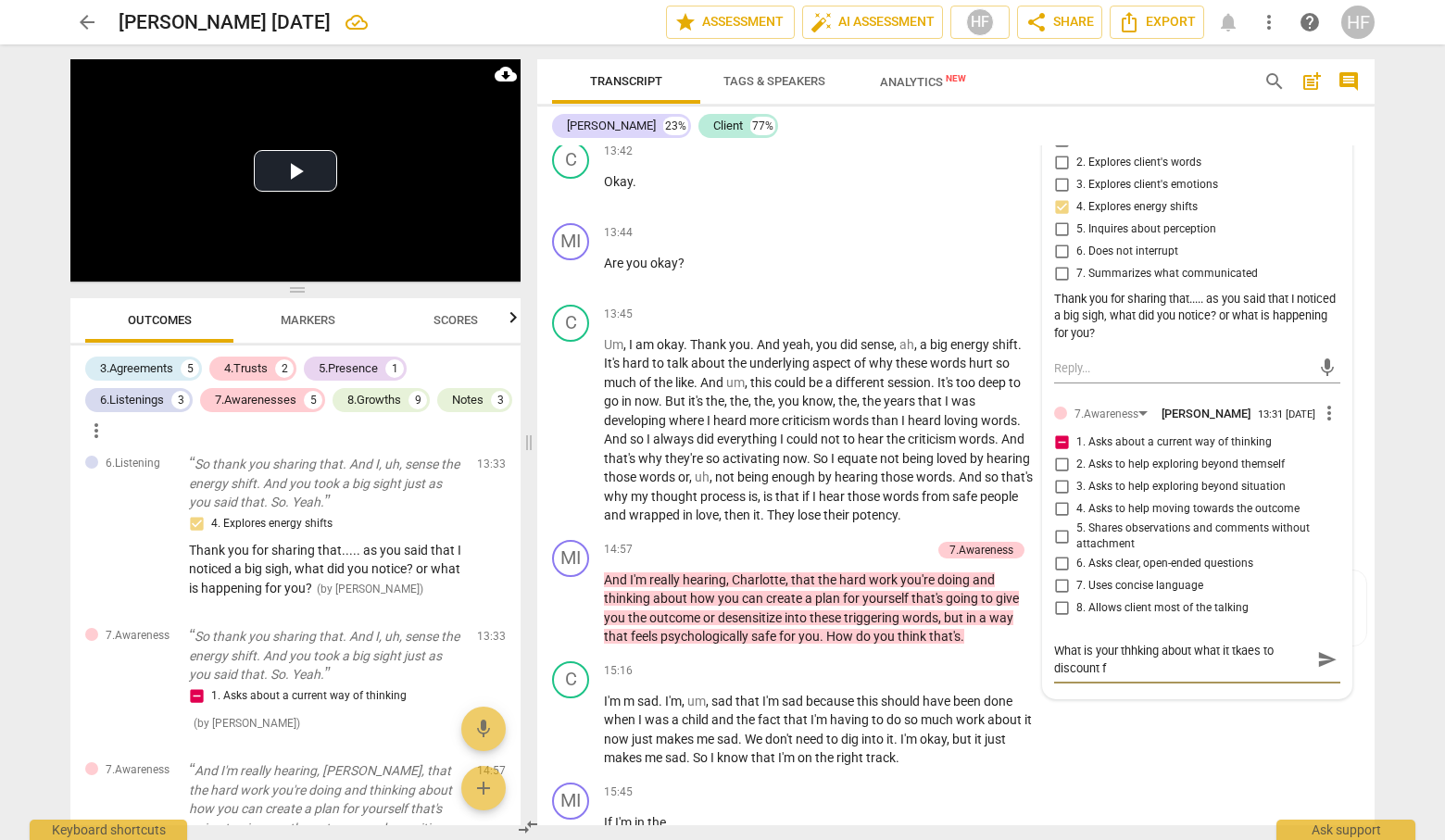
scroll to position [0, 0]
type textarea "What is your thhking about what it tkaes to discount fr"
type textarea "What is your thhking about what it tkaes to discount fro"
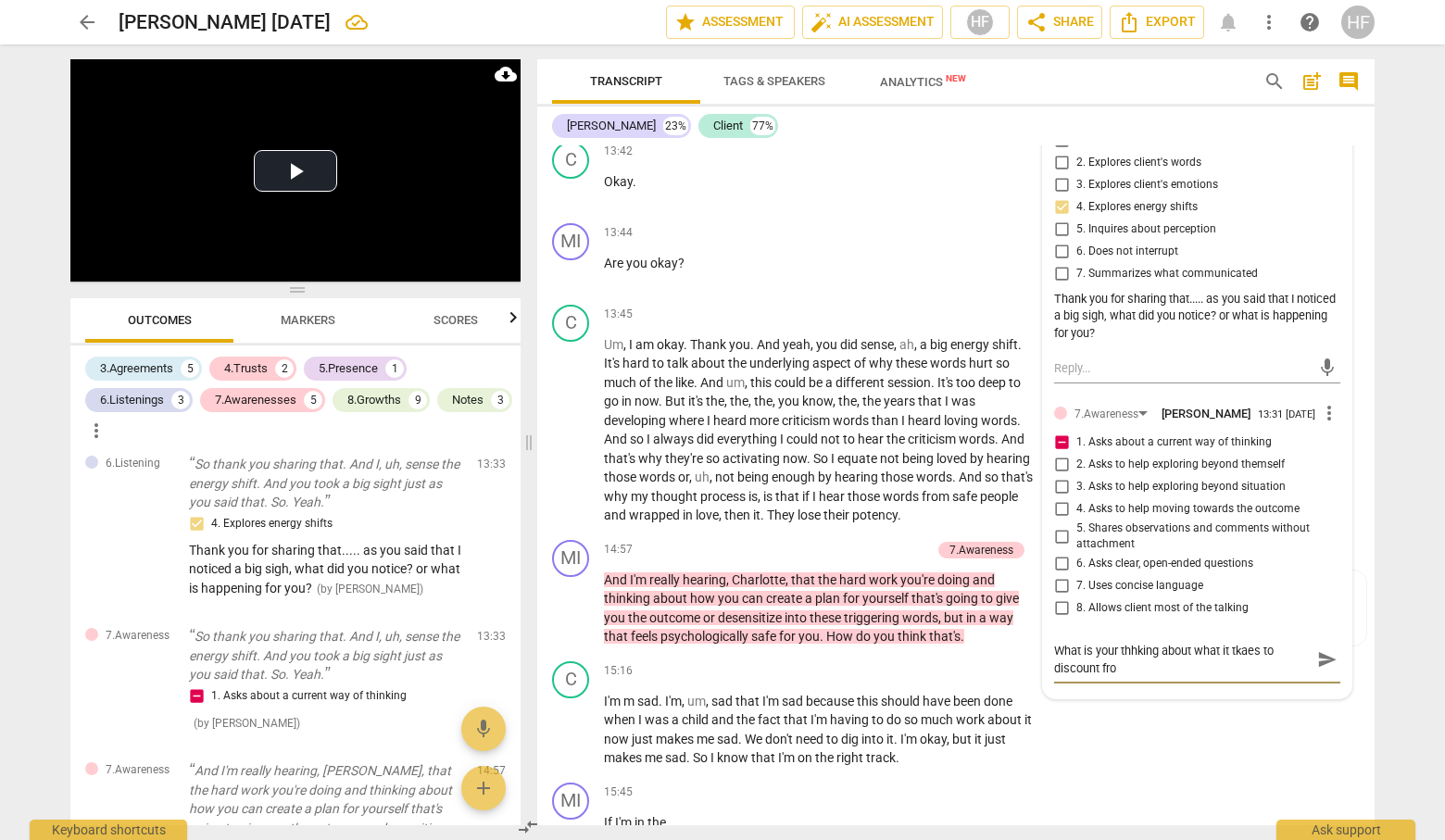
type textarea "What is your thhking about what it tkaes to discount from"
type textarea "What is your thhking about what it tkaes to discount from t"
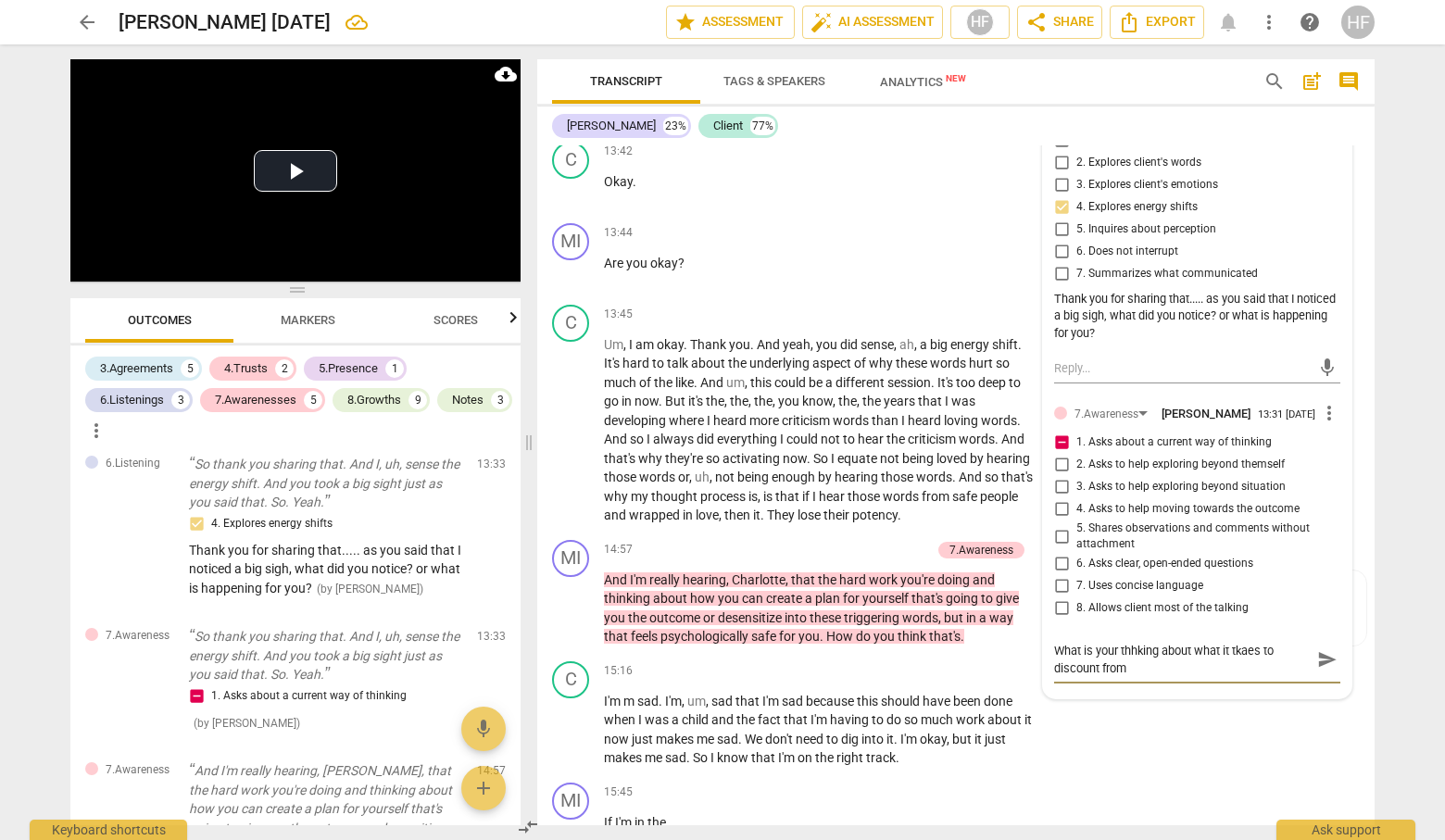
type textarea "What is your thhking about what it tkaes to discount from t"
type textarea "What is your thhking about what it tkaes to discount from th"
type textarea "What is your thhking about what it tkaes to discount from the"
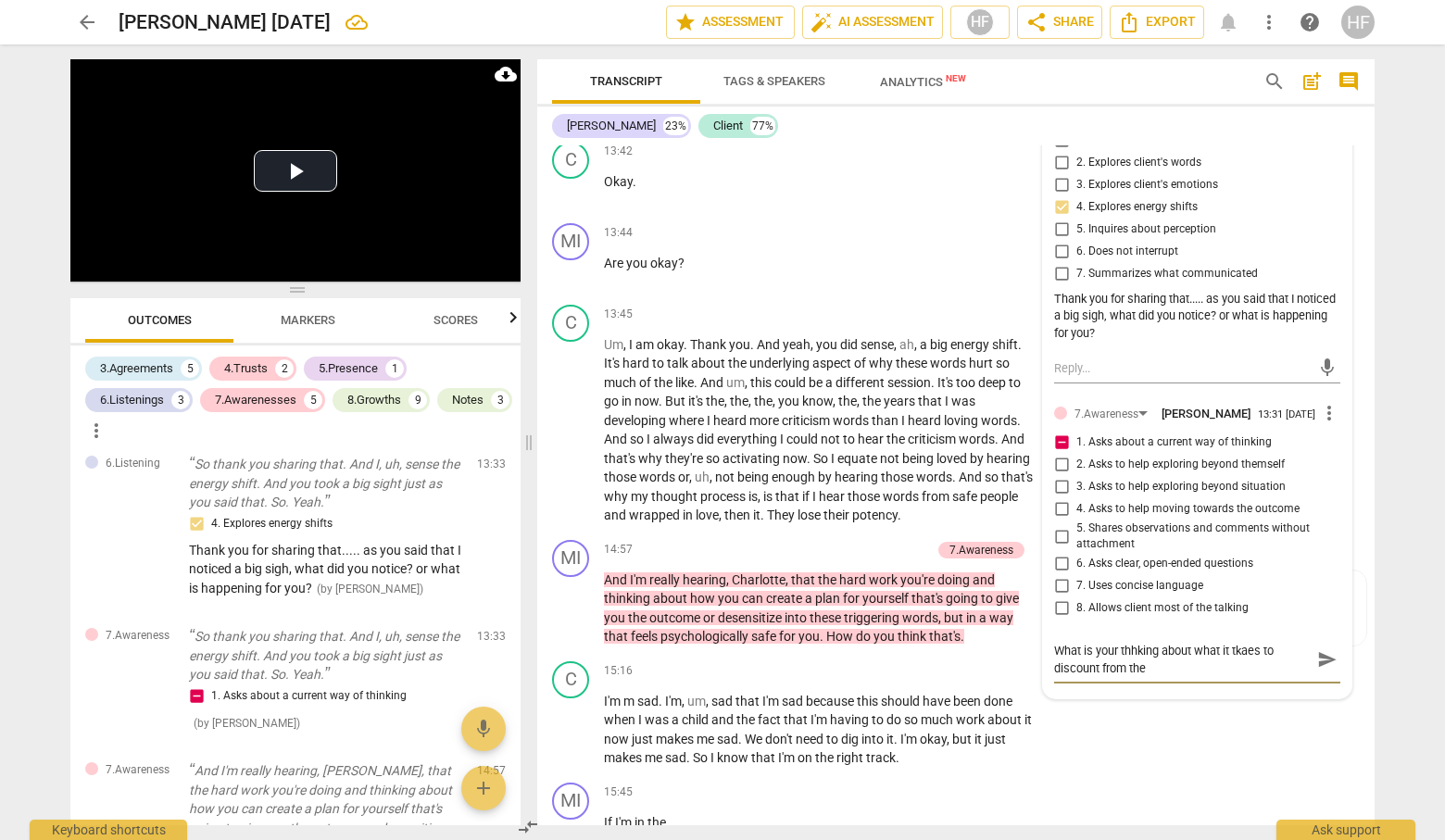
type textarea "What is your thhking about what it tkaes to discount from the"
type textarea "What is your thhking about what it tkaes to discount from the w"
type textarea "What is your thhking about what it tkaes to discount from the wo"
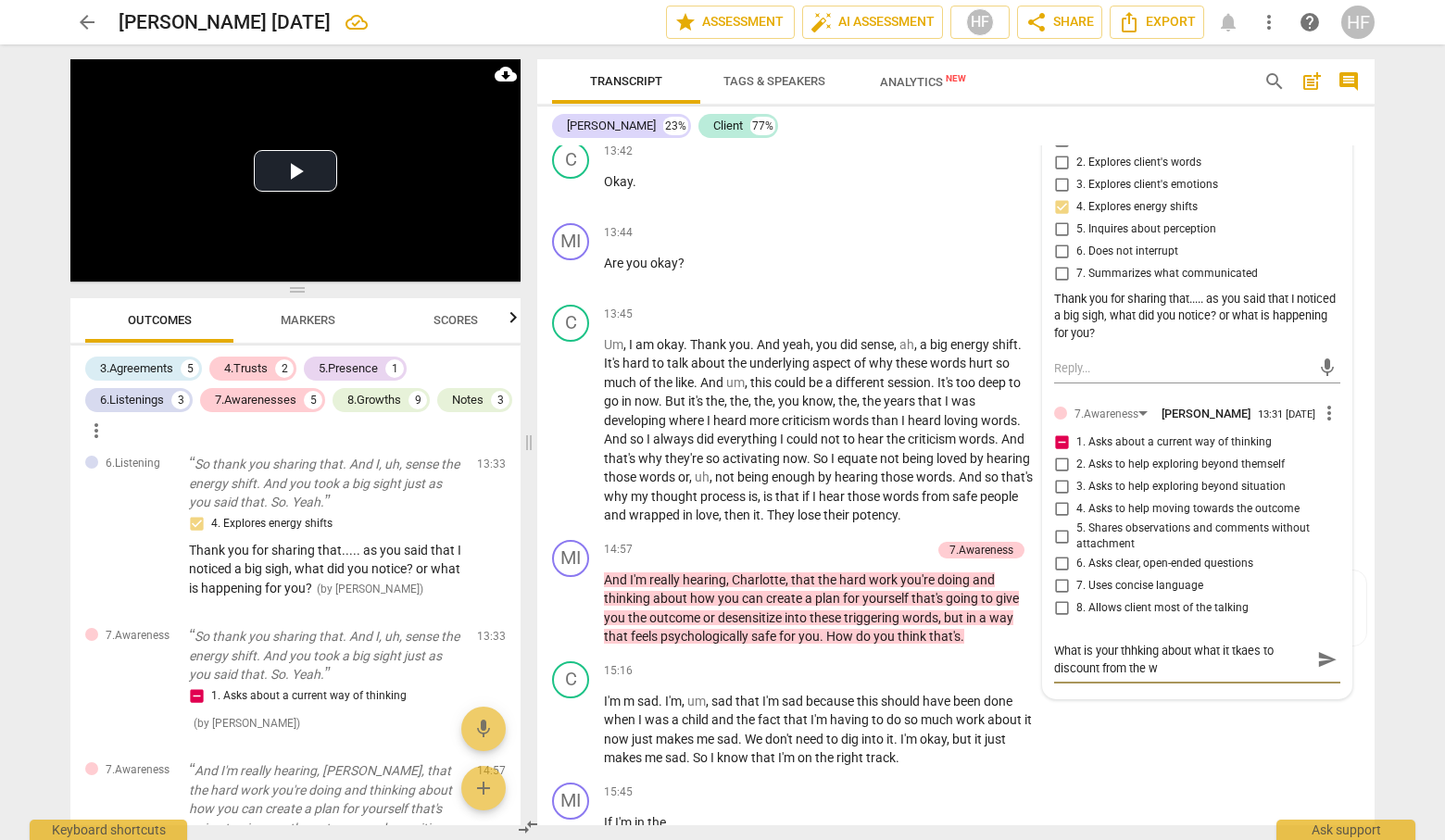
type textarea "What is your thhking about what it tkaes to discount from the wo"
type textarea "What is your thhking about what it tkaes to discount from the wor"
type textarea "What is your thhking about what it tkaes to discount from the word"
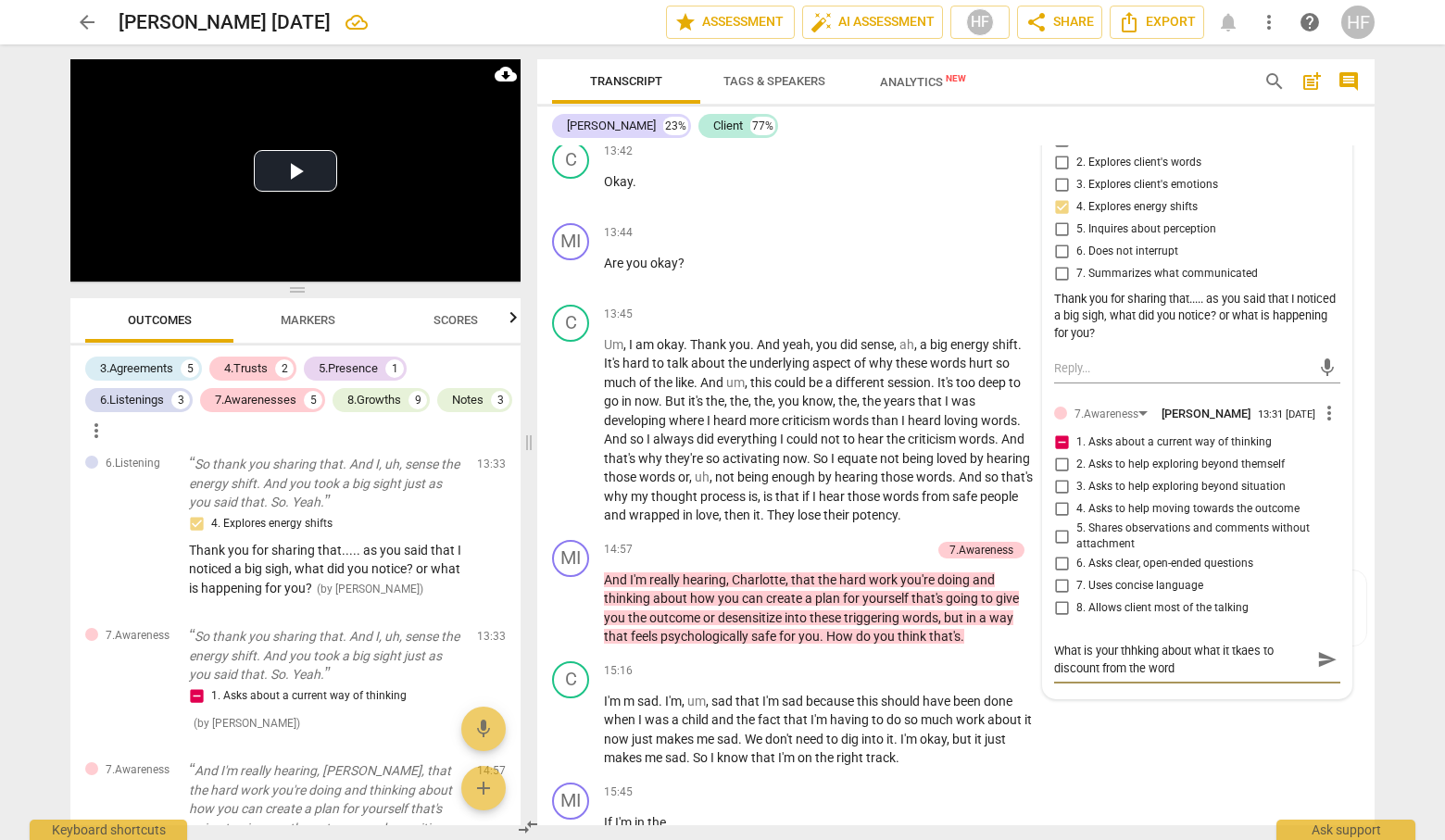
type textarea "What is your thhking about what it tkaes to discount from the words"
type textarea "What is your thhking about what it tkaes to discount from the words?"
type textarea "What is your thinking about whaes to discount from the words?"
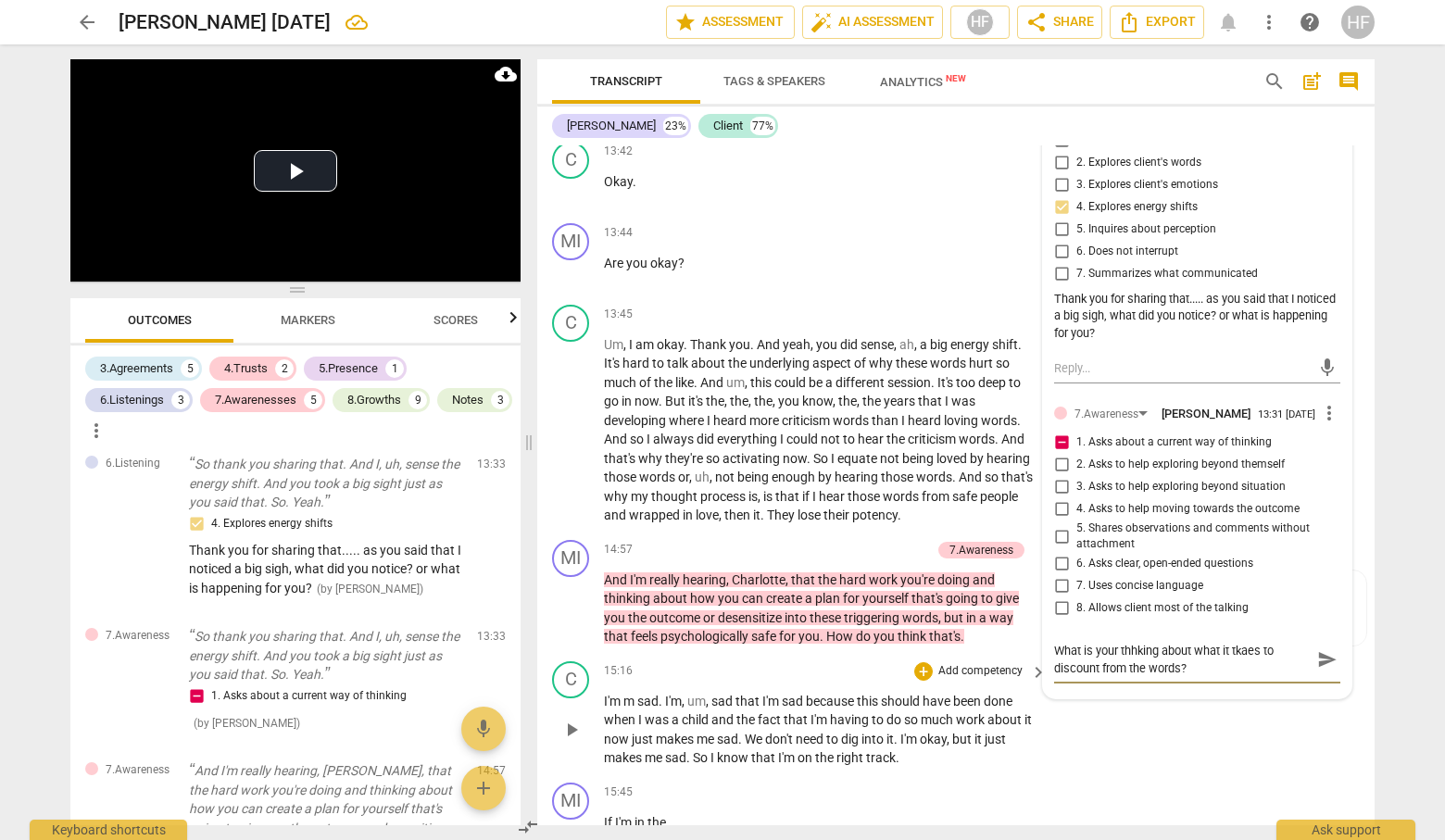
type textarea "What is your thinking about whaes to discount from the words?"
type textarea "What is your thinking about what it takes to discount from the words?"
type textarea "What is your thinking about what it takes to discount the words?"
type textarea "What is your thinking about what it takes to discount fthe words?"
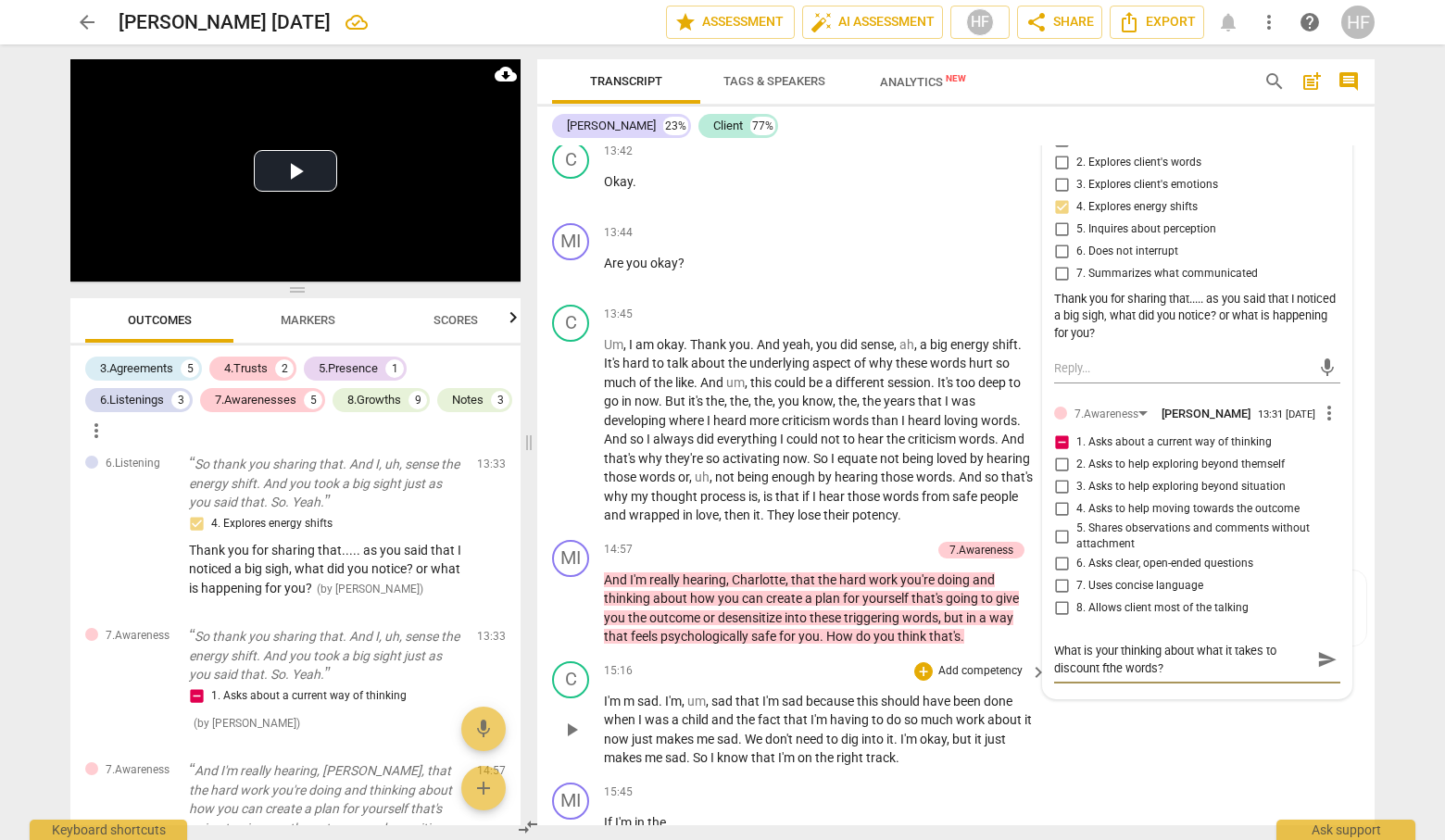
type textarea "What is your thinking about what it takes to discount frthe words?"
type textarea "What is your thinking about what it takes to discount frothe words?"
type textarea "What is your thinking about what it takes to discount fromthe words?"
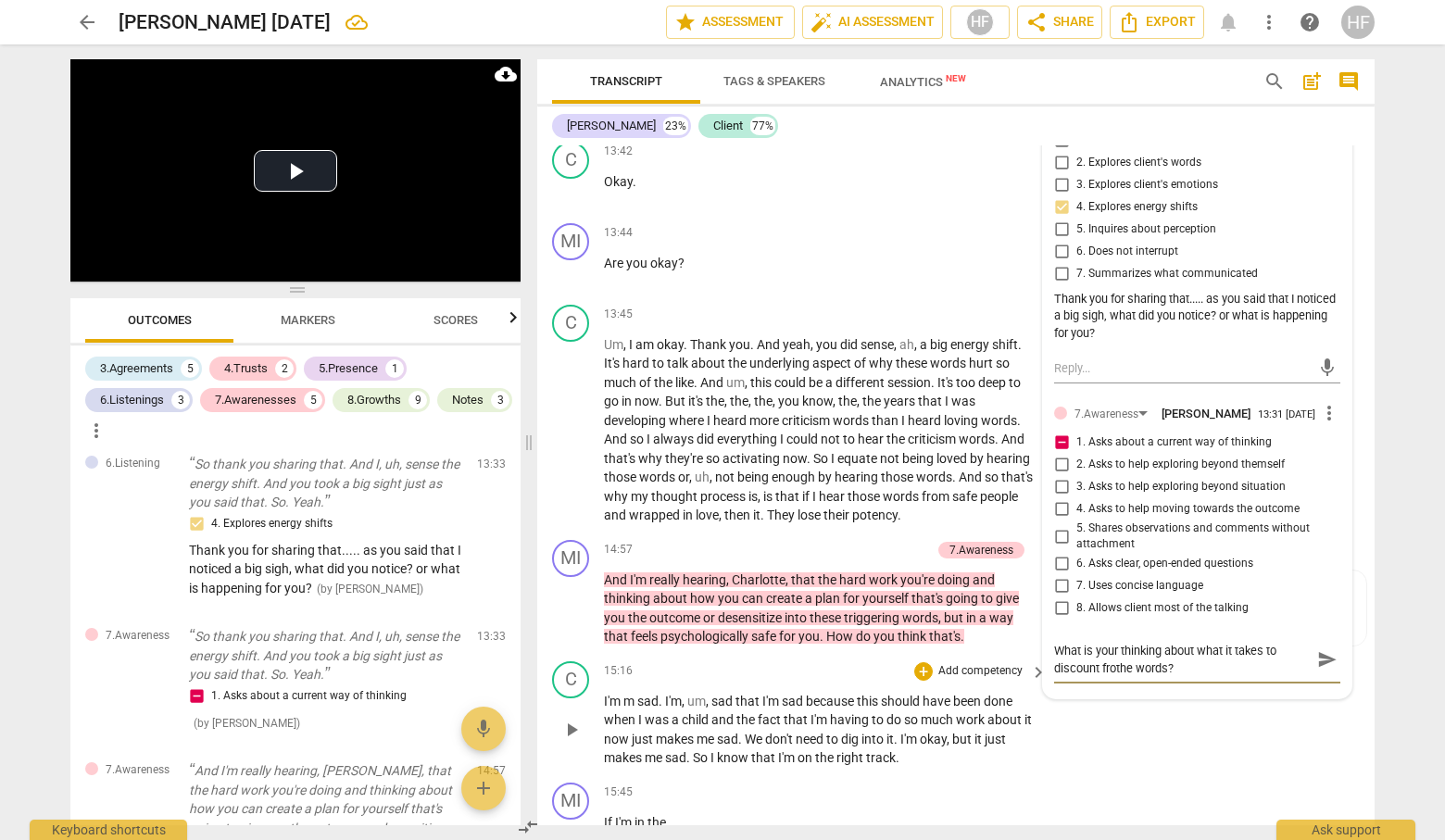
type textarea "What is your thinking about what it takes to discount fromthe words?"
type textarea "What is your thinking about what it takes to discount from the words?"
click at [1318, 661] on span "send" at bounding box center [1326, 658] width 21 height 21
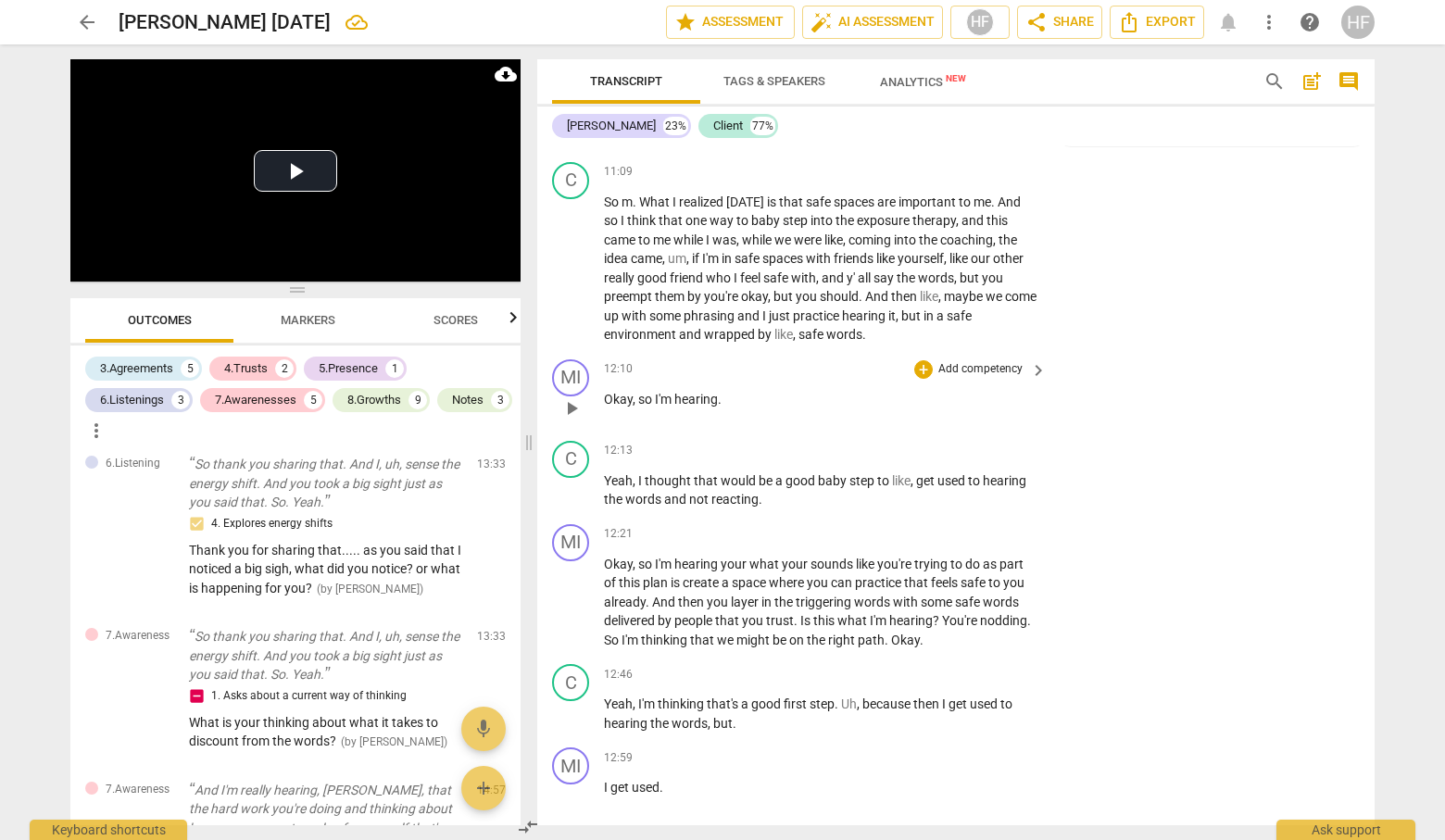
scroll to position [3903, 0]
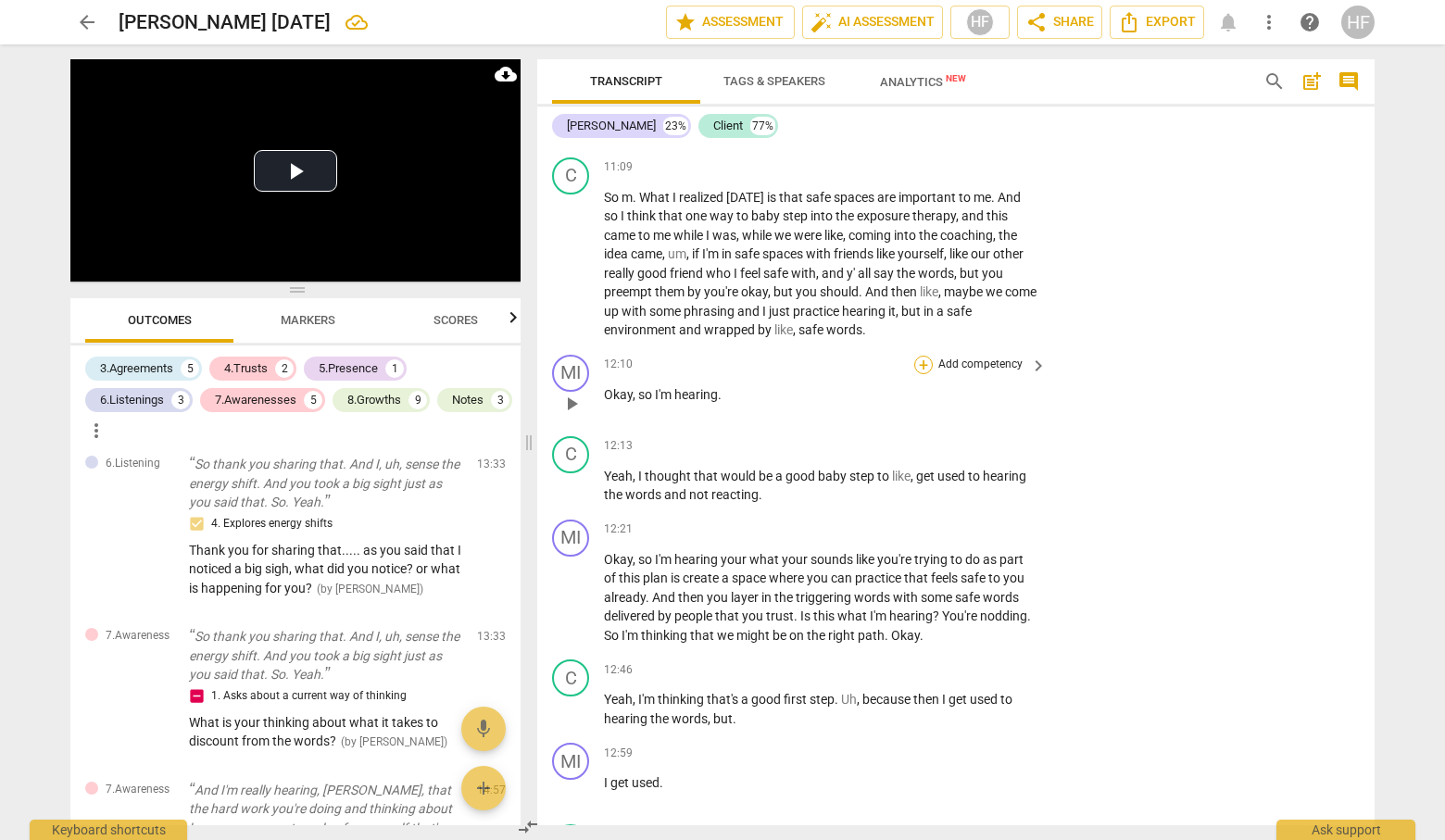
click at [919, 358] on div "+" at bounding box center [923, 364] width 19 height 19
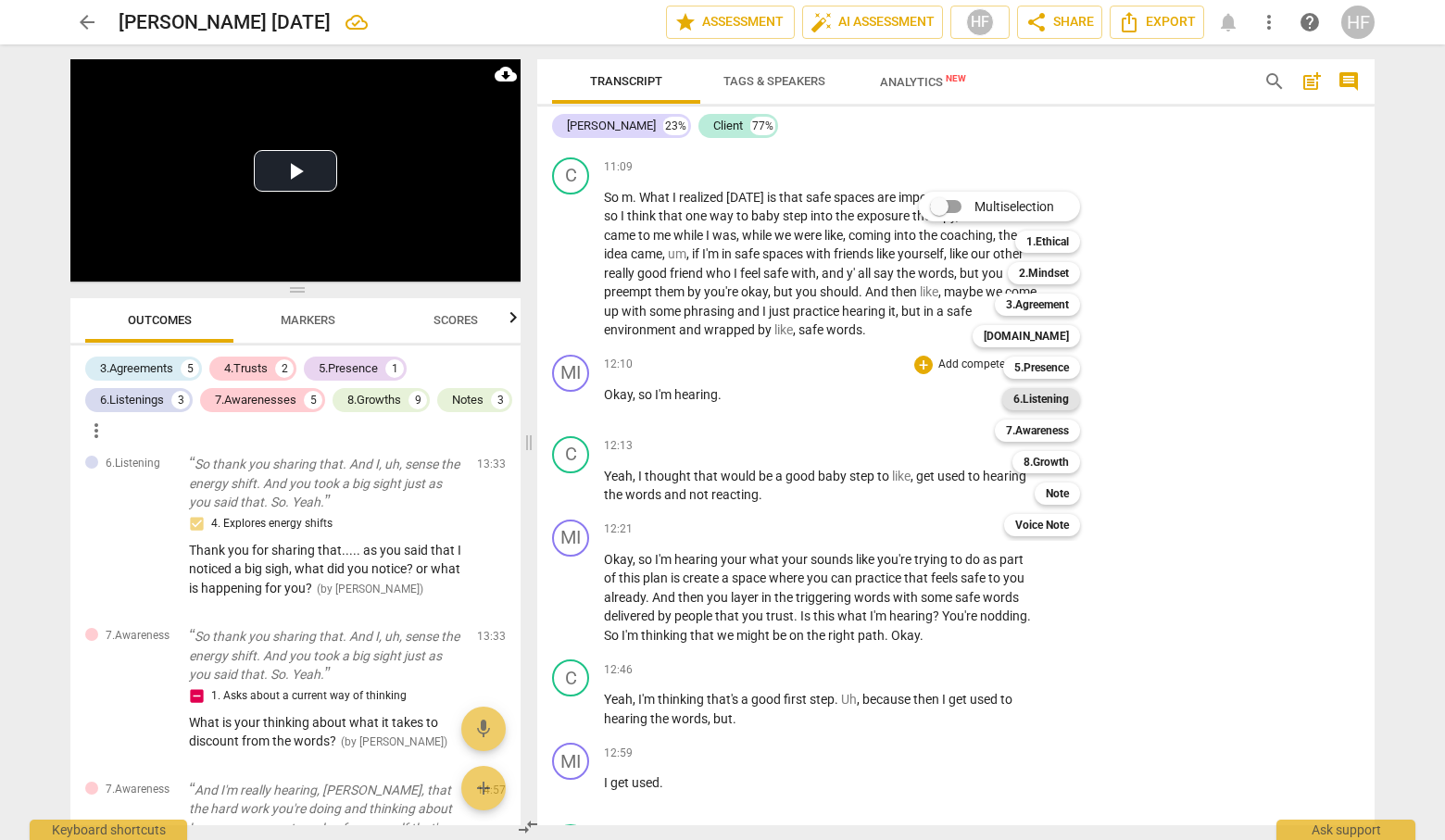
click at [1054, 403] on b "6.Listening" at bounding box center [1041, 398] width 56 height 23
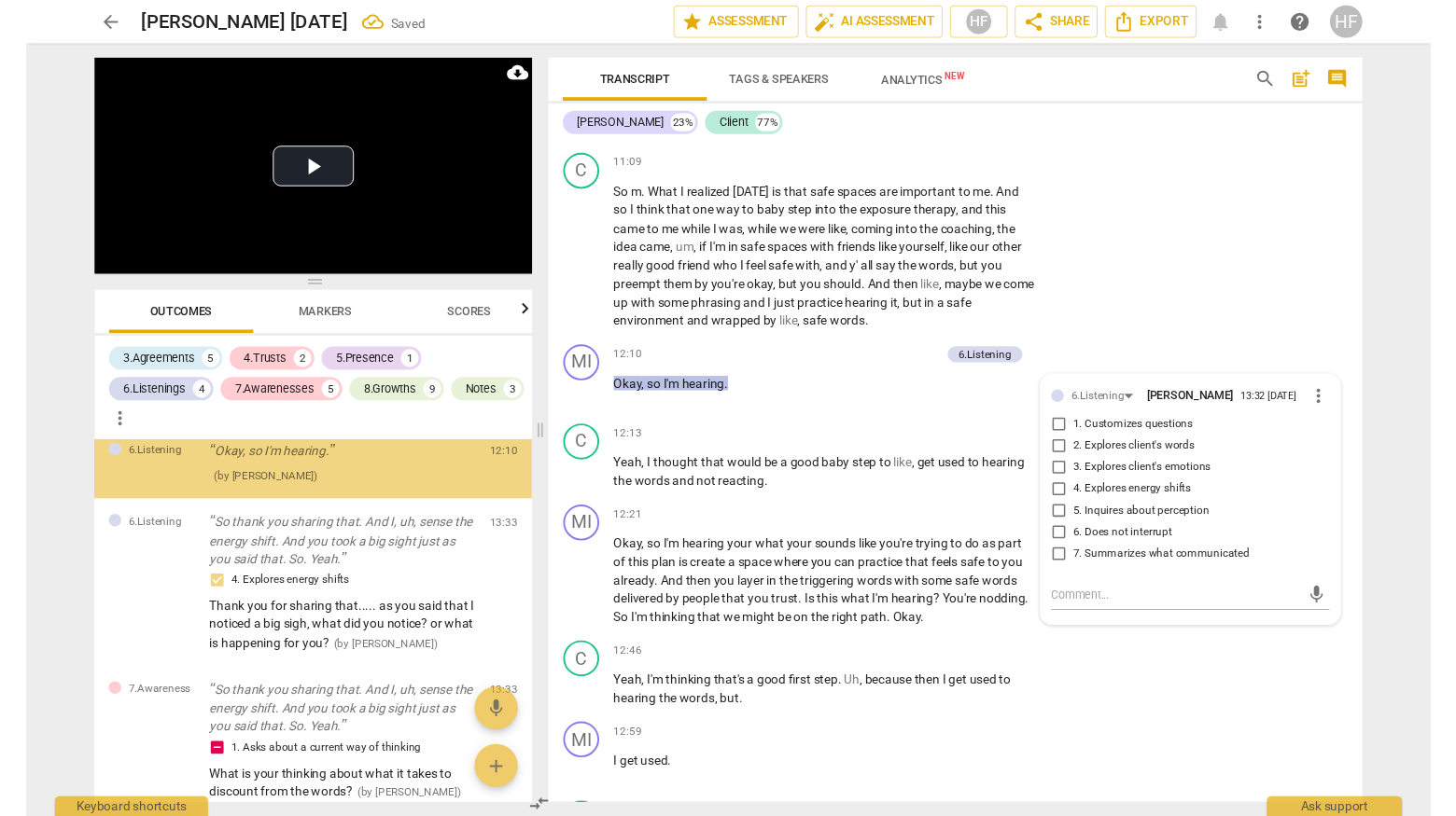
scroll to position [1454, 0]
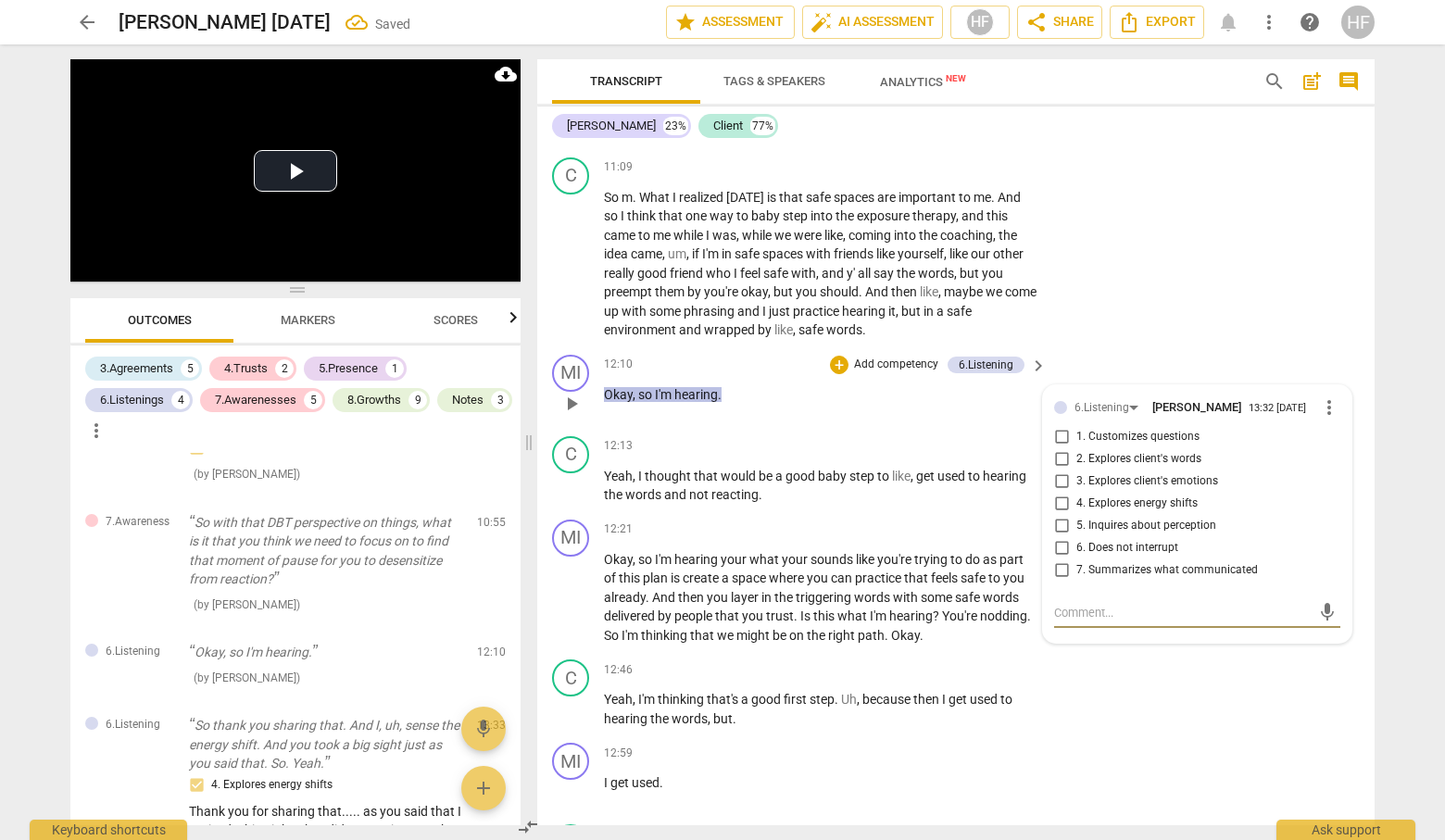
click at [1067, 551] on input "6. Does not interrupt" at bounding box center [1061, 548] width 29 height 23
click at [1063, 552] on input "6. Does not interrupt" at bounding box center [1061, 548] width 29 height 23
drag, startPoint x: 1060, startPoint y: 551, endPoint x: 1077, endPoint y: 585, distance: 38.0
click at [1060, 552] on input "6. Does not interrupt" at bounding box center [1061, 548] width 29 height 23
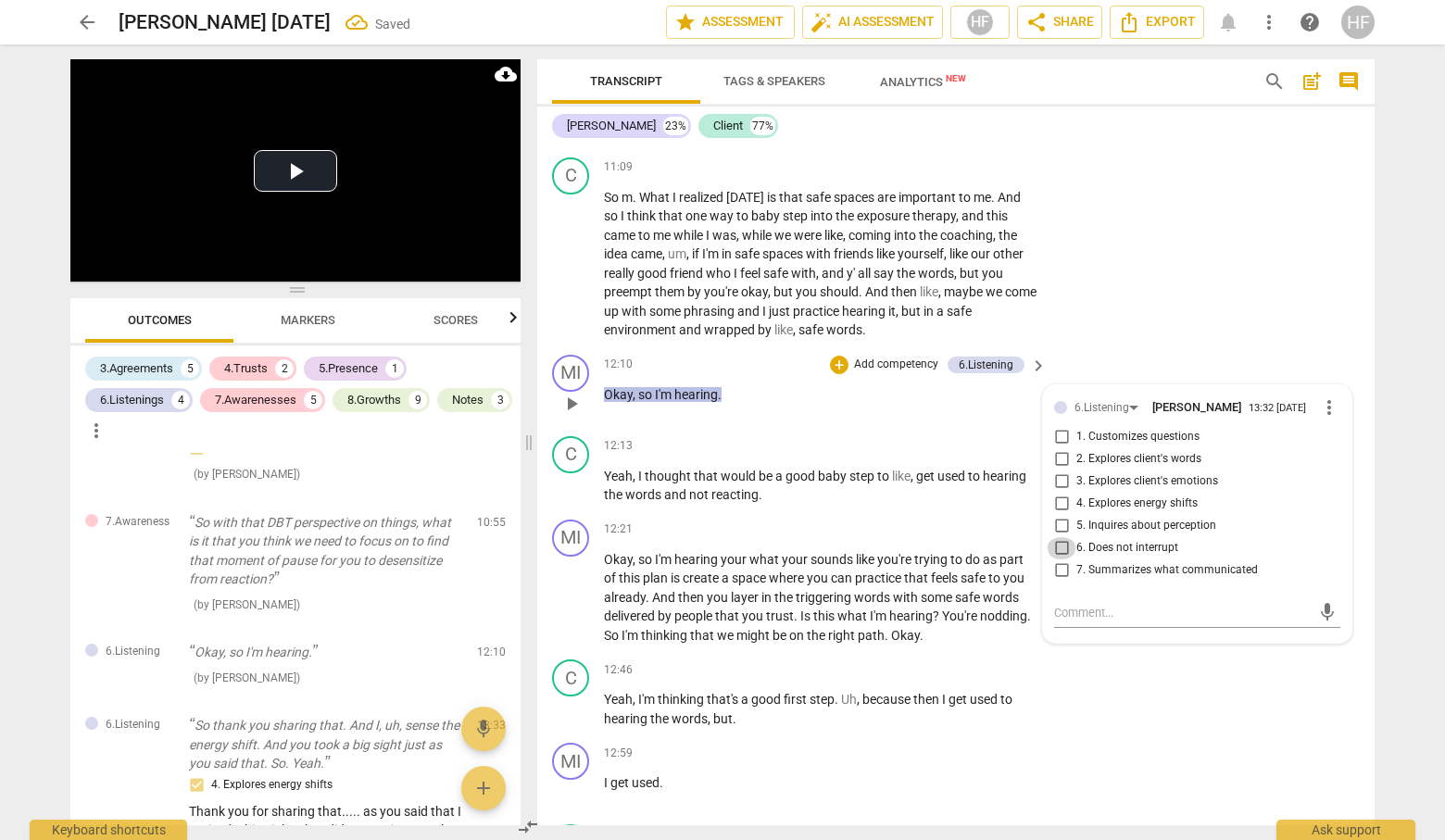
checkbox input "true"
click at [1080, 612] on textarea at bounding box center [1182, 612] width 256 height 18
type textarea "G"
type textarea "Gr"
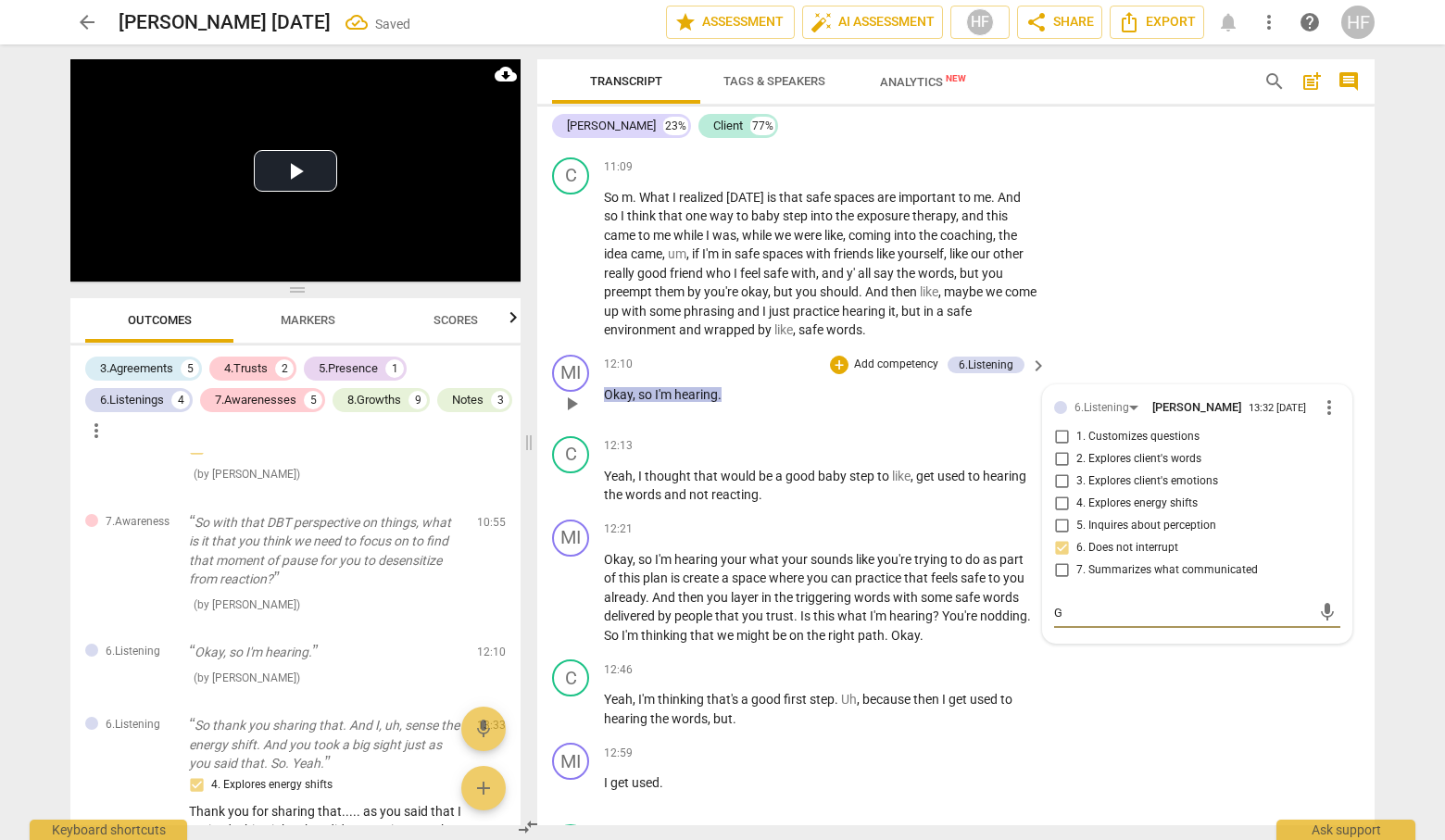
type textarea "Gr"
type textarea "Gre"
type textarea "Grea"
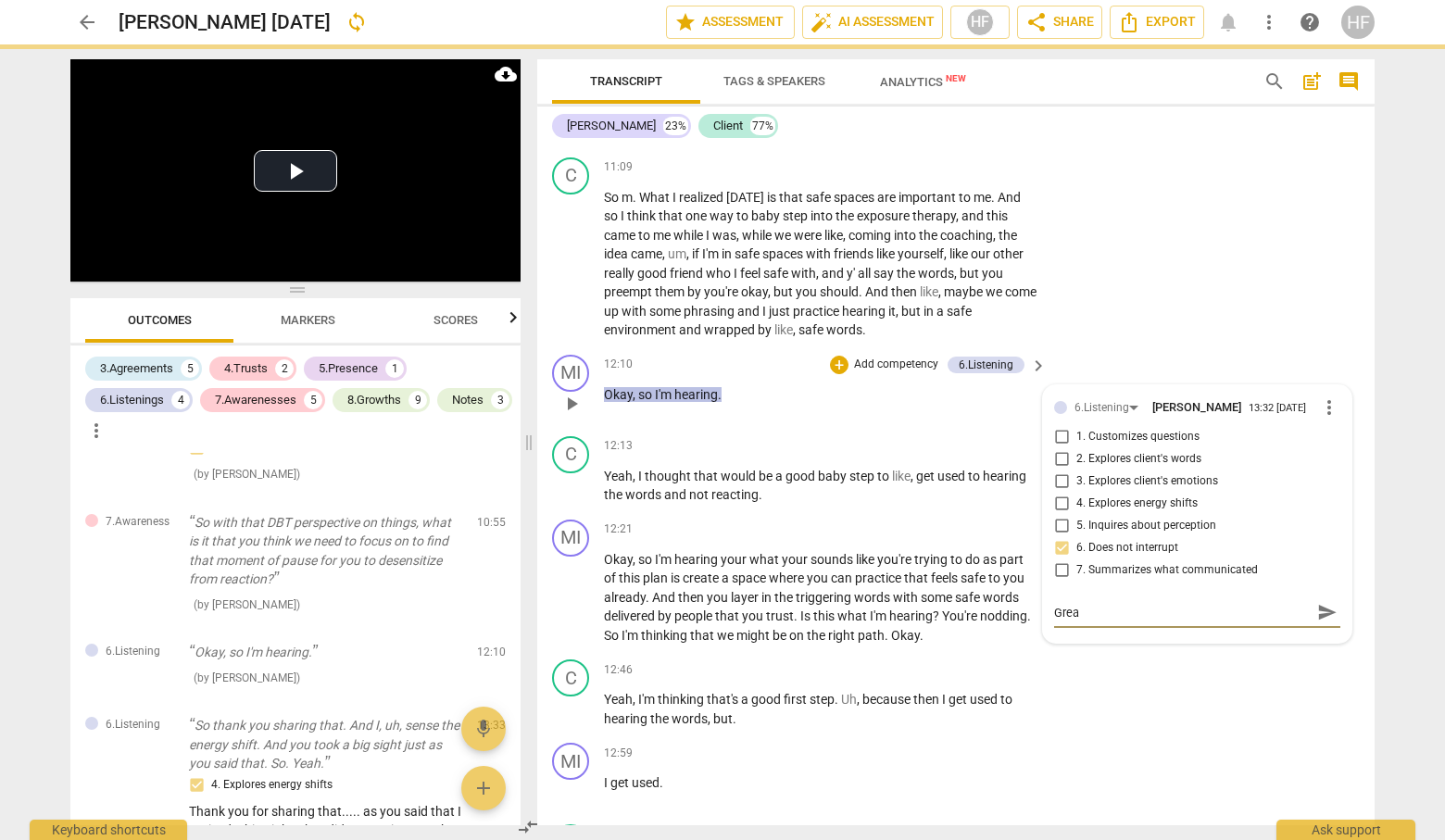
type textarea "Greaa"
type textarea "Greaat"
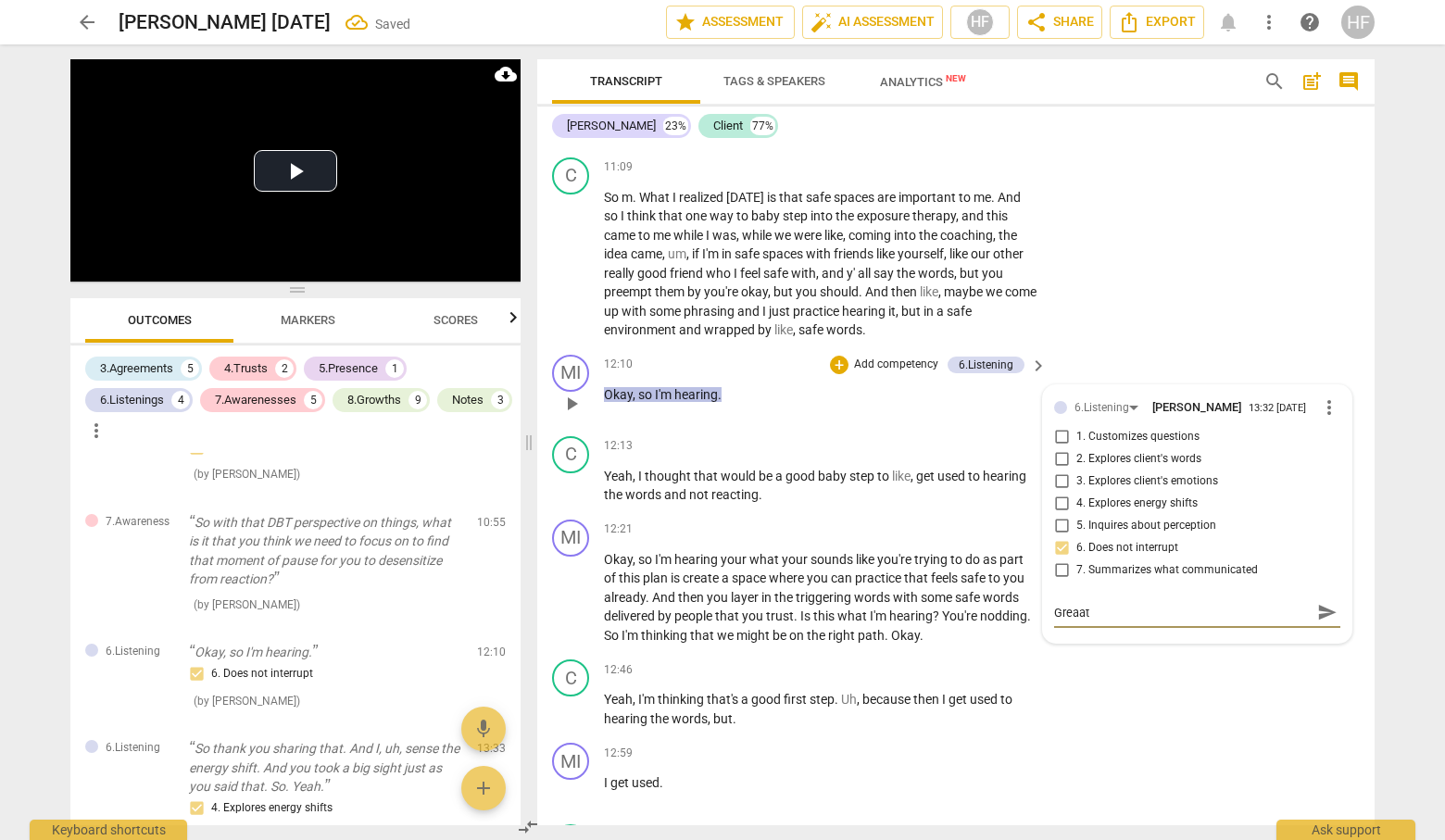
type textarea "Greaat"
type textarea "Greaa"
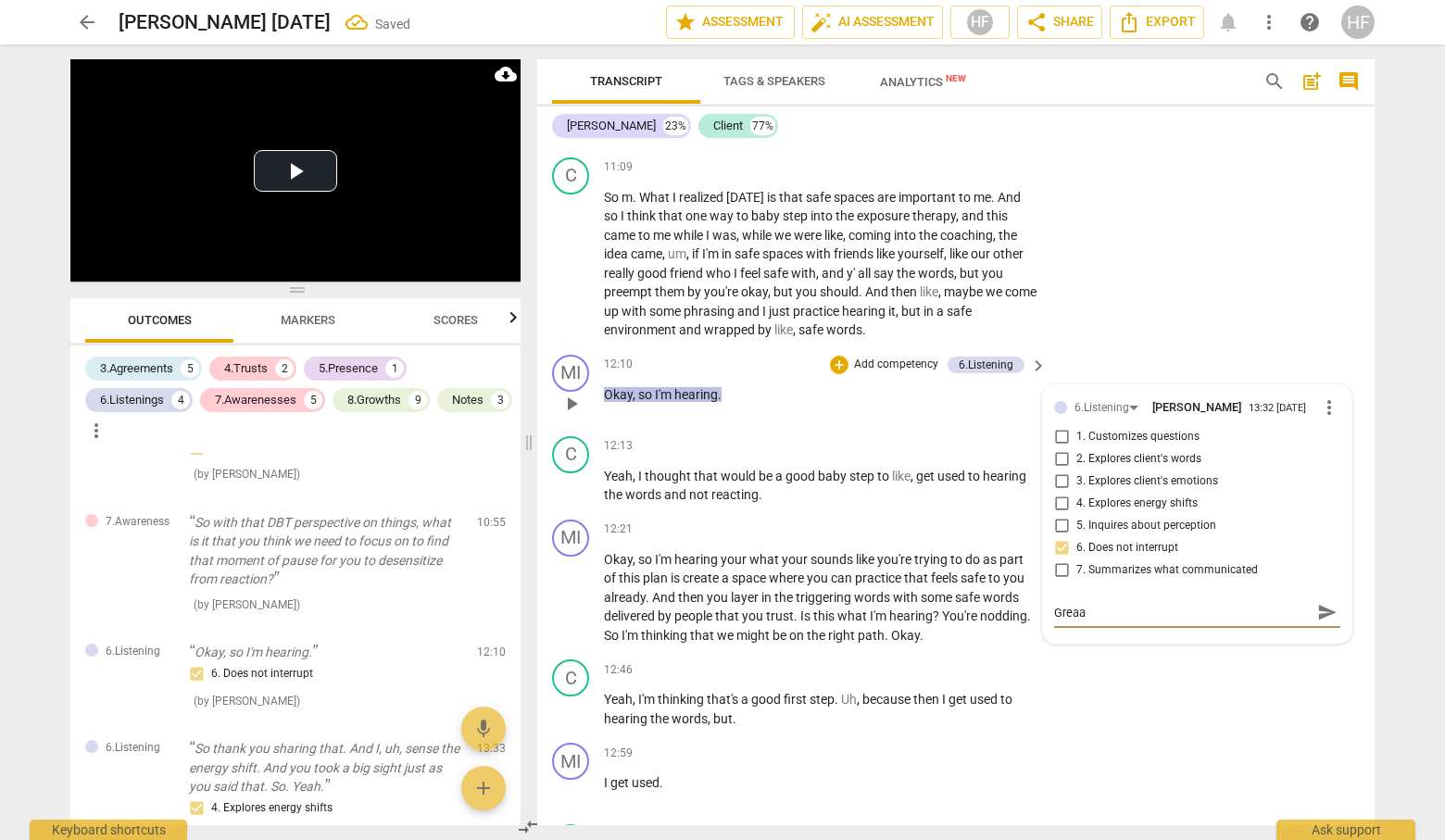
type textarea "Grea"
type textarea "Great"
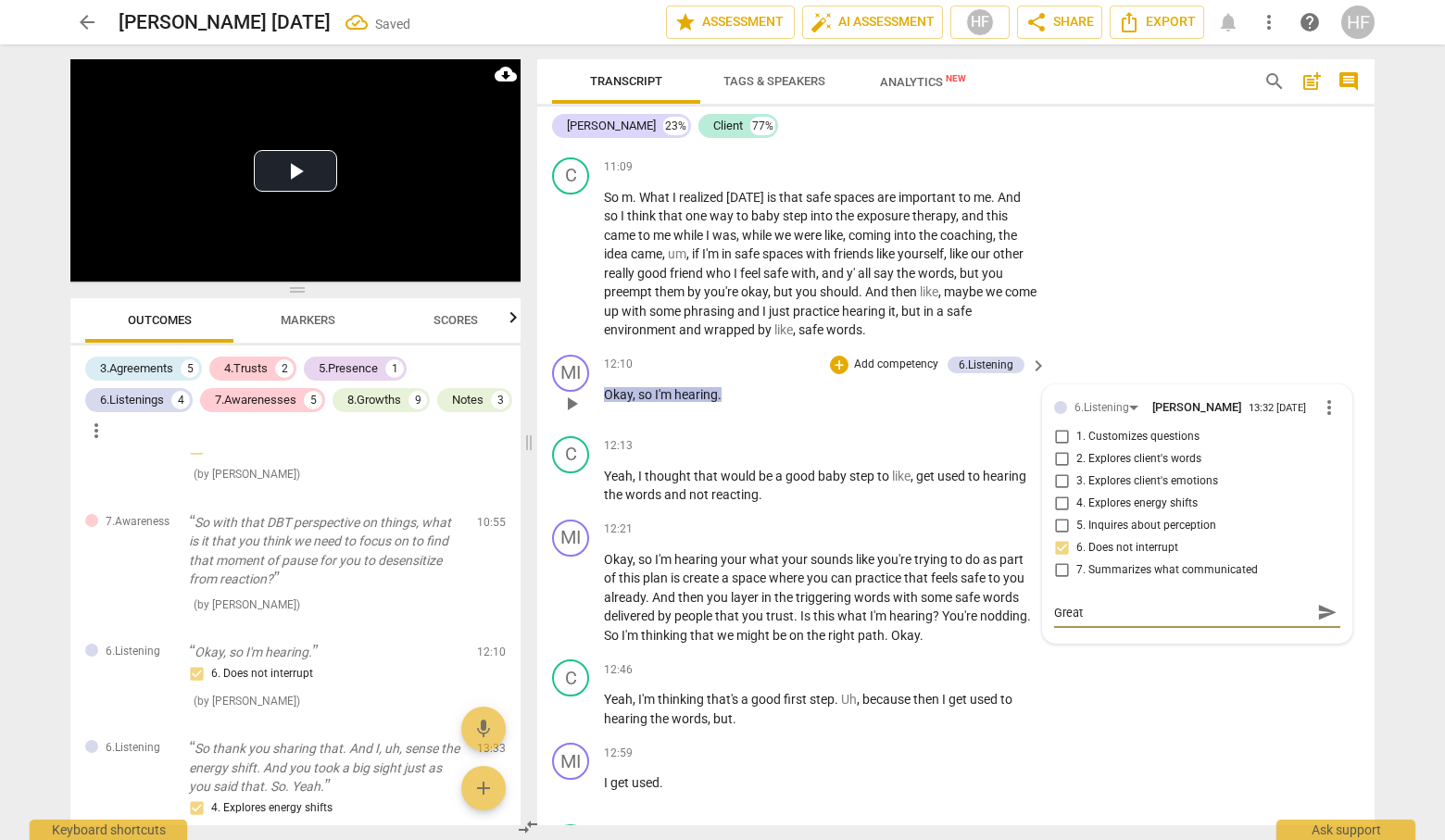
type textarea "Great"
type textarea "Great n"
type textarea "Great no"
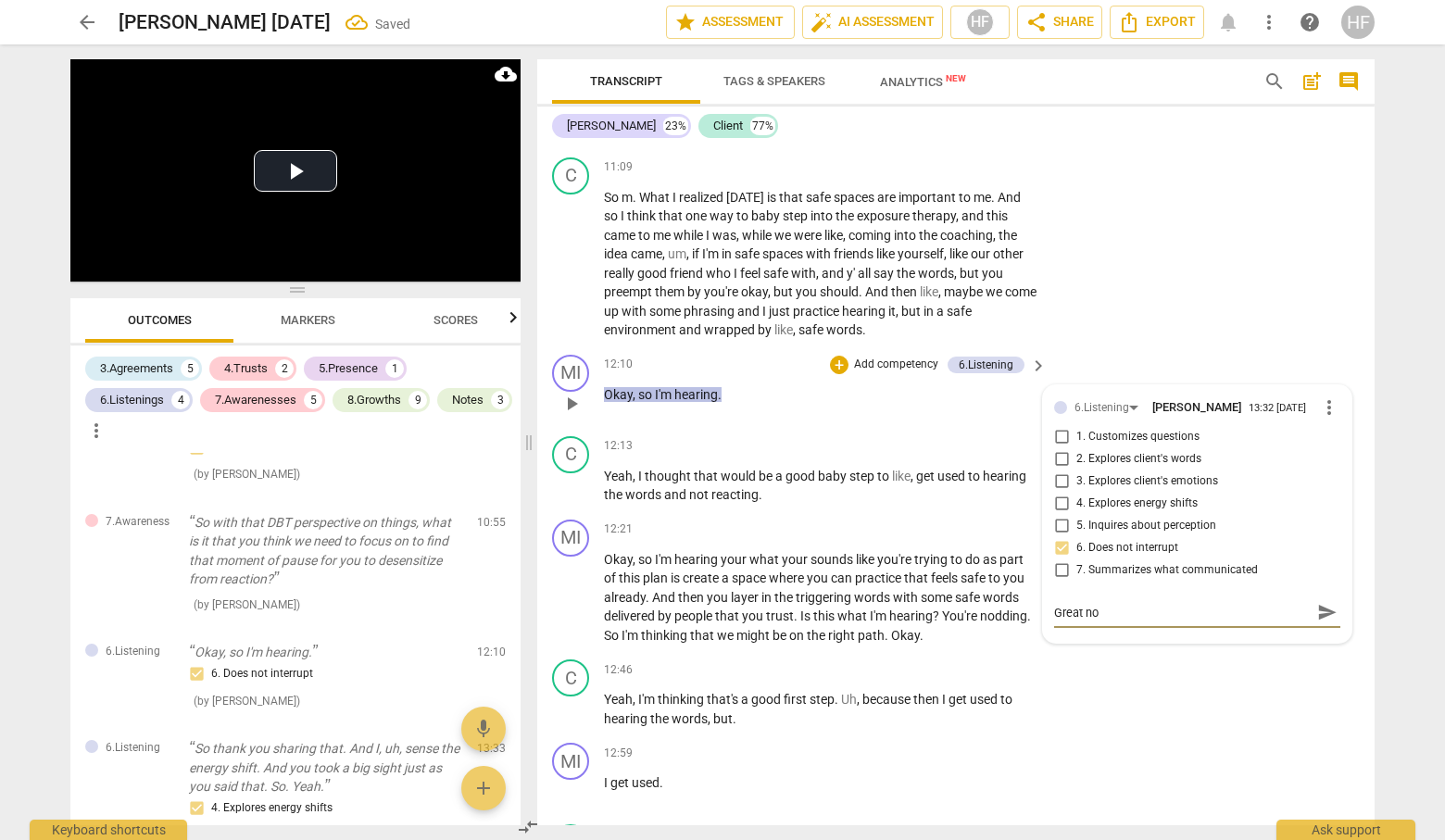
type textarea "Great not"
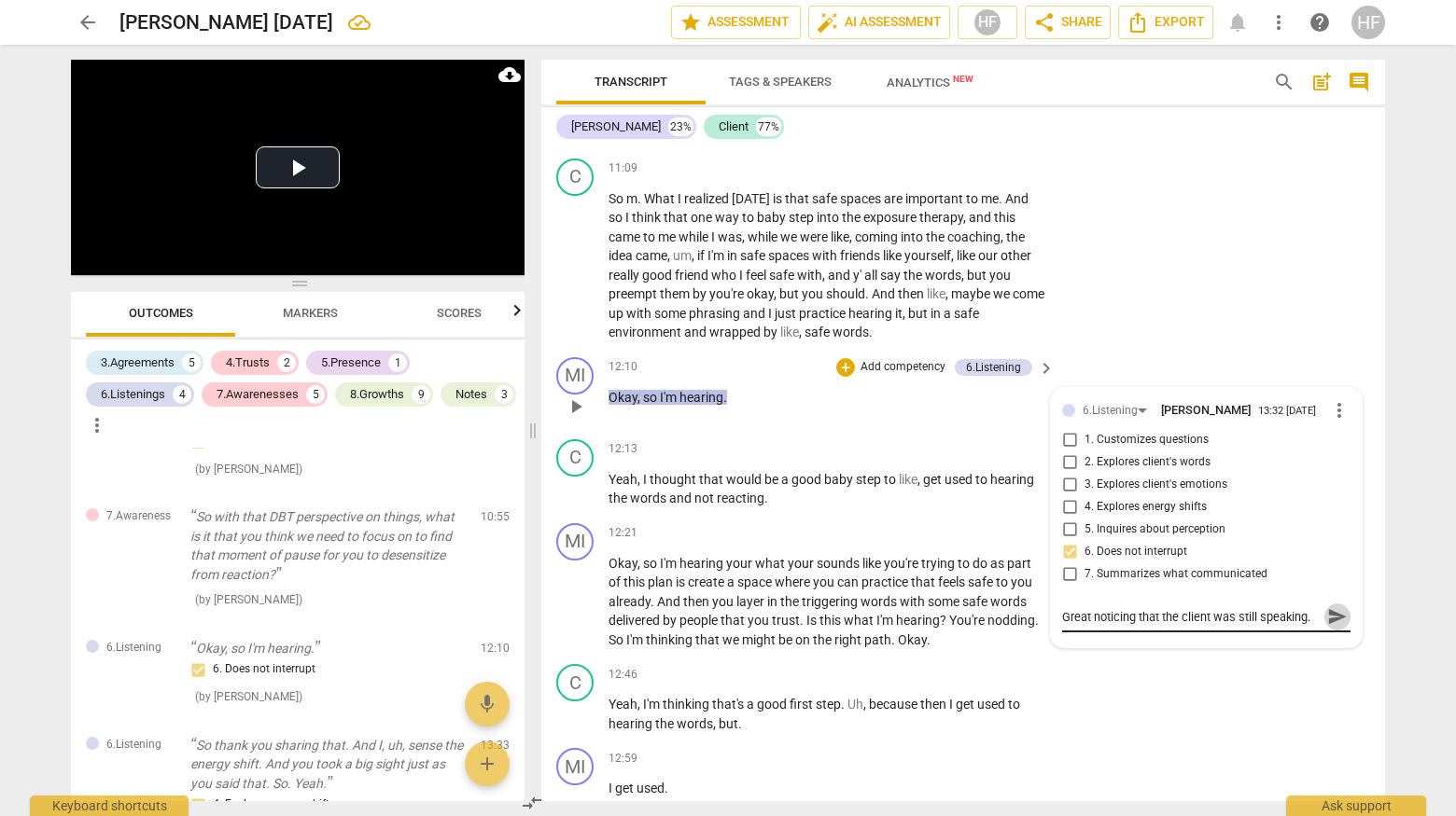
click at [1326, 617] on span "send" at bounding box center [1336, 616] width 21 height 21
